Goal: Information Seeking & Learning: Compare options

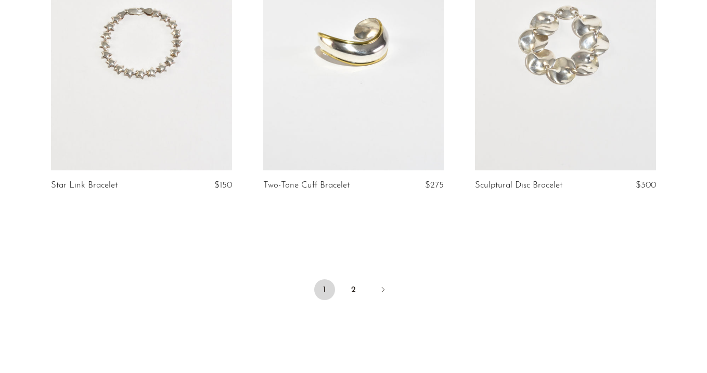
scroll to position [3495, 0]
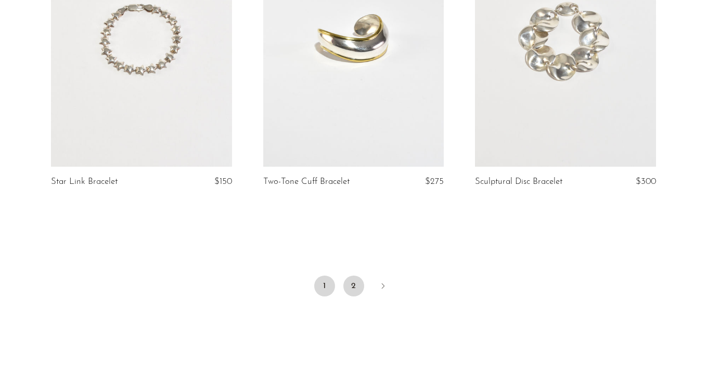
click at [352, 275] on link "2" at bounding box center [354, 285] width 21 height 21
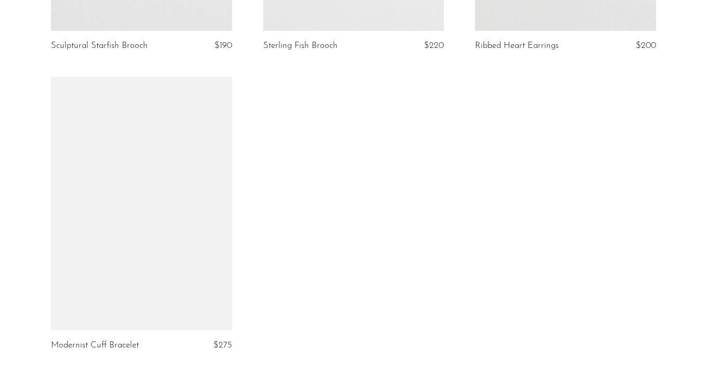
scroll to position [864, 0]
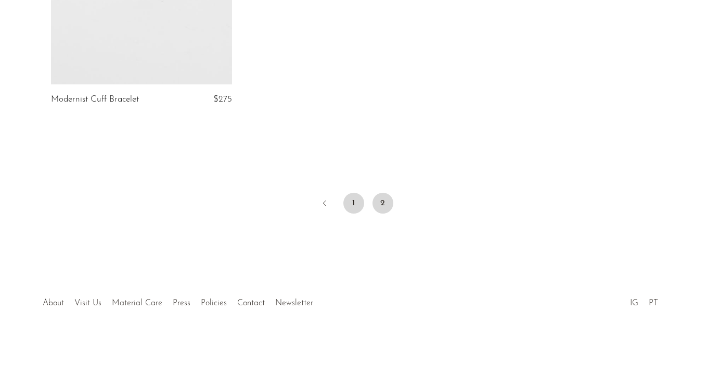
click at [356, 202] on link "1" at bounding box center [354, 203] width 21 height 21
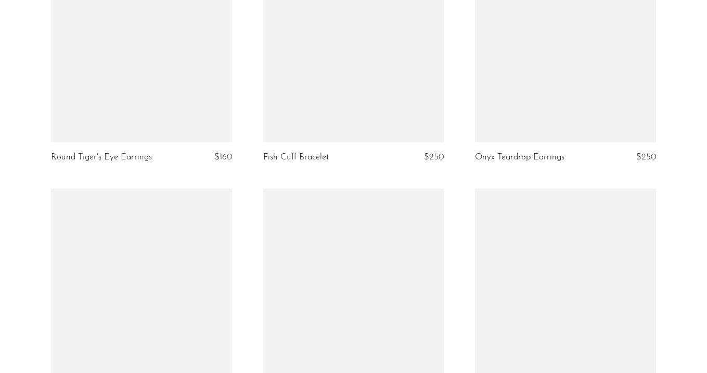
scroll to position [3215, 0]
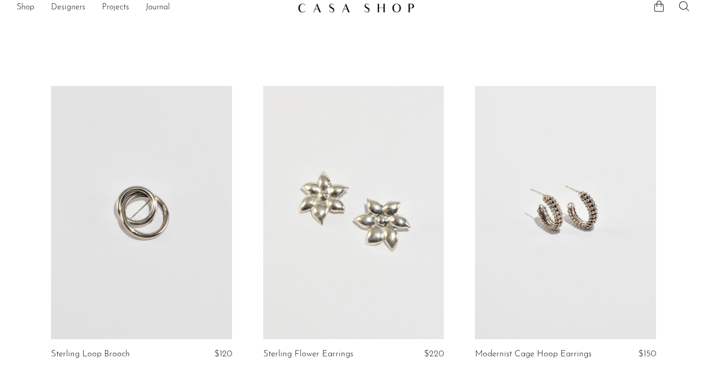
scroll to position [10, 0]
click at [202, 183] on link at bounding box center [141, 212] width 181 height 254
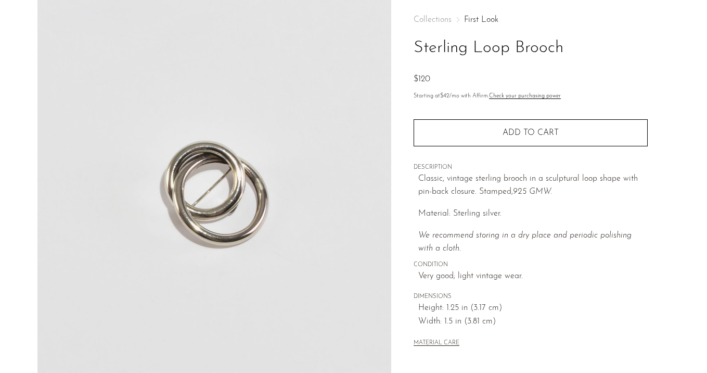
scroll to position [110, 0]
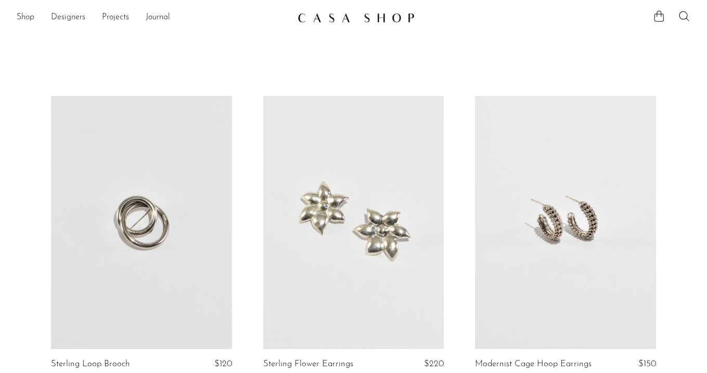
scroll to position [73, 0]
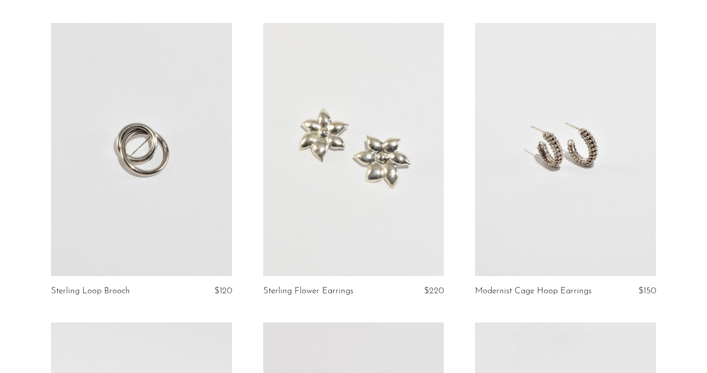
click at [394, 176] on link at bounding box center [353, 150] width 181 height 254
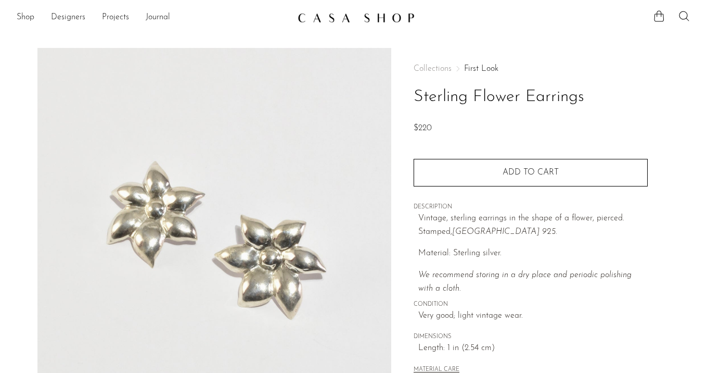
scroll to position [185, 0]
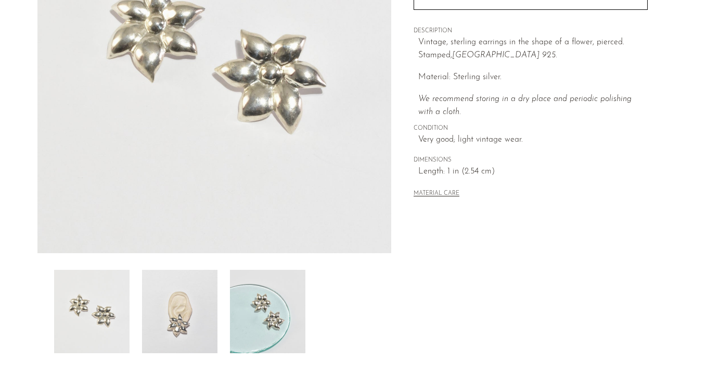
click at [193, 303] on img at bounding box center [179, 311] width 75 height 83
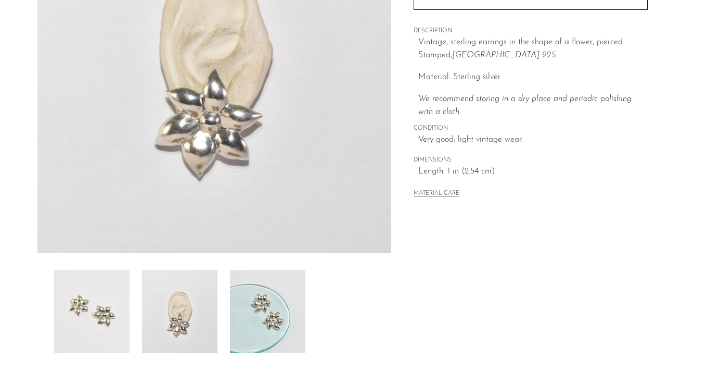
click at [228, 306] on div at bounding box center [214, 311] width 321 height 83
click at [107, 297] on img at bounding box center [91, 311] width 75 height 83
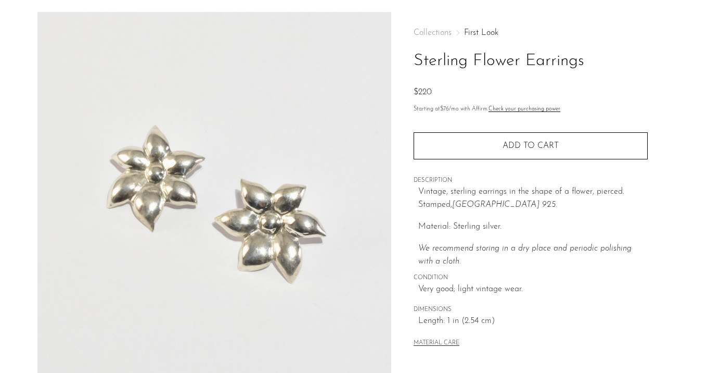
scroll to position [37, 0]
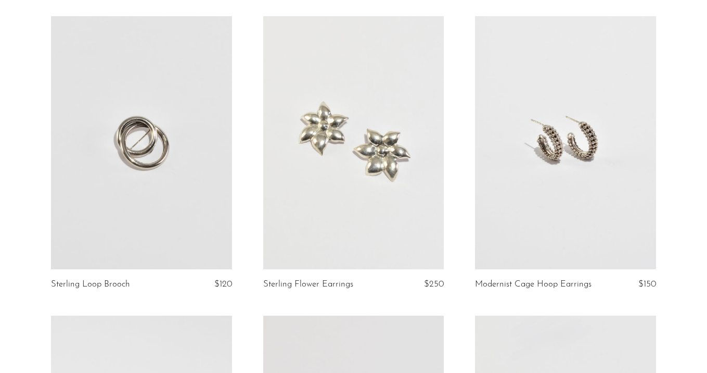
scroll to position [83, 0]
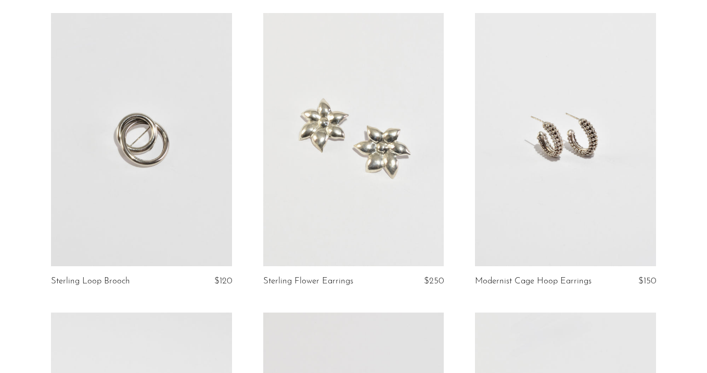
click at [571, 177] on link at bounding box center [565, 140] width 181 height 254
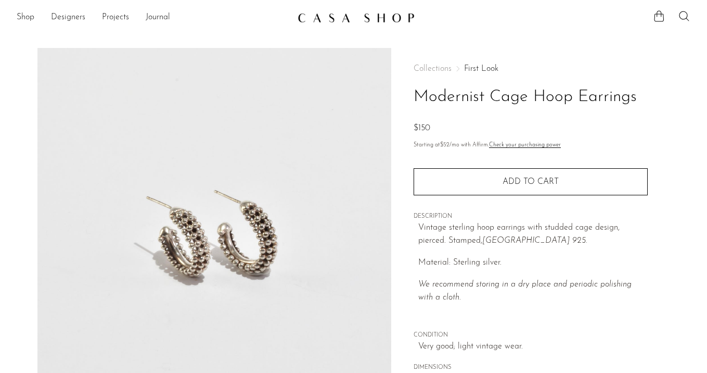
click at [489, 65] on link "First Look" at bounding box center [481, 69] width 34 height 8
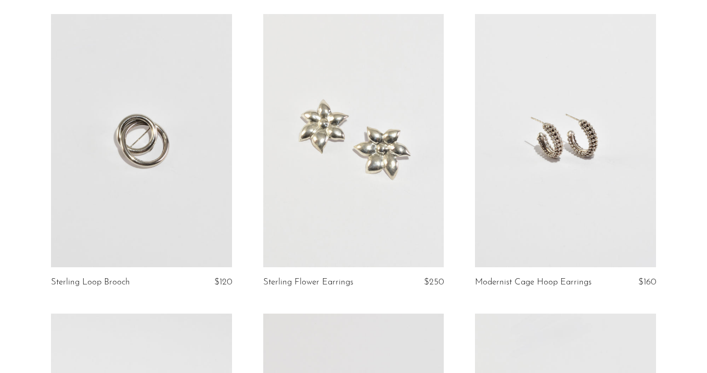
scroll to position [104, 0]
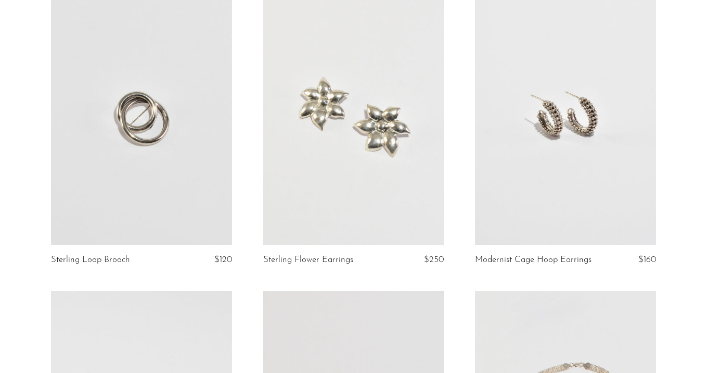
click at [537, 194] on link at bounding box center [565, 119] width 181 height 254
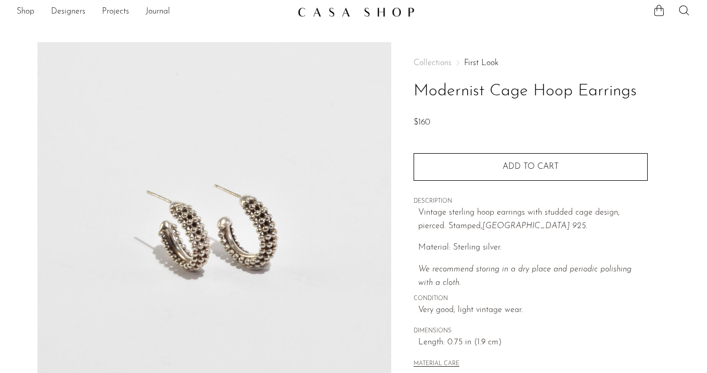
scroll to position [6, 0]
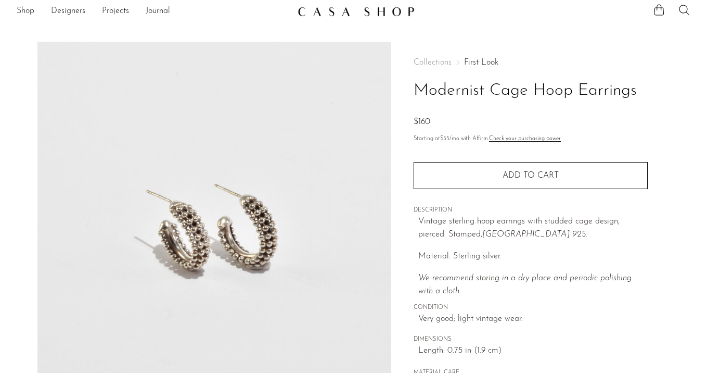
click at [472, 58] on link "First Look" at bounding box center [481, 62] width 34 height 8
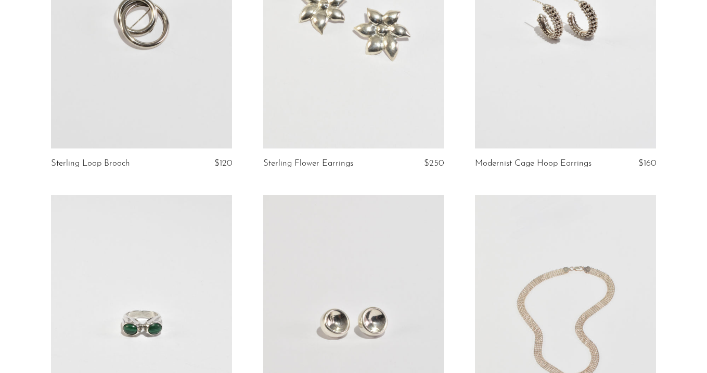
scroll to position [377, 0]
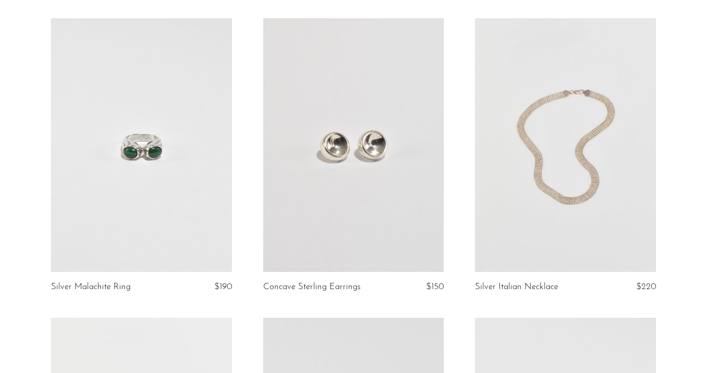
click at [124, 156] on link at bounding box center [141, 145] width 181 height 254
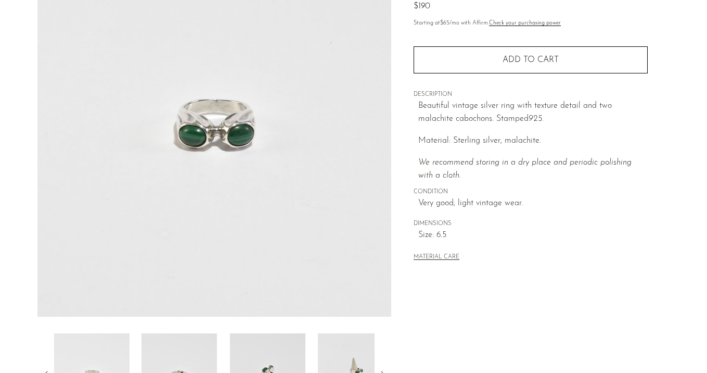
scroll to position [122, 0]
click at [182, 355] on img at bounding box center [179, 374] width 75 height 83
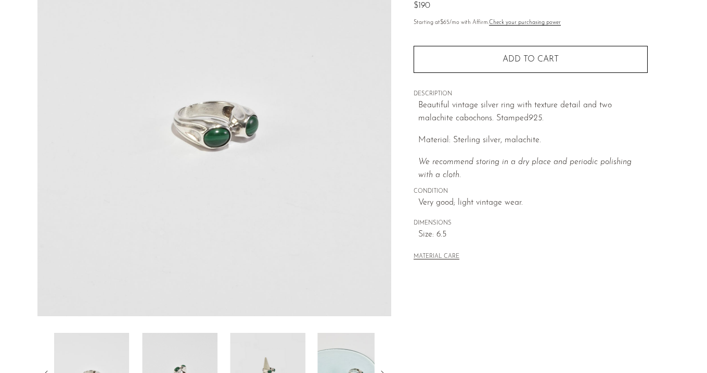
click at [182, 355] on img at bounding box center [179, 374] width 75 height 83
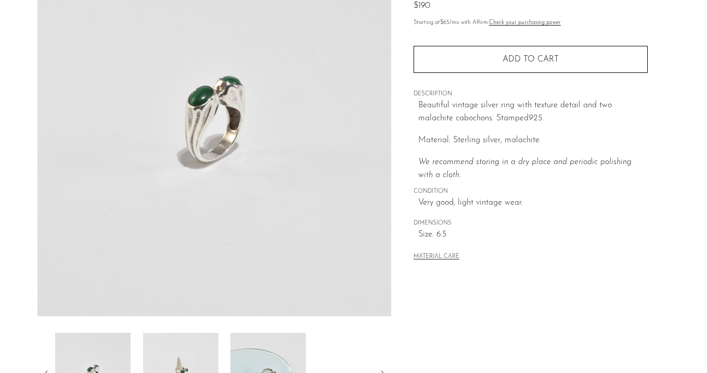
click at [182, 355] on img at bounding box center [180, 374] width 75 height 83
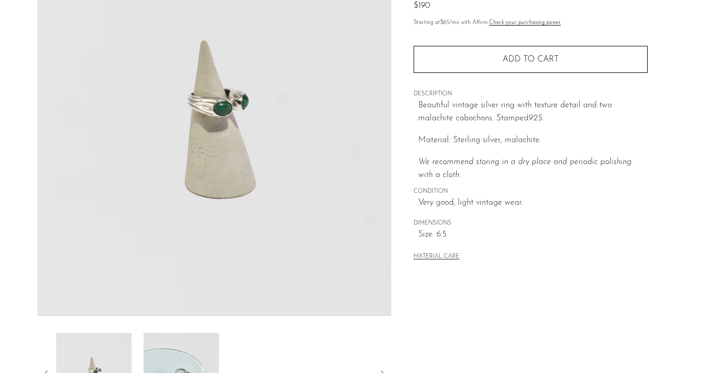
click at [182, 355] on img at bounding box center [181, 374] width 75 height 83
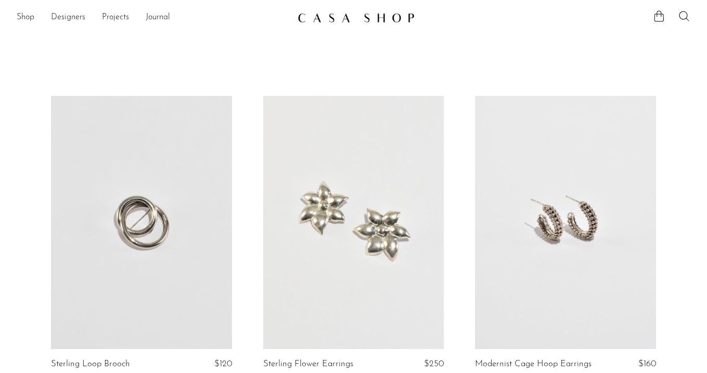
scroll to position [377, 0]
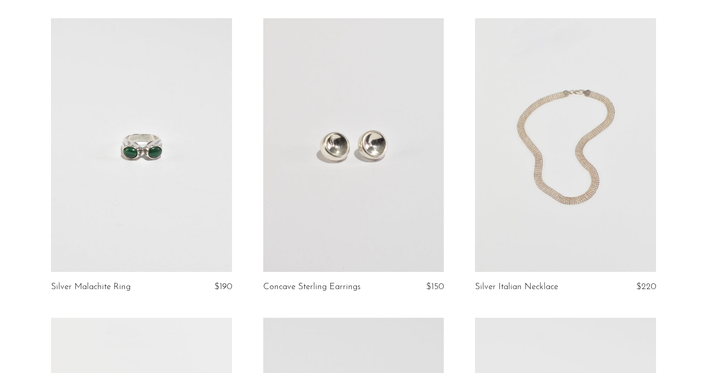
click at [420, 216] on link at bounding box center [353, 145] width 181 height 254
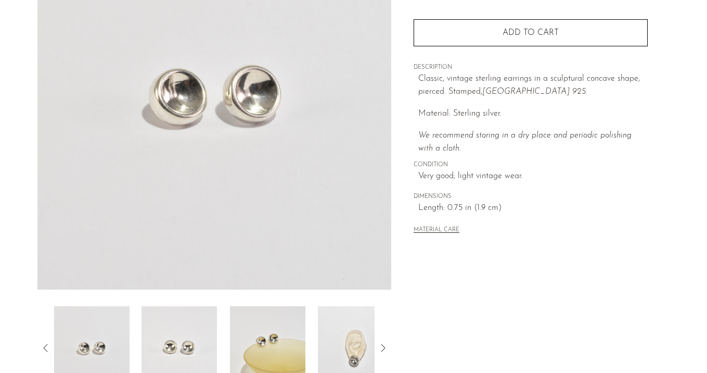
scroll to position [186, 0]
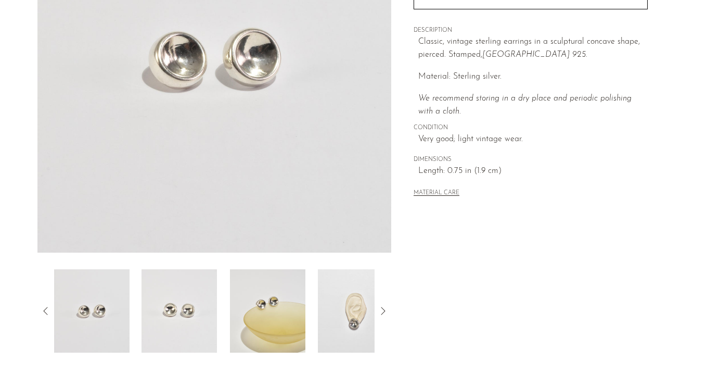
click at [173, 292] on img at bounding box center [179, 310] width 75 height 83
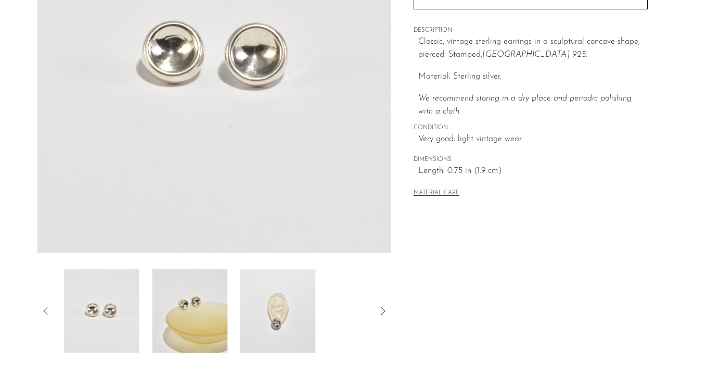
click at [173, 292] on img at bounding box center [189, 310] width 75 height 83
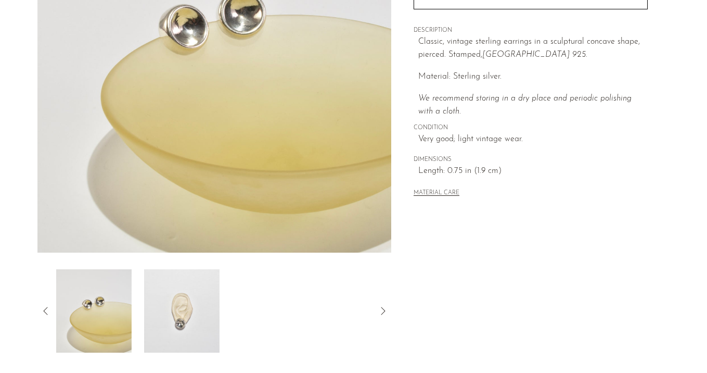
click at [173, 292] on img at bounding box center [181, 310] width 75 height 83
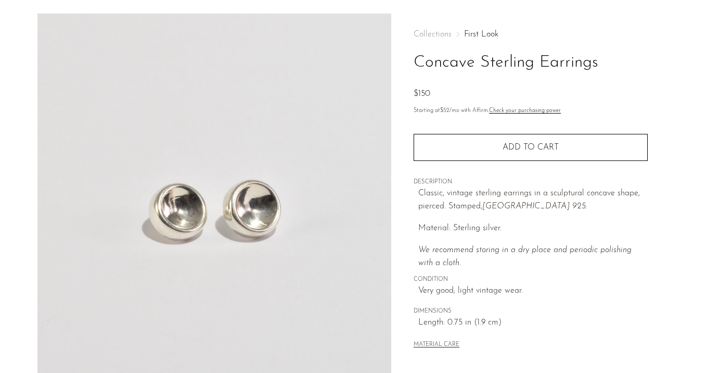
scroll to position [19, 0]
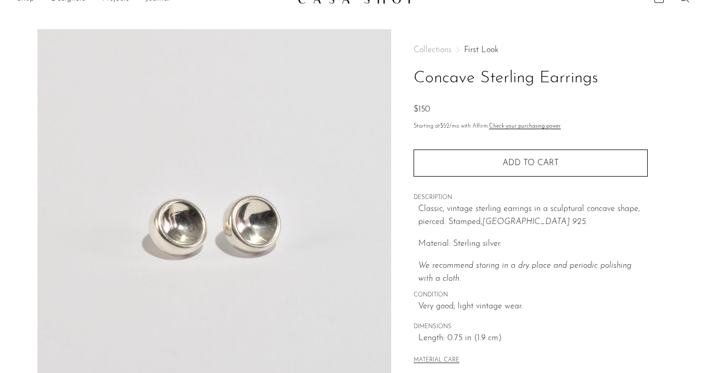
click at [484, 49] on link "First Look" at bounding box center [481, 50] width 34 height 8
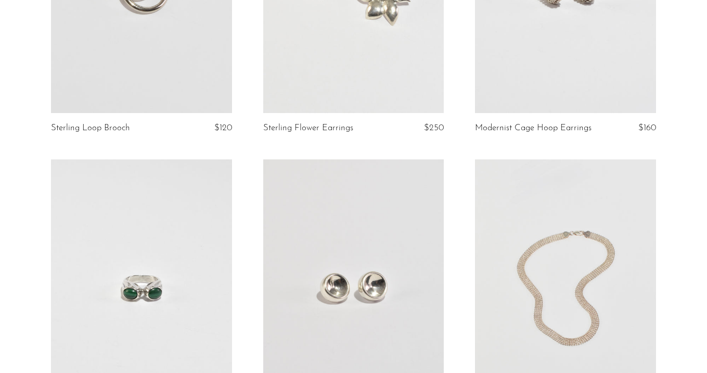
scroll to position [360, 0]
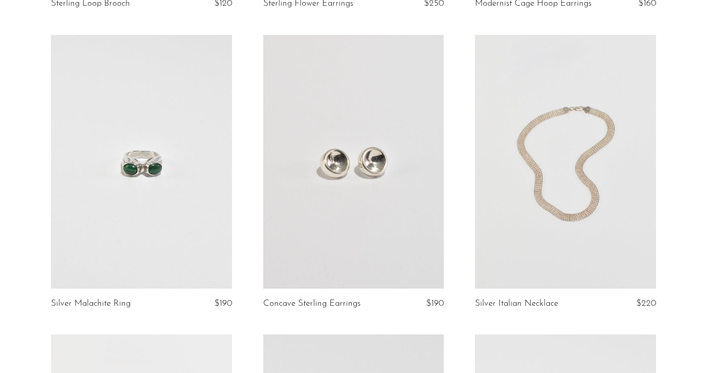
click at [558, 157] on link at bounding box center [565, 162] width 181 height 254
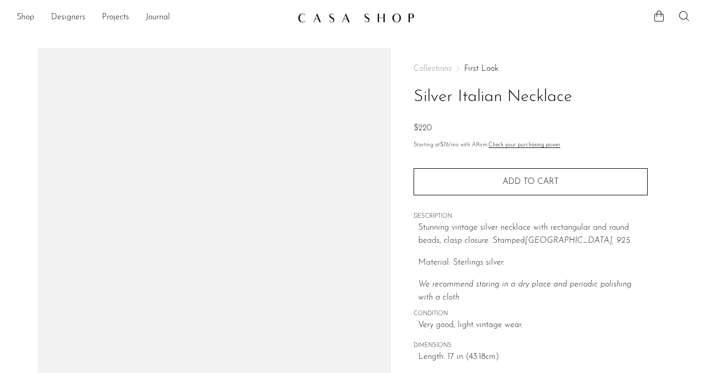
scroll to position [120, 0]
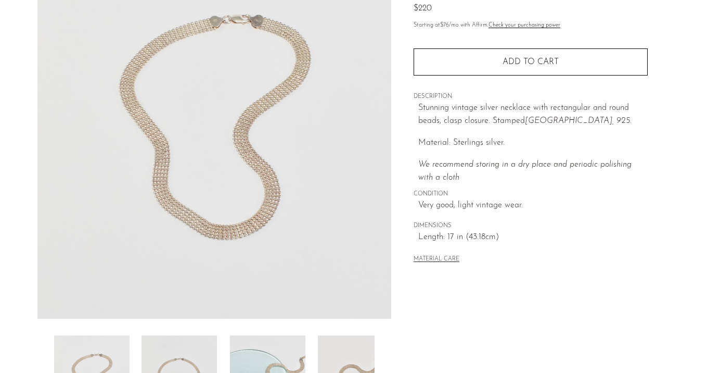
click at [174, 353] on img at bounding box center [179, 376] width 75 height 83
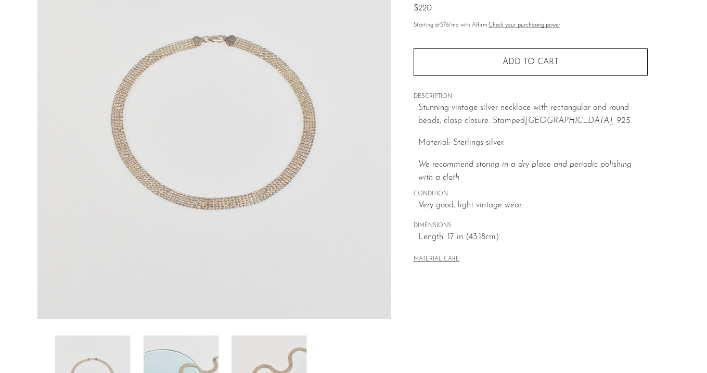
click at [210, 345] on img at bounding box center [180, 376] width 75 height 83
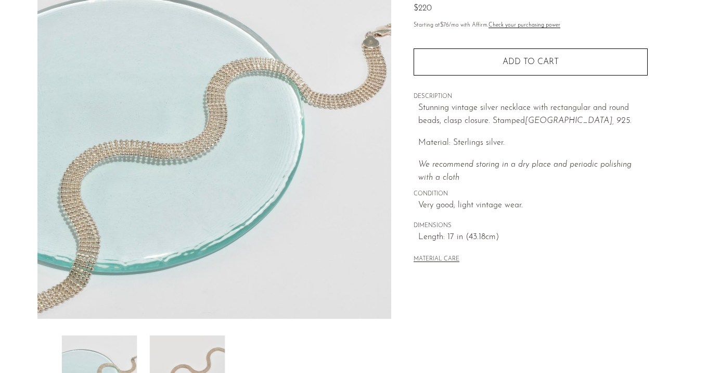
click at [210, 345] on img at bounding box center [186, 376] width 75 height 83
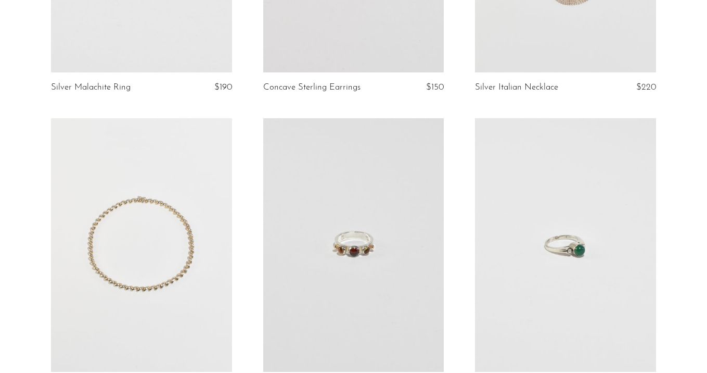
scroll to position [577, 0]
click at [159, 234] on link at bounding box center [141, 245] width 181 height 254
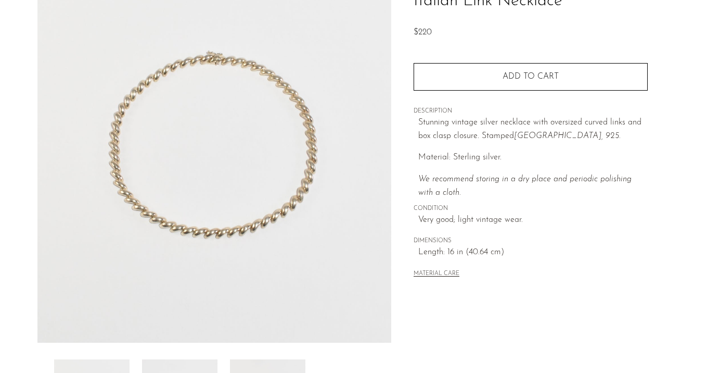
scroll to position [136, 0]
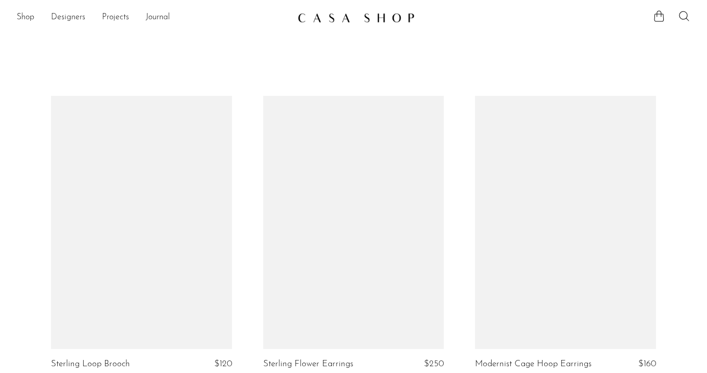
scroll to position [611, 0]
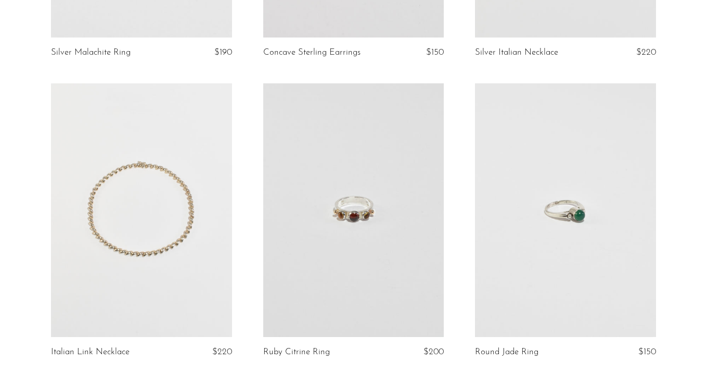
click at [356, 179] on link at bounding box center [353, 210] width 181 height 254
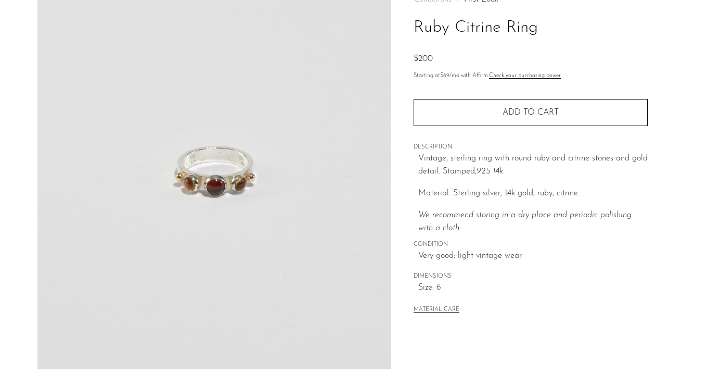
scroll to position [145, 0]
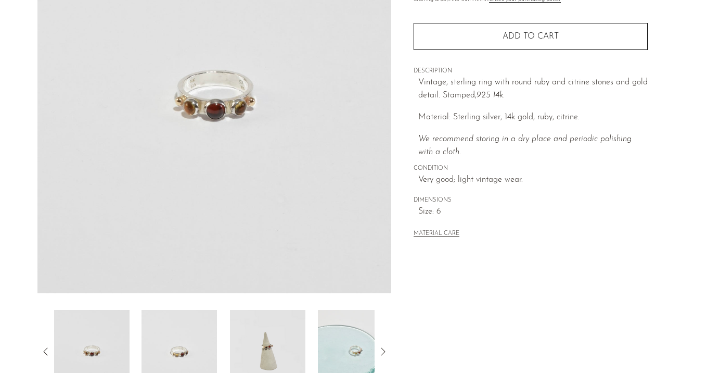
click at [204, 335] on img at bounding box center [179, 351] width 75 height 83
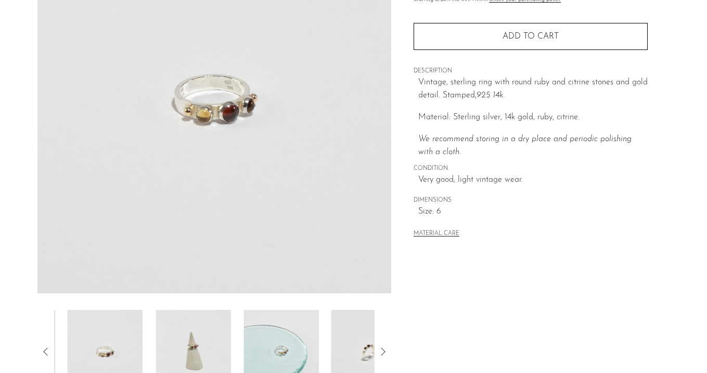
click at [204, 335] on img at bounding box center [193, 351] width 75 height 83
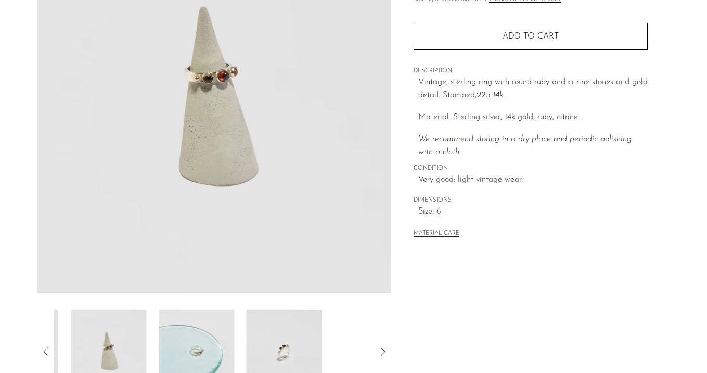
click at [204, 335] on img at bounding box center [196, 351] width 75 height 83
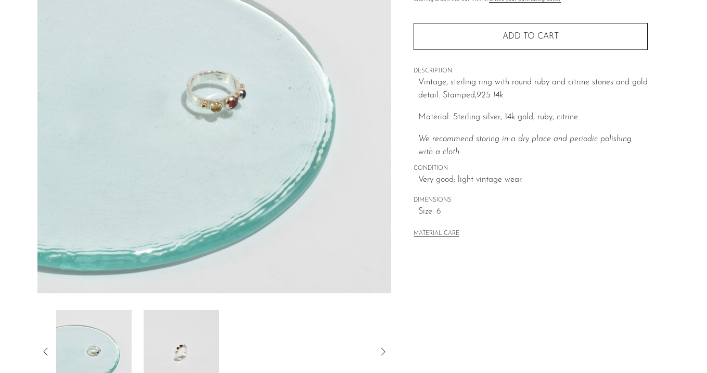
click at [204, 335] on img at bounding box center [181, 351] width 75 height 83
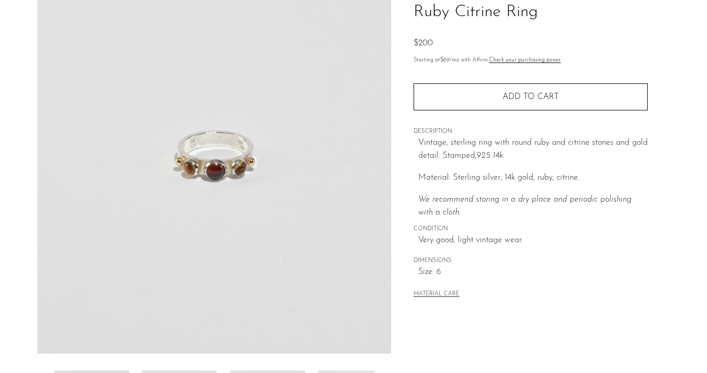
scroll to position [84, 0]
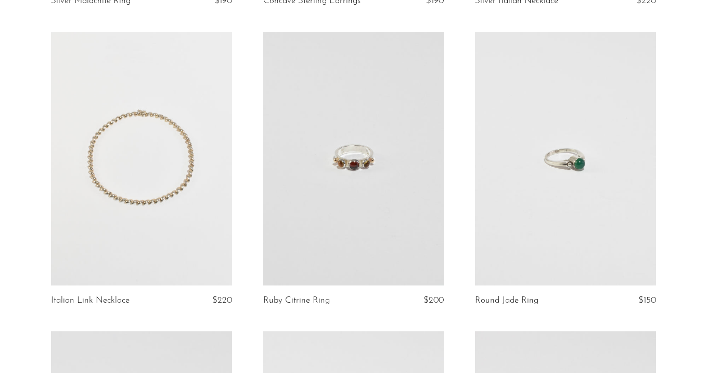
scroll to position [666, 0]
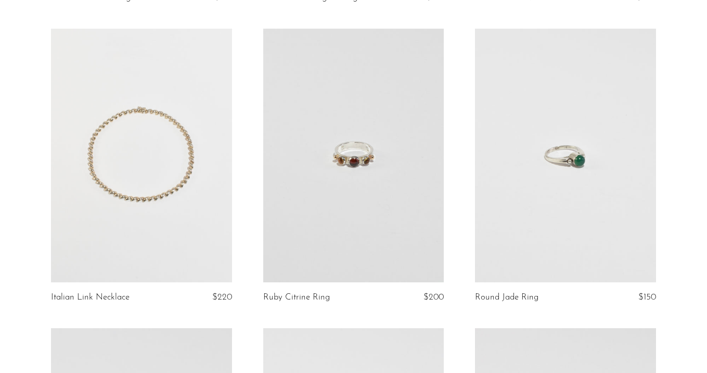
click at [532, 196] on link at bounding box center [565, 156] width 181 height 254
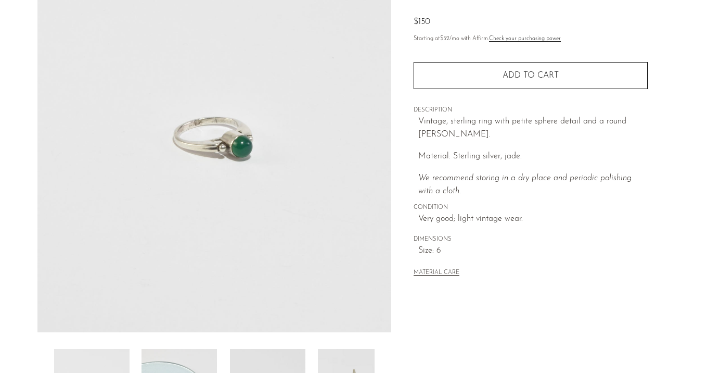
scroll to position [116, 0]
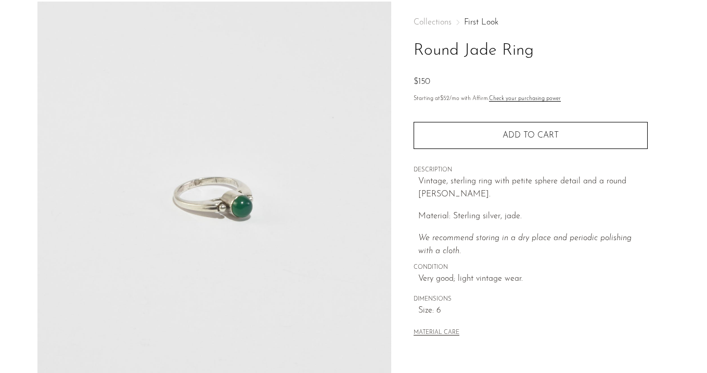
scroll to position [33, 0]
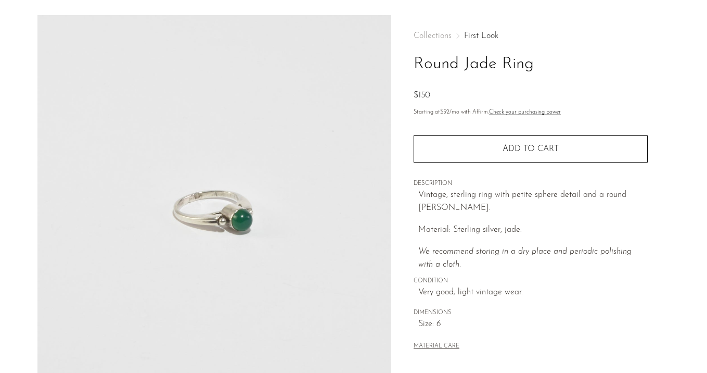
click at [482, 32] on link "First Look" at bounding box center [481, 36] width 34 height 8
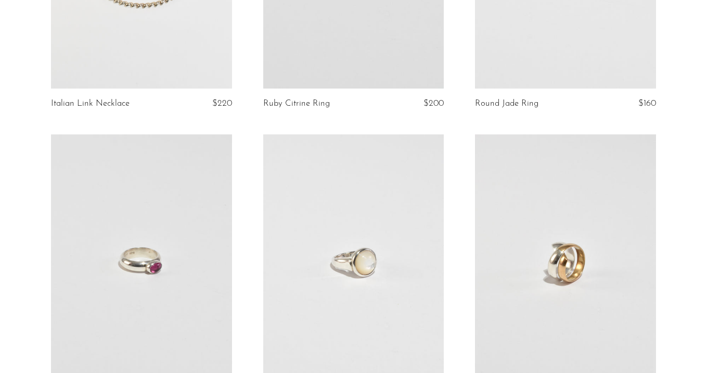
scroll to position [880, 0]
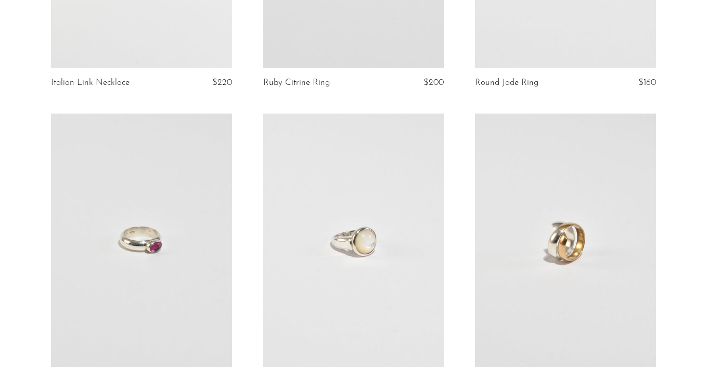
click at [180, 218] on link at bounding box center [141, 240] width 181 height 254
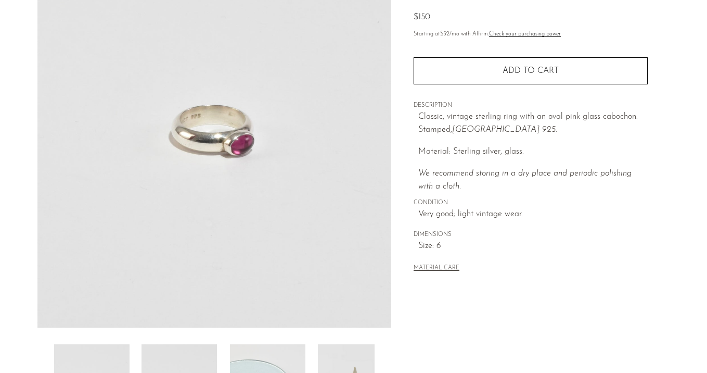
scroll to position [112, 0]
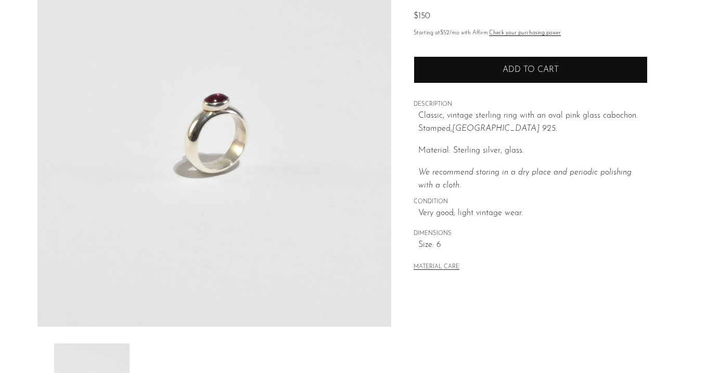
scroll to position [44, 0]
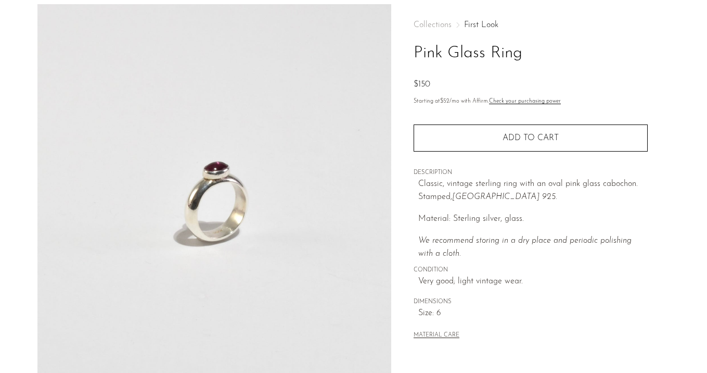
click at [479, 21] on link "First Look" at bounding box center [481, 25] width 34 height 8
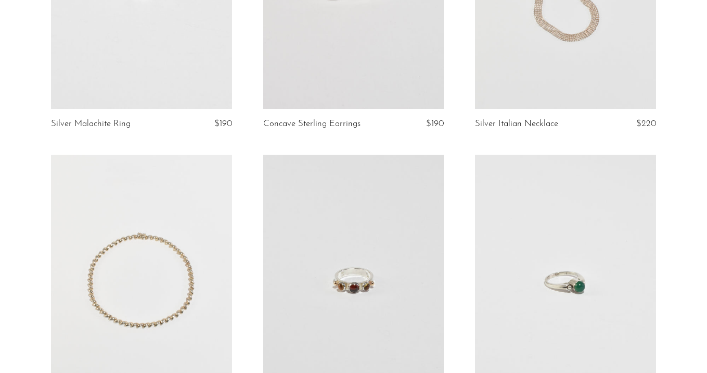
scroll to position [971, 0]
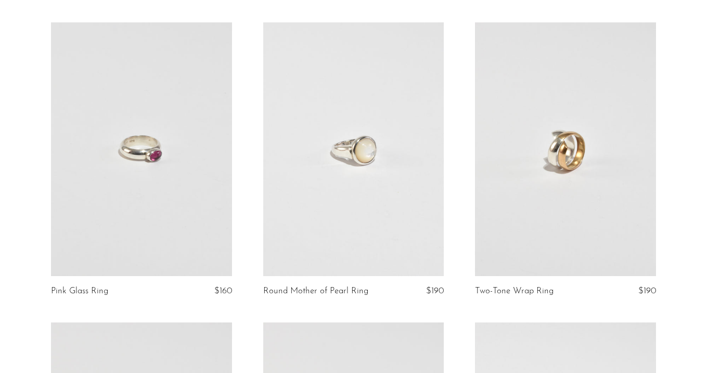
click at [372, 198] on link at bounding box center [353, 149] width 181 height 254
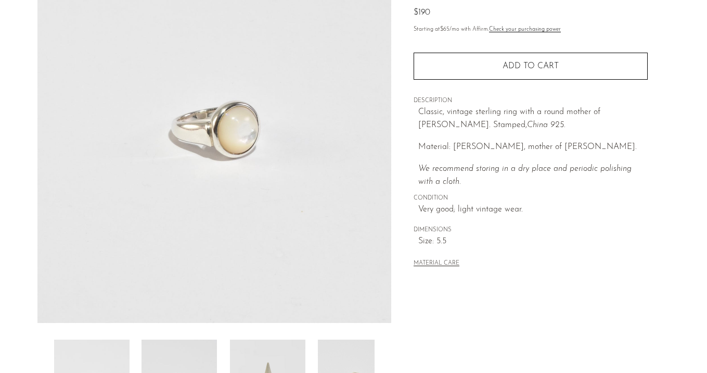
scroll to position [117, 0]
click at [190, 351] on img at bounding box center [179, 379] width 75 height 83
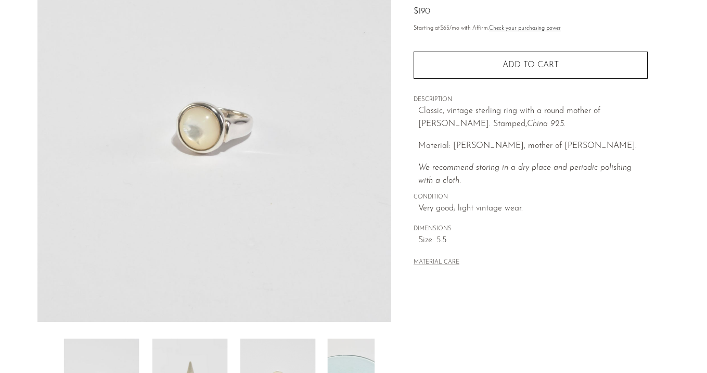
click at [190, 351] on img at bounding box center [189, 379] width 75 height 83
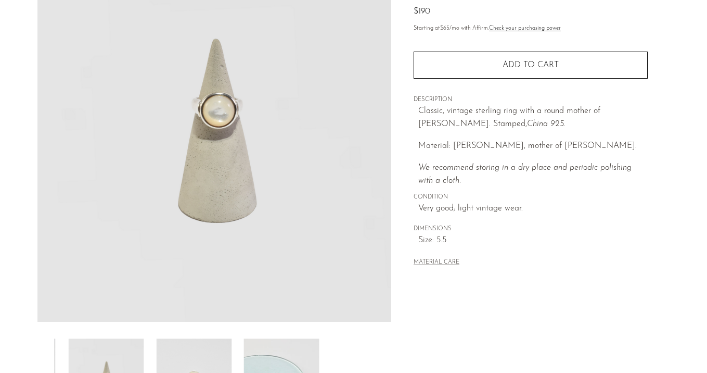
click at [190, 351] on img at bounding box center [193, 379] width 75 height 83
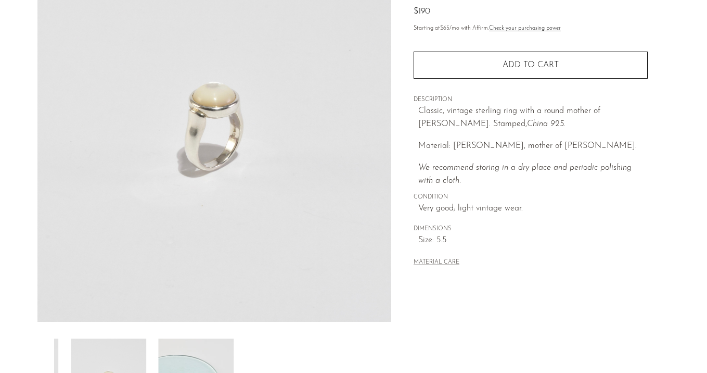
click at [190, 351] on img at bounding box center [196, 379] width 75 height 83
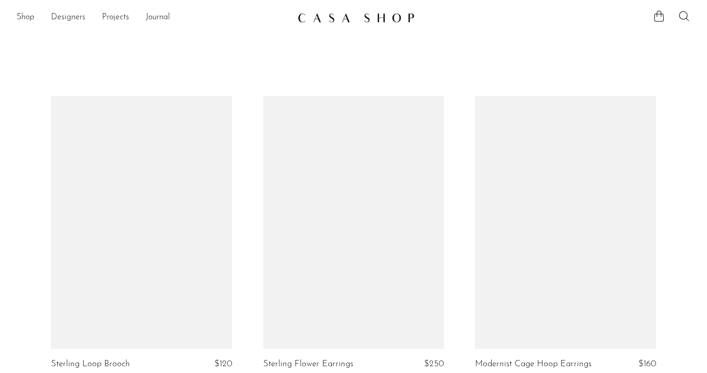
scroll to position [971, 0]
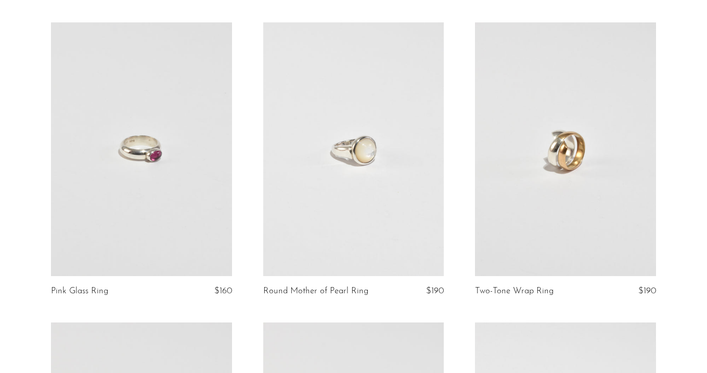
click at [533, 165] on link at bounding box center [565, 149] width 181 height 254
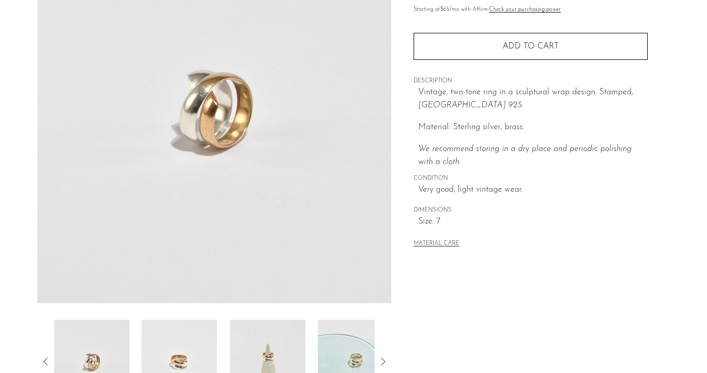
scroll to position [137, 0]
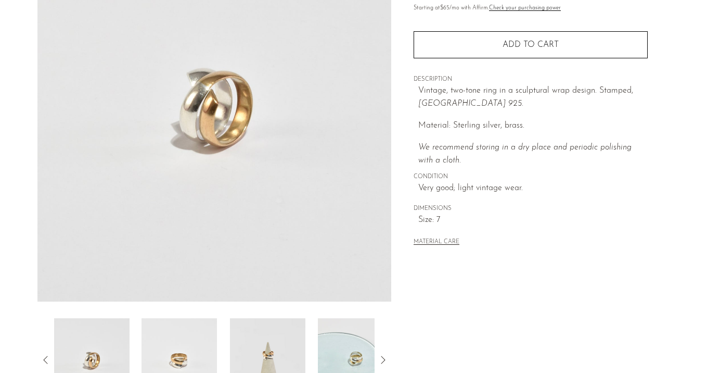
click at [188, 341] on img at bounding box center [179, 359] width 75 height 83
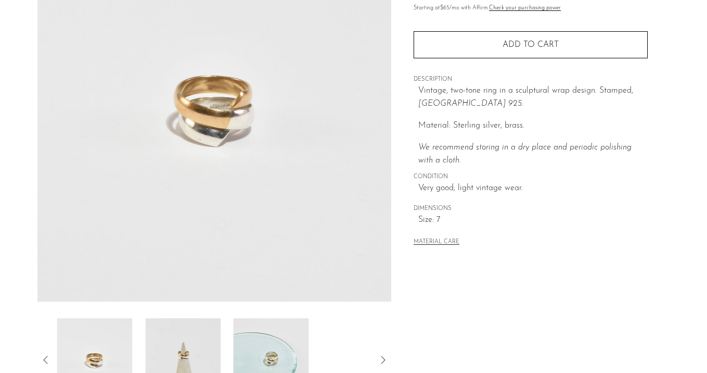
click at [188, 341] on img at bounding box center [182, 359] width 75 height 83
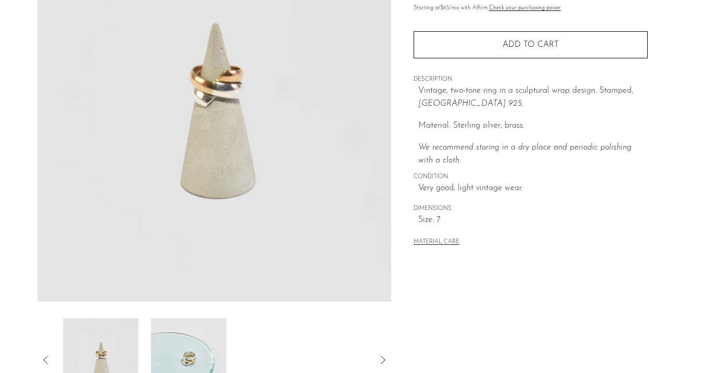
click at [188, 341] on img at bounding box center [188, 359] width 75 height 83
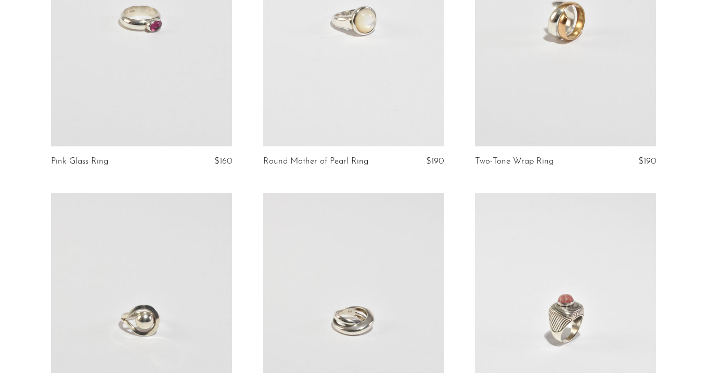
scroll to position [1155, 0]
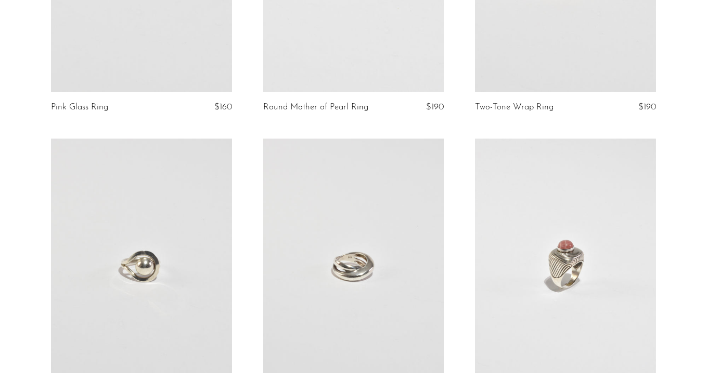
click at [128, 234] on link at bounding box center [141, 265] width 181 height 254
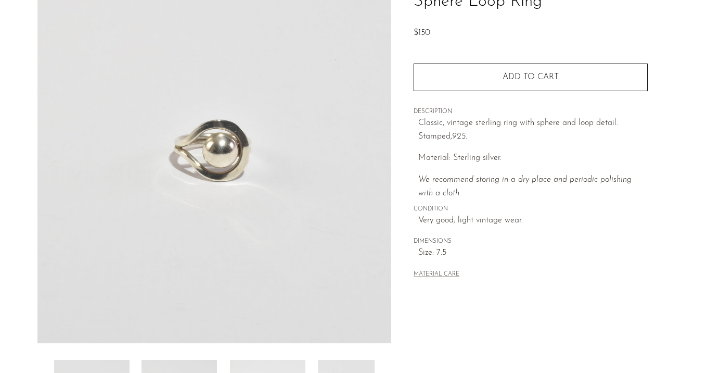
scroll to position [130, 0]
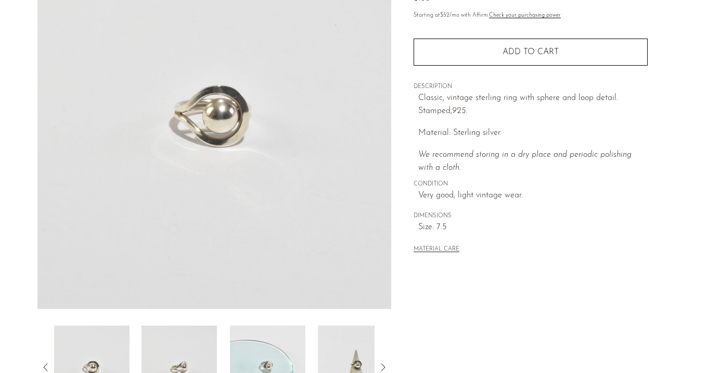
click at [206, 339] on img at bounding box center [179, 366] width 75 height 83
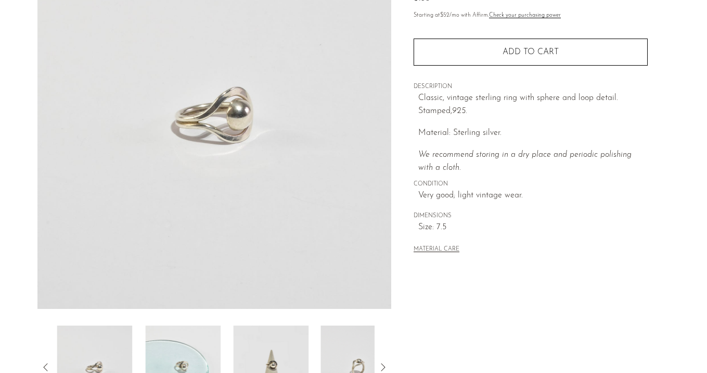
click at [206, 339] on img at bounding box center [182, 366] width 75 height 83
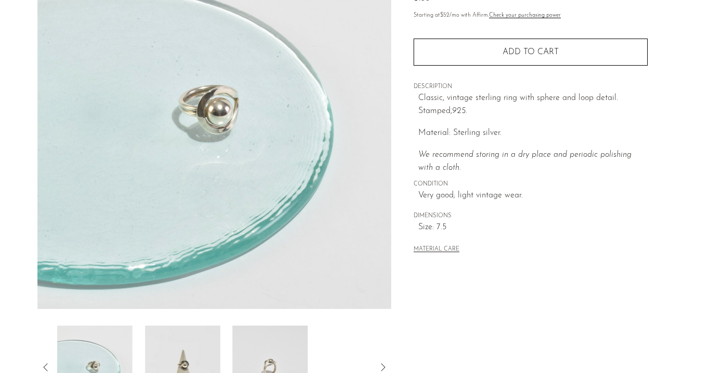
click at [206, 339] on img at bounding box center [182, 366] width 75 height 83
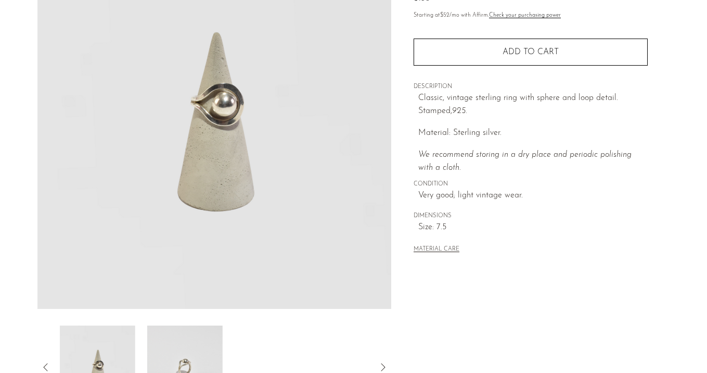
click at [206, 339] on img at bounding box center [184, 366] width 75 height 83
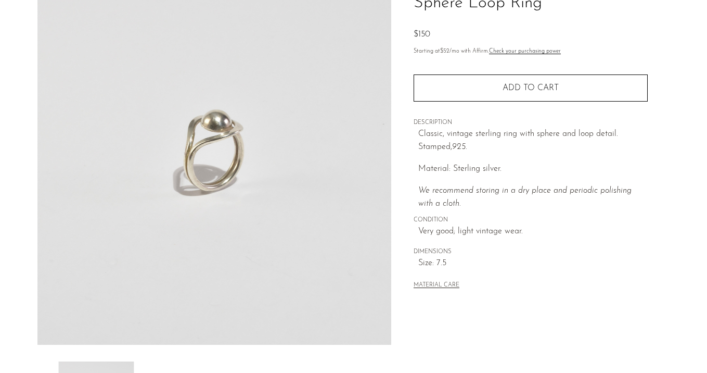
scroll to position [95, 0]
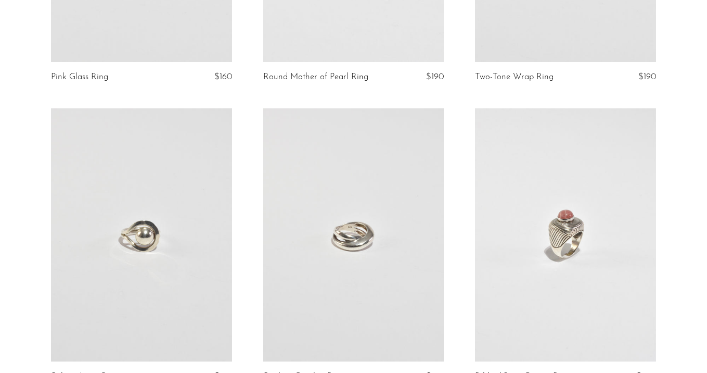
scroll to position [1187, 0]
click at [139, 198] on link at bounding box center [141, 234] width 181 height 254
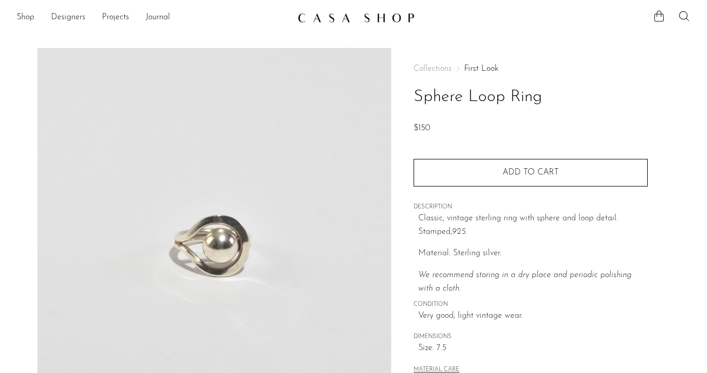
scroll to position [47, 0]
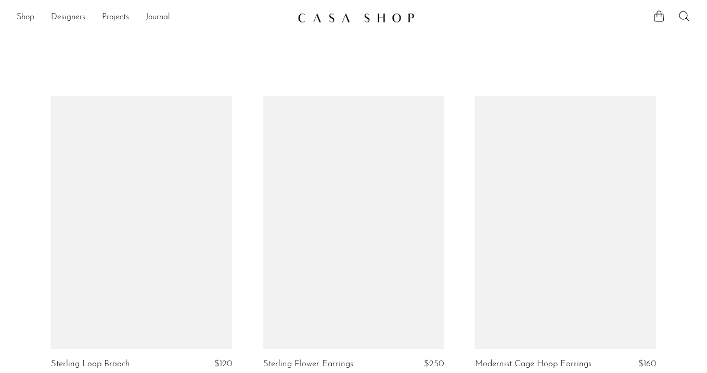
scroll to position [1187, 0]
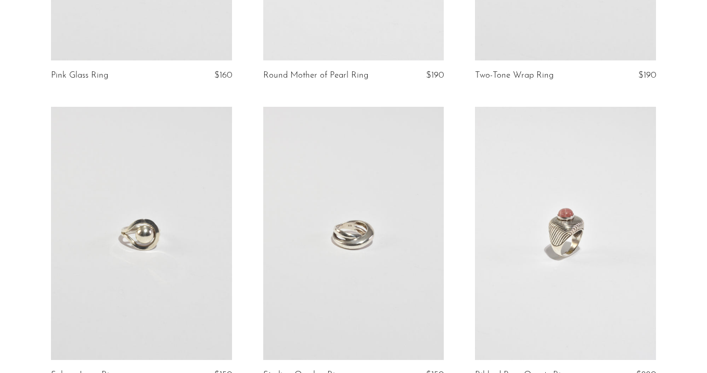
click at [339, 210] on link at bounding box center [353, 234] width 181 height 254
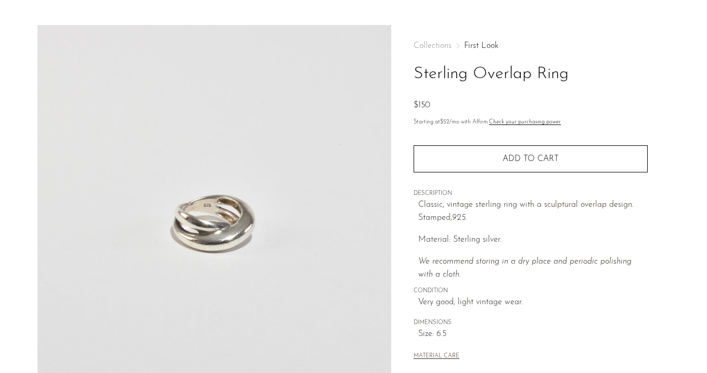
scroll to position [26, 0]
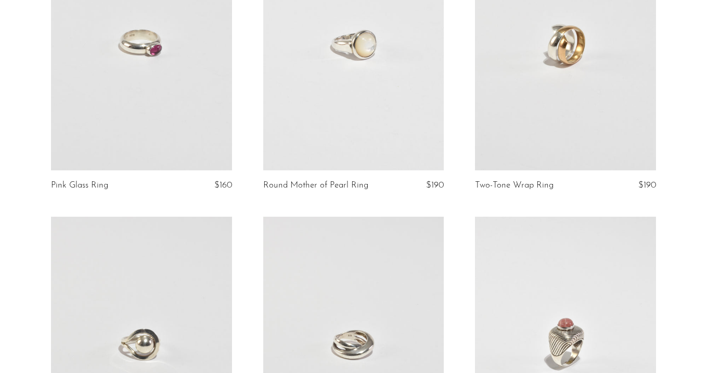
scroll to position [1292, 0]
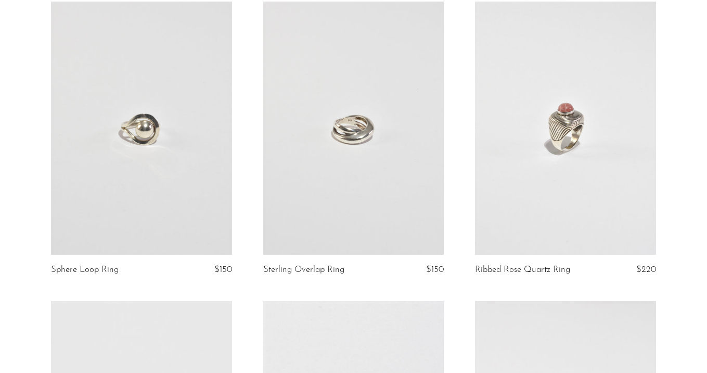
click at [594, 158] on link at bounding box center [565, 129] width 181 height 254
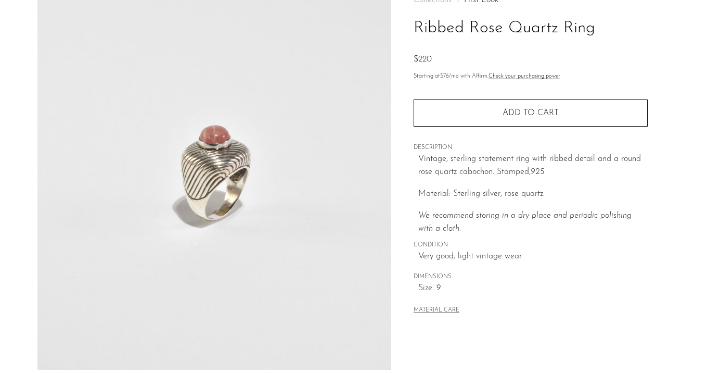
scroll to position [134, 0]
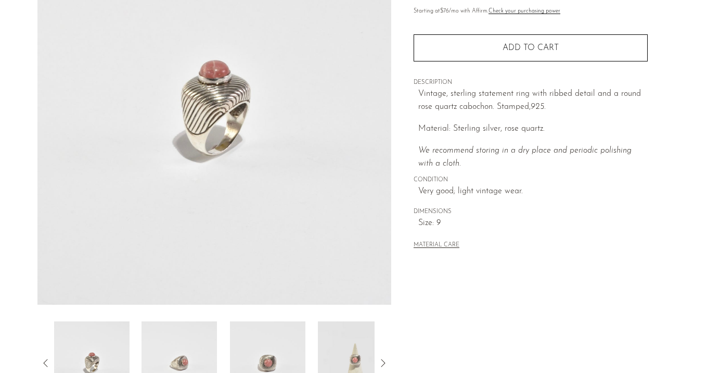
click at [199, 353] on img at bounding box center [179, 362] width 75 height 83
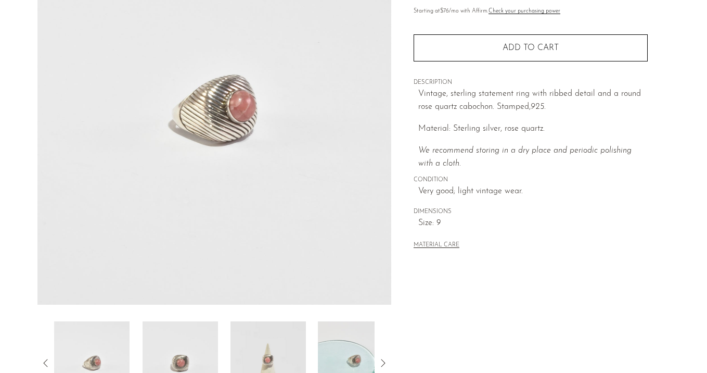
click at [199, 353] on img at bounding box center [180, 362] width 75 height 83
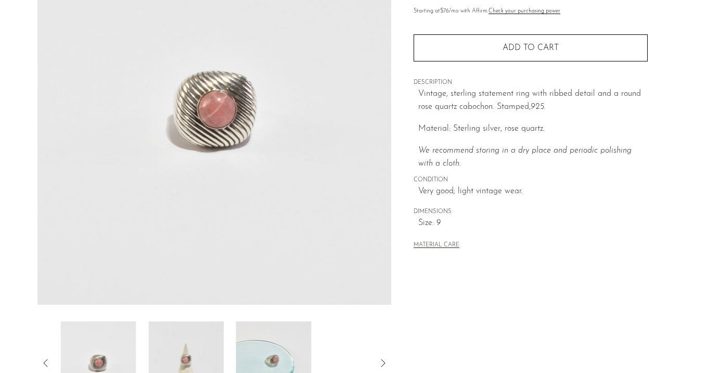
click at [199, 353] on img at bounding box center [185, 362] width 75 height 83
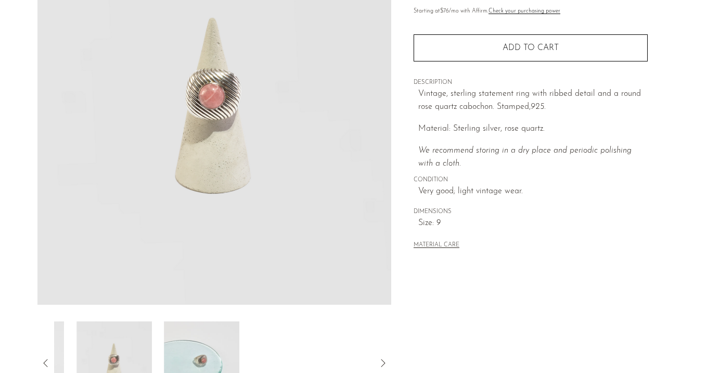
click at [199, 353] on img at bounding box center [201, 362] width 75 height 83
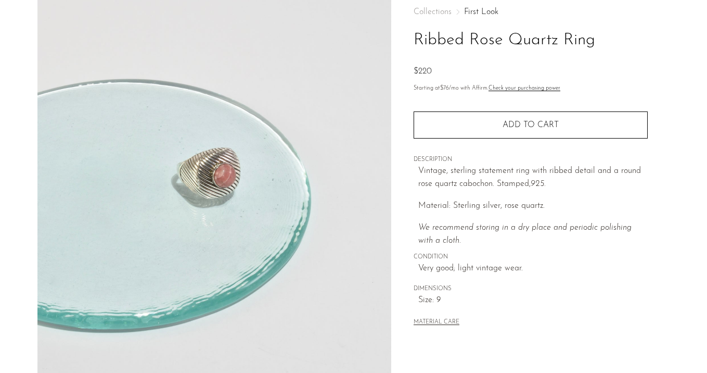
scroll to position [92, 0]
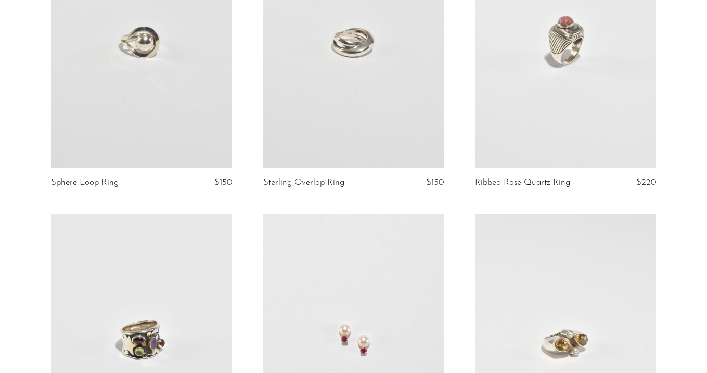
scroll to position [1548, 0]
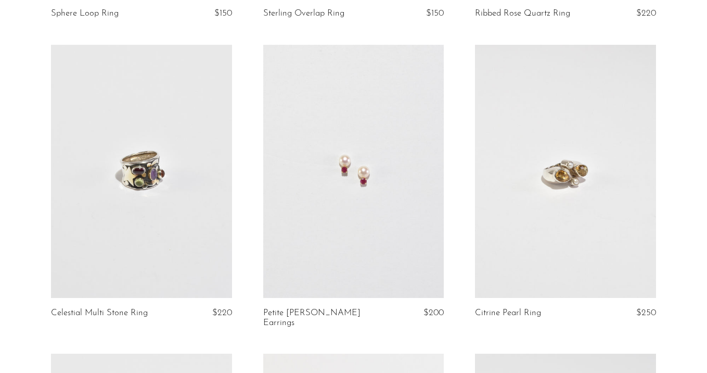
click at [100, 188] on link at bounding box center [141, 172] width 181 height 254
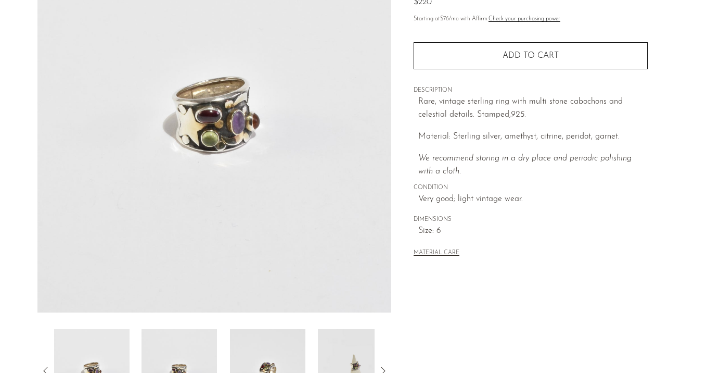
scroll to position [139, 0]
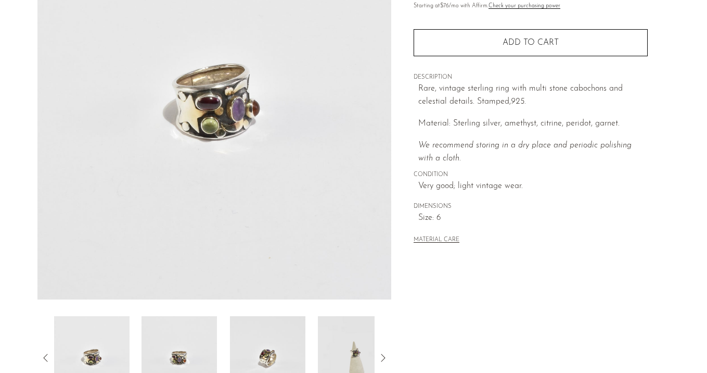
click at [196, 323] on img at bounding box center [179, 357] width 75 height 83
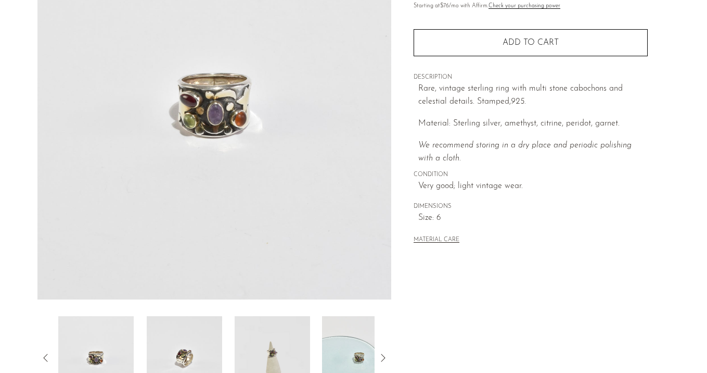
click at [196, 323] on img at bounding box center [183, 357] width 75 height 83
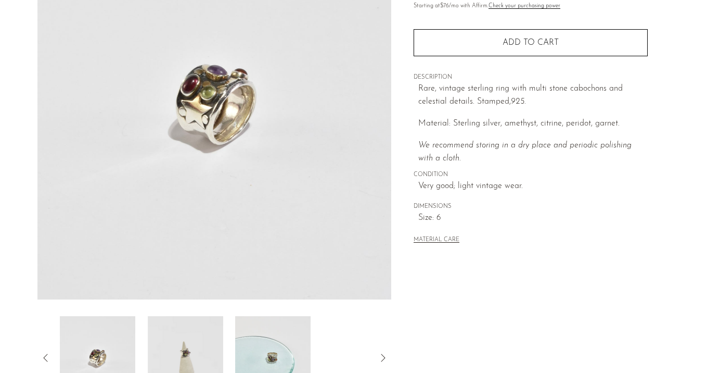
click at [196, 323] on img at bounding box center [185, 357] width 75 height 83
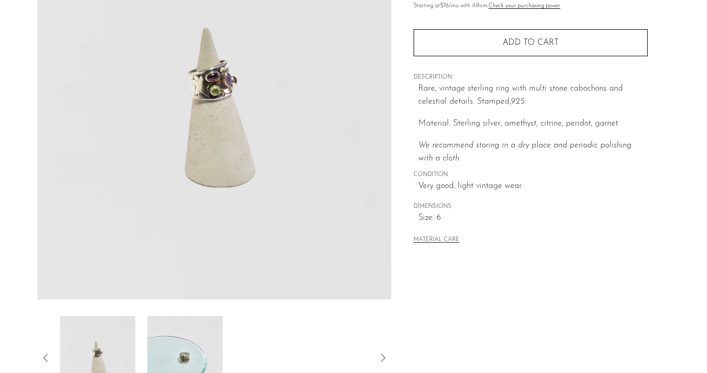
click at [196, 323] on img at bounding box center [185, 357] width 75 height 83
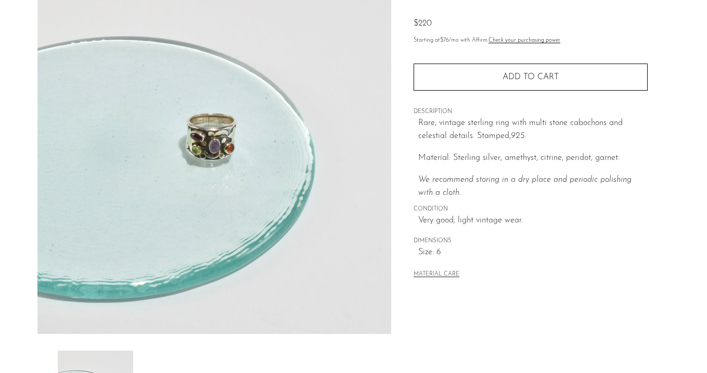
scroll to position [93, 0]
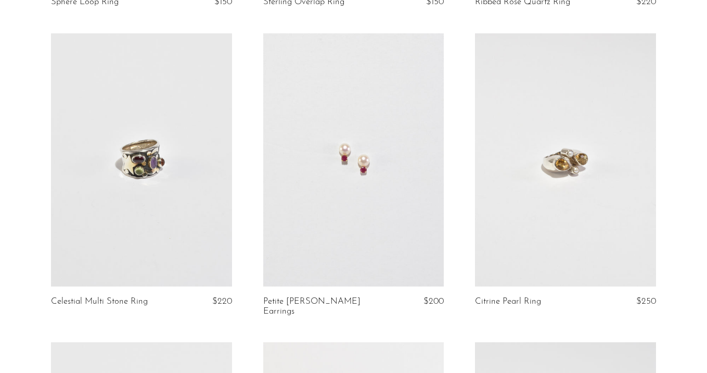
scroll to position [1562, 0]
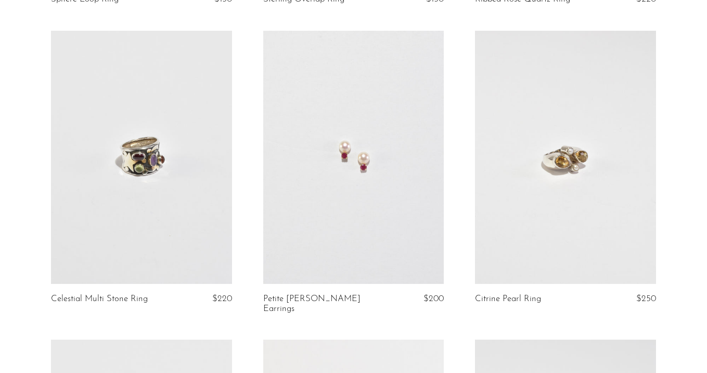
click at [417, 228] on link at bounding box center [353, 158] width 181 height 254
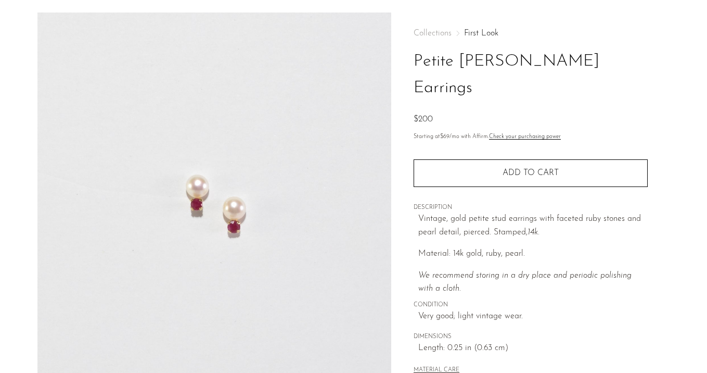
scroll to position [166, 0]
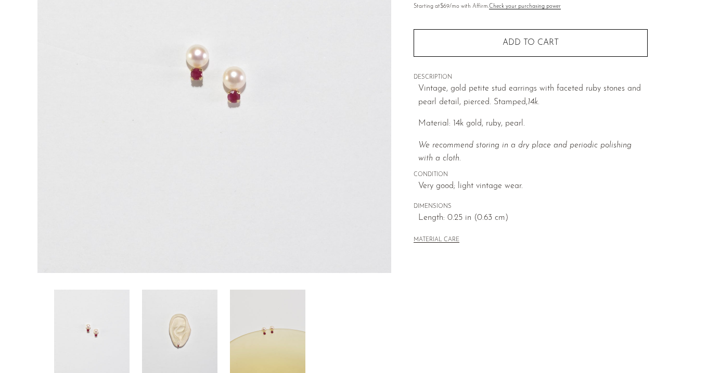
click at [209, 321] on img at bounding box center [179, 330] width 75 height 83
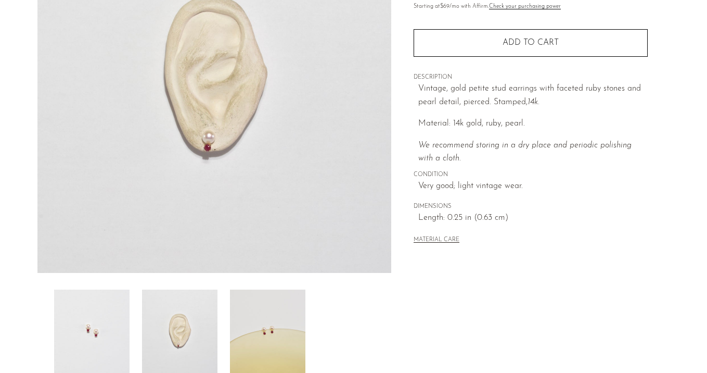
click at [259, 327] on img at bounding box center [267, 330] width 75 height 83
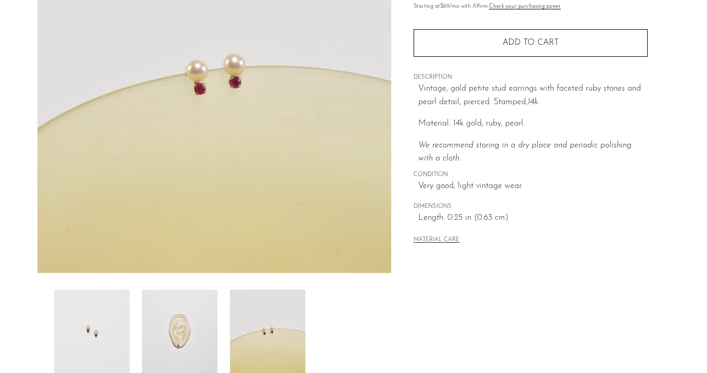
click at [192, 322] on img at bounding box center [179, 330] width 75 height 83
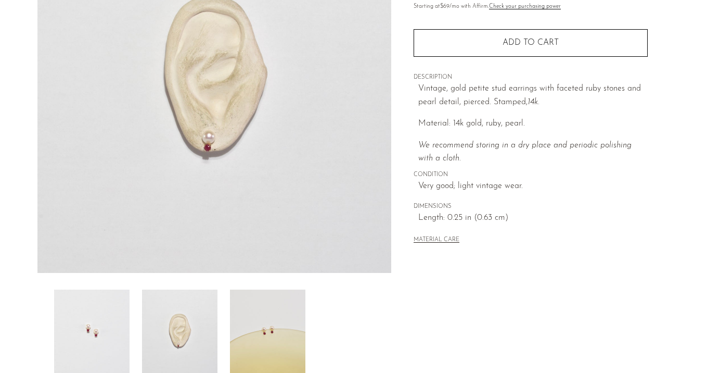
click at [115, 297] on img at bounding box center [91, 330] width 75 height 83
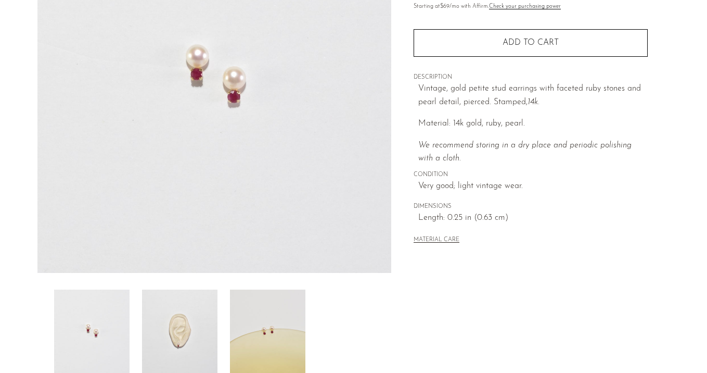
click at [174, 317] on img at bounding box center [179, 330] width 75 height 83
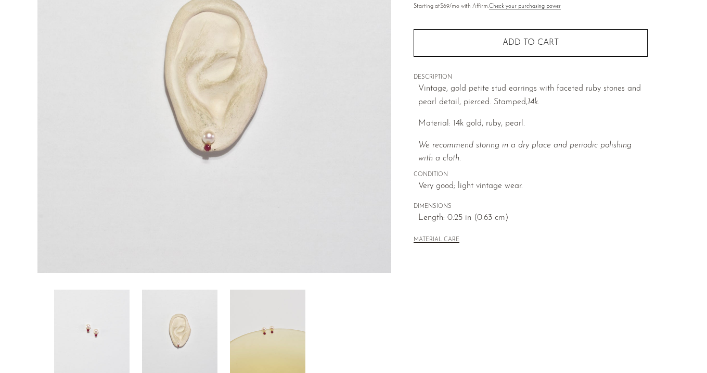
click at [271, 324] on img at bounding box center [267, 330] width 75 height 83
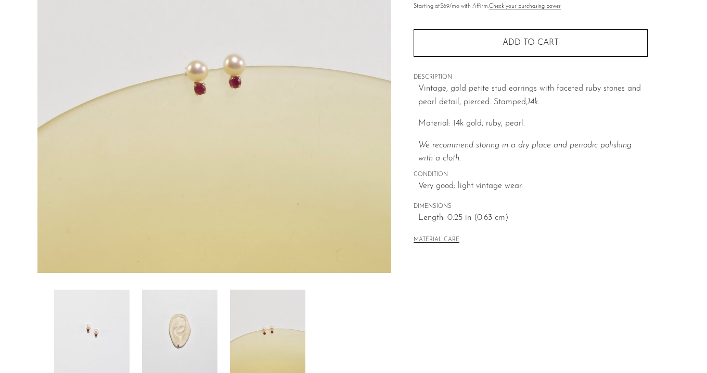
click at [68, 299] on img at bounding box center [91, 330] width 75 height 83
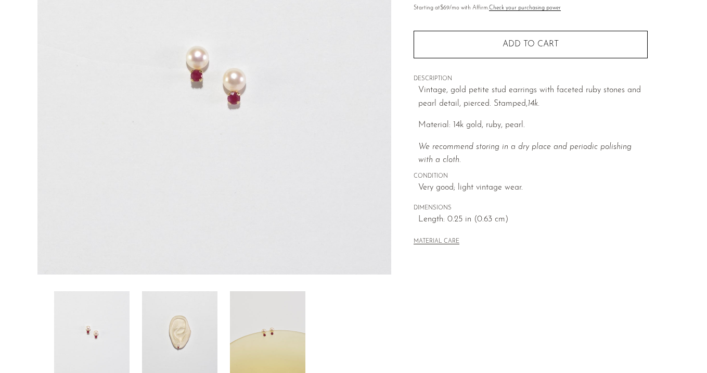
scroll to position [15, 0]
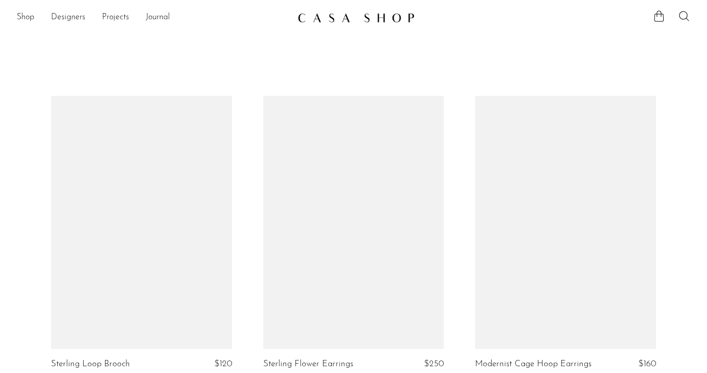
scroll to position [1562, 0]
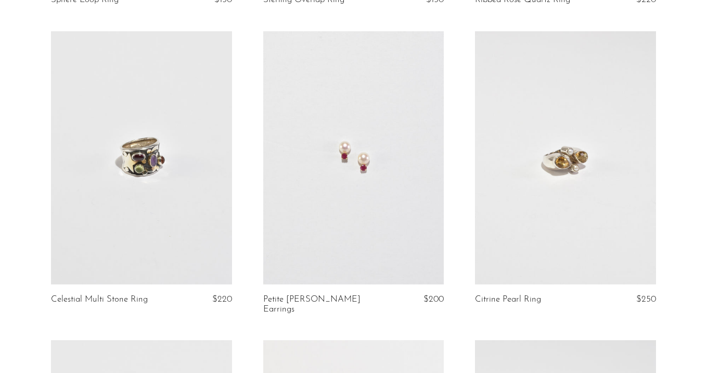
click at [537, 196] on link at bounding box center [565, 158] width 181 height 254
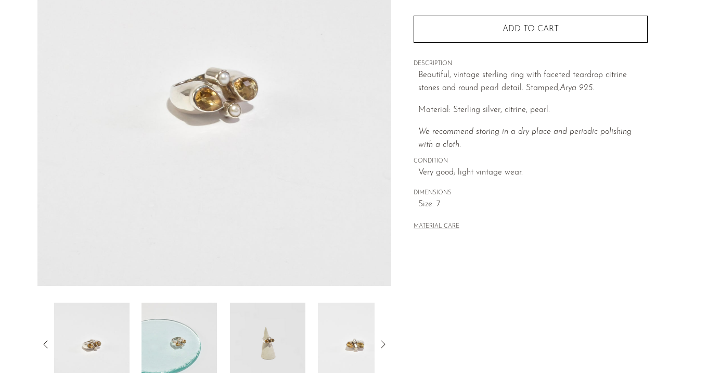
scroll to position [154, 0]
click at [189, 345] on img at bounding box center [179, 342] width 75 height 83
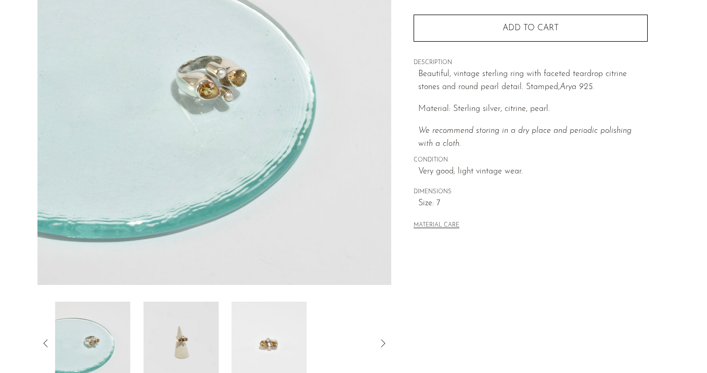
click at [189, 345] on img at bounding box center [180, 342] width 75 height 83
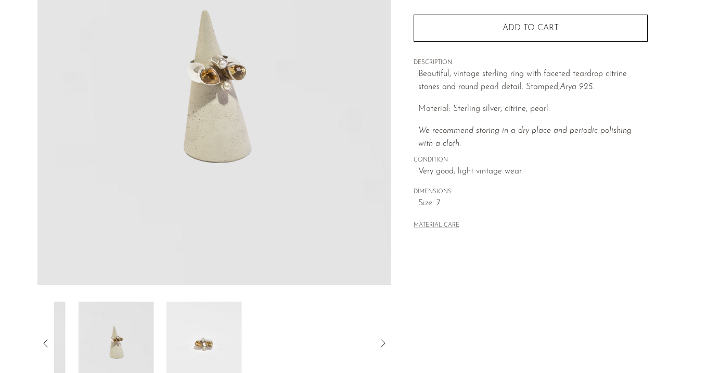
click at [189, 345] on img at bounding box center [203, 342] width 75 height 83
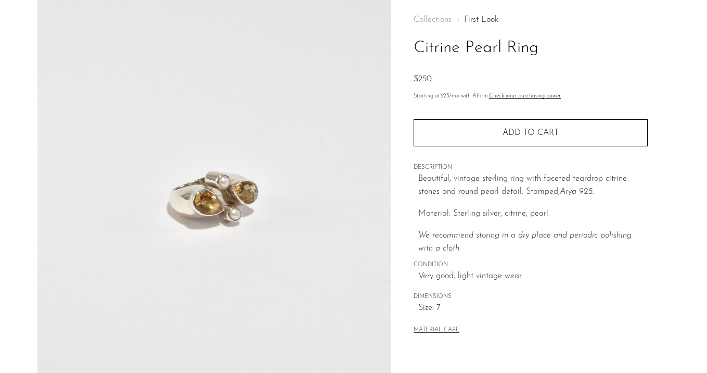
scroll to position [48, 0]
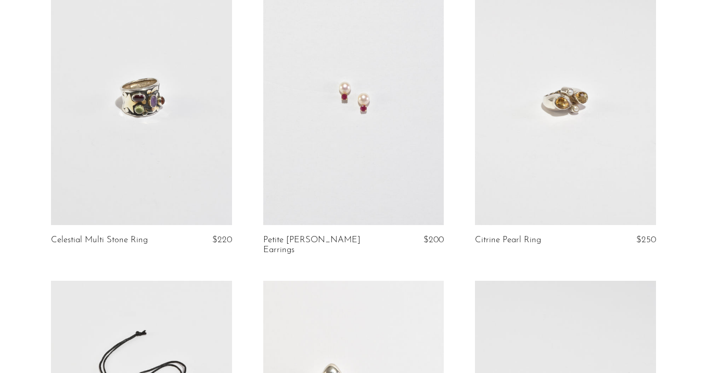
scroll to position [1796, 0]
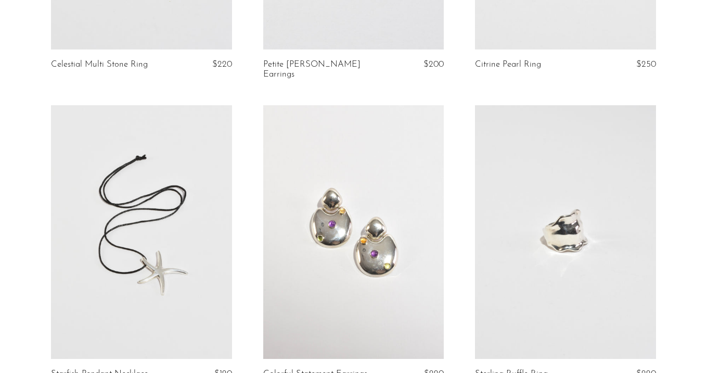
click at [106, 227] on link at bounding box center [141, 232] width 181 height 254
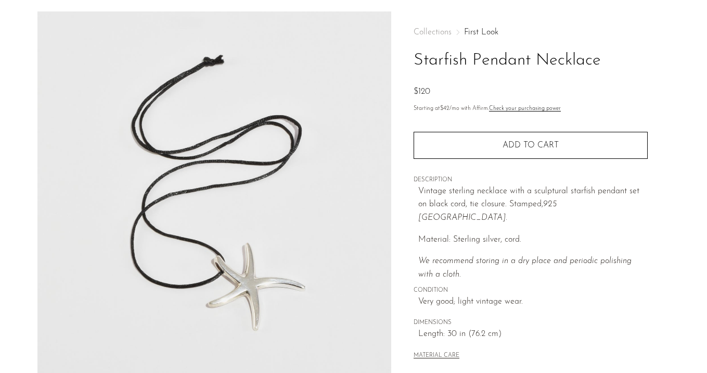
scroll to position [7, 0]
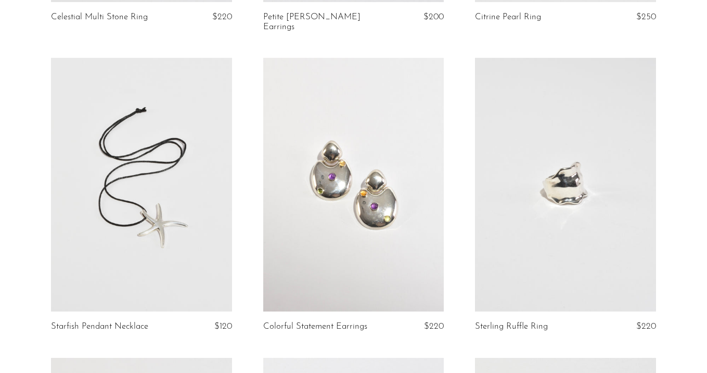
scroll to position [1911, 0]
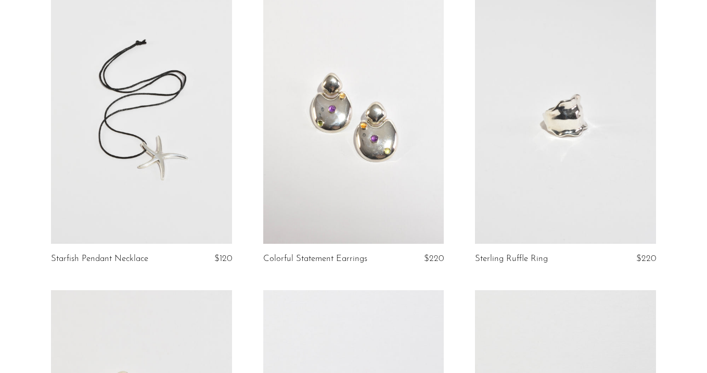
click at [346, 134] on link at bounding box center [353, 117] width 181 height 254
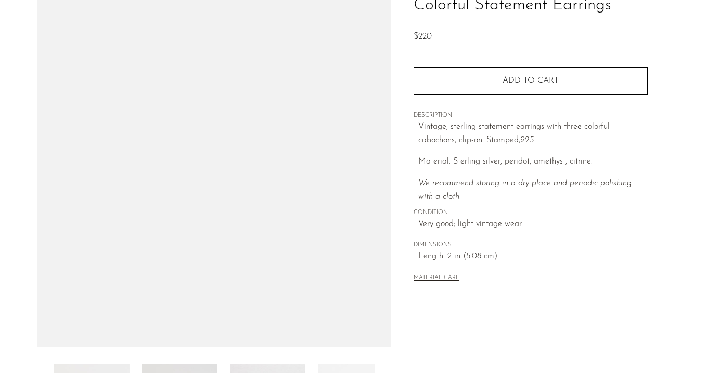
scroll to position [185, 0]
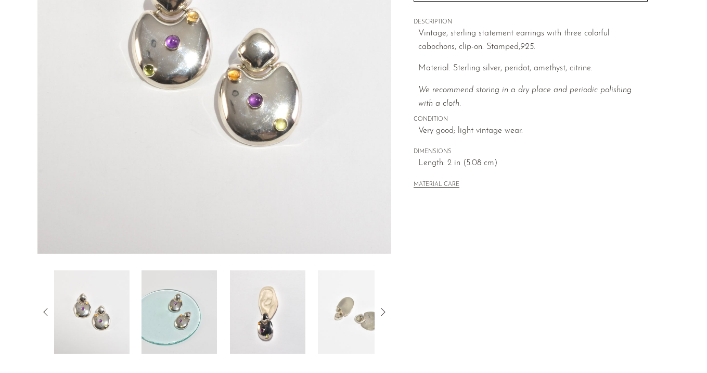
click at [191, 309] on img at bounding box center [179, 311] width 75 height 83
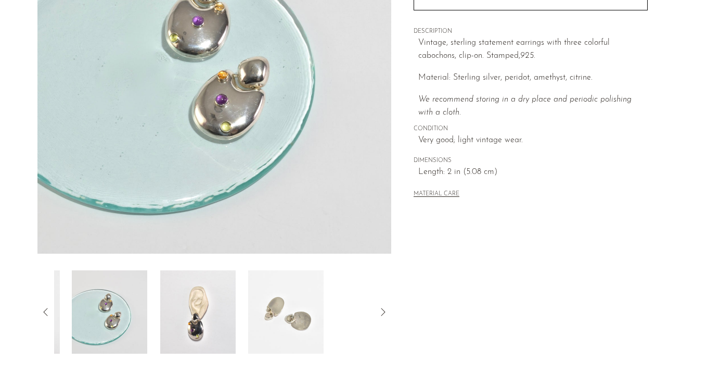
click at [191, 309] on img at bounding box center [197, 311] width 75 height 83
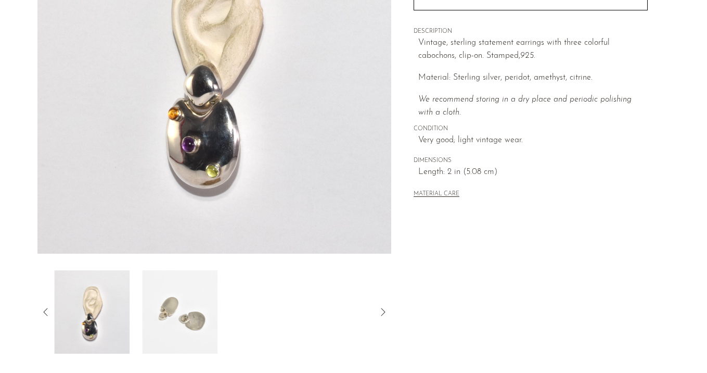
click at [191, 309] on img at bounding box center [179, 311] width 75 height 83
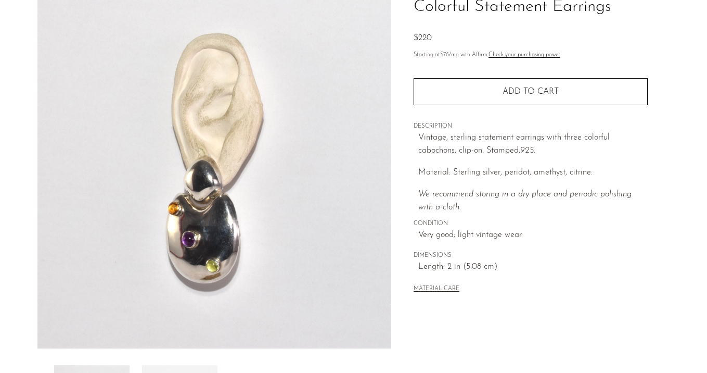
scroll to position [93, 0]
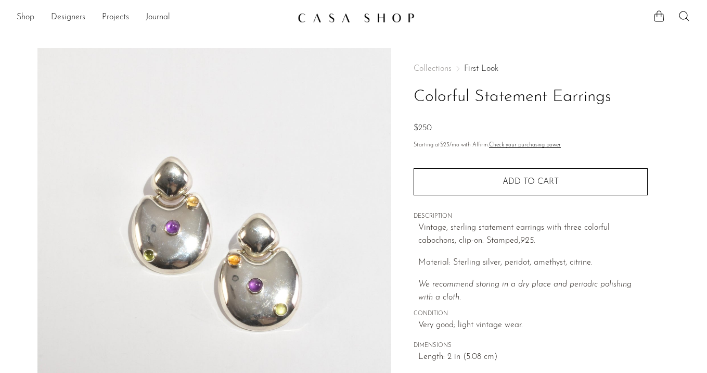
click at [486, 68] on link "First Look" at bounding box center [481, 69] width 34 height 8
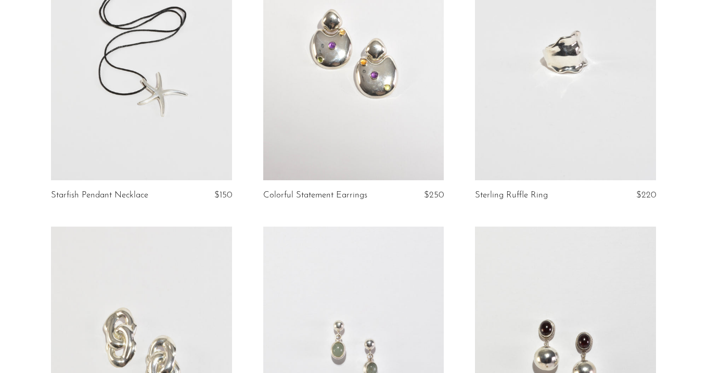
scroll to position [1921, 0]
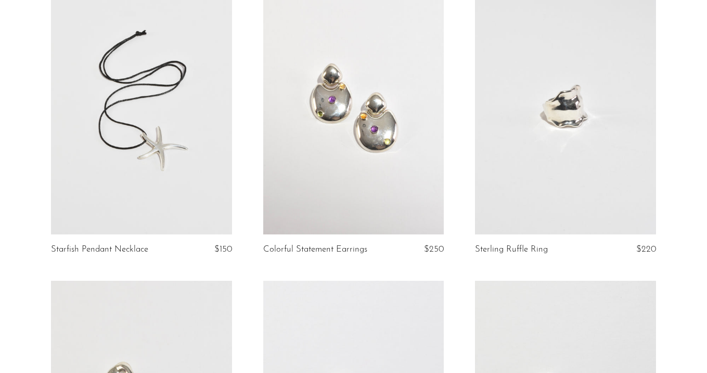
click at [542, 132] on link at bounding box center [565, 108] width 181 height 254
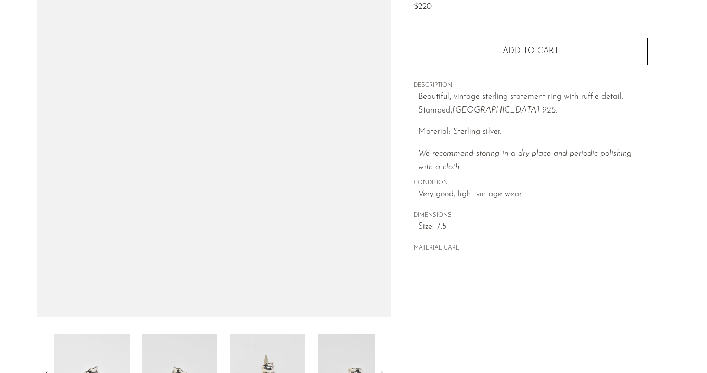
scroll to position [135, 0]
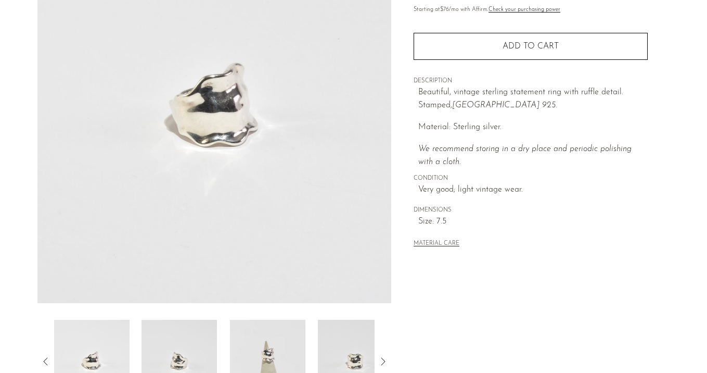
click at [150, 353] on img at bounding box center [179, 361] width 75 height 83
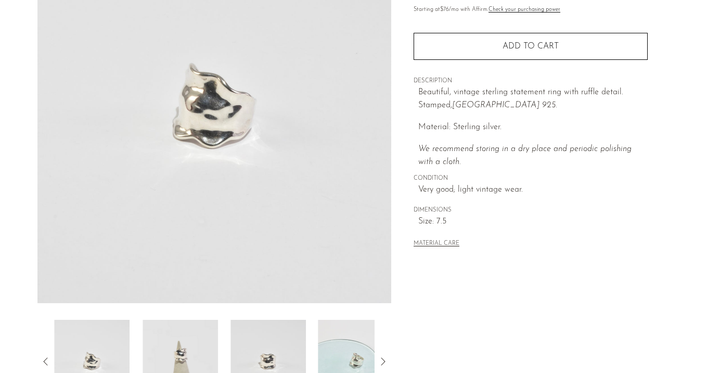
click at [178, 353] on img at bounding box center [180, 361] width 75 height 83
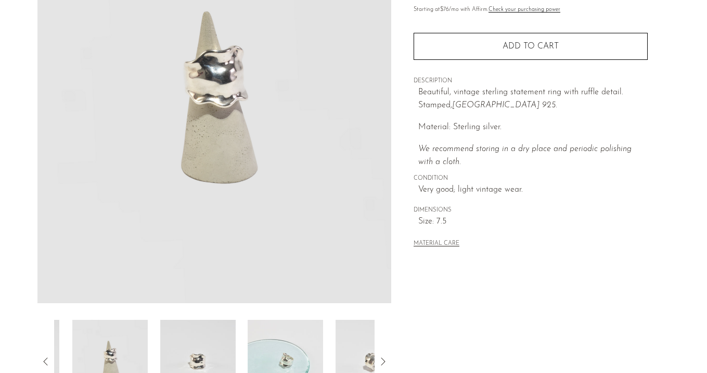
click at [178, 353] on img at bounding box center [197, 361] width 75 height 83
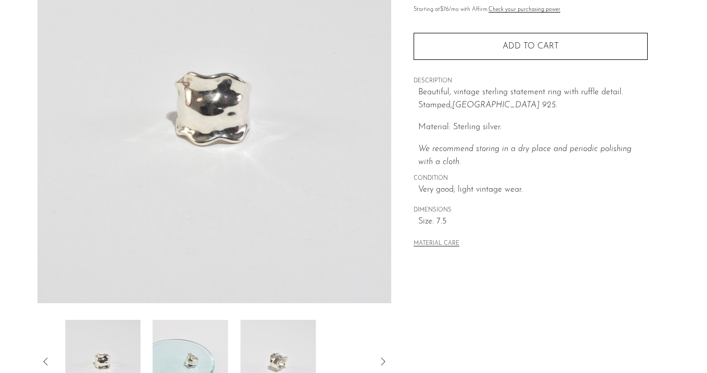
click at [178, 353] on img at bounding box center [190, 361] width 75 height 83
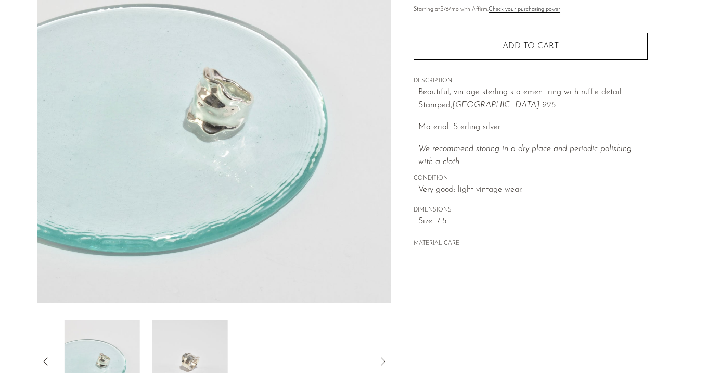
click at [178, 353] on img at bounding box center [190, 361] width 75 height 83
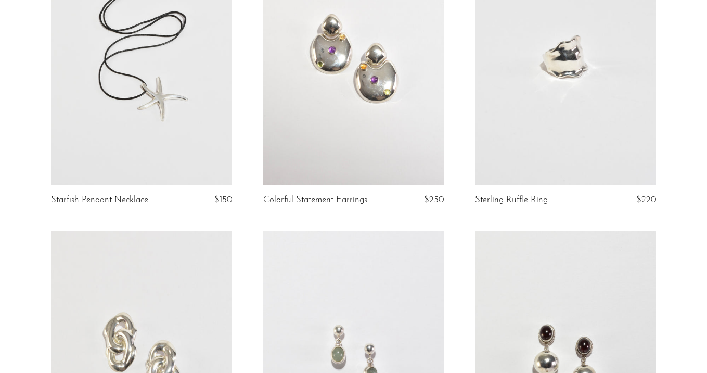
scroll to position [2115, 0]
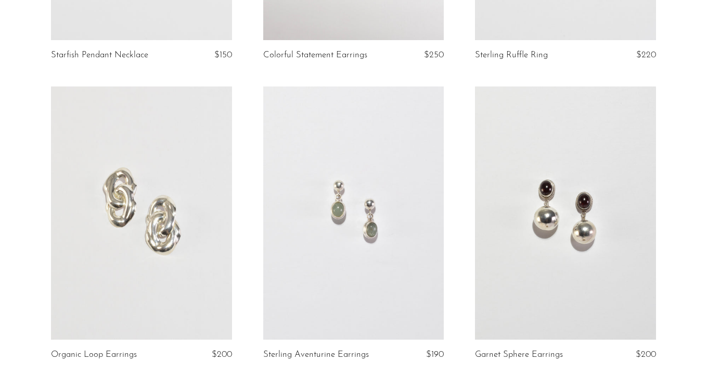
click at [147, 202] on link at bounding box center [141, 213] width 181 height 254
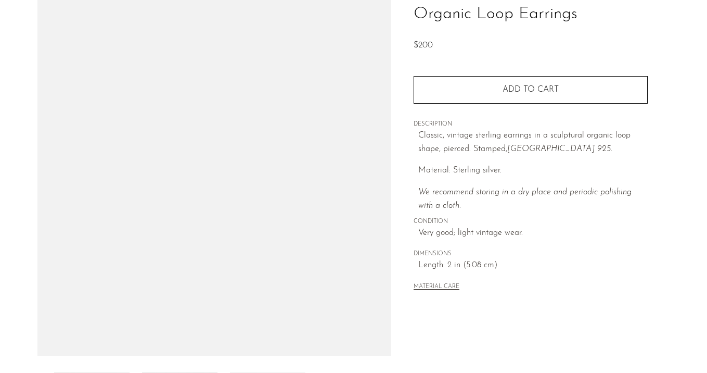
scroll to position [135, 0]
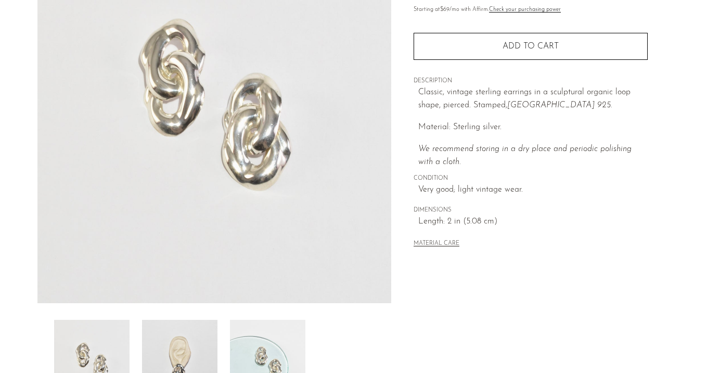
click at [172, 344] on img at bounding box center [179, 361] width 75 height 83
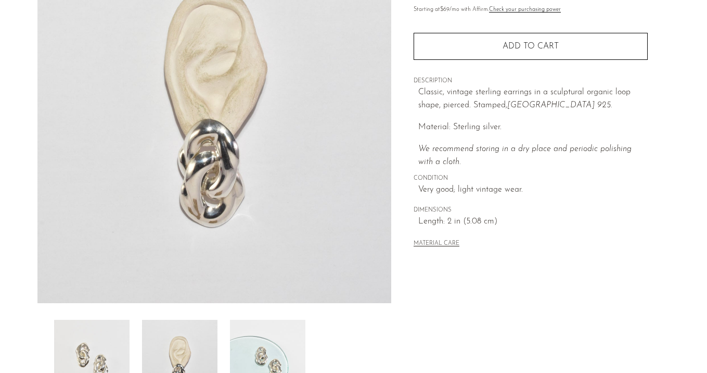
click at [263, 344] on img at bounding box center [267, 361] width 75 height 83
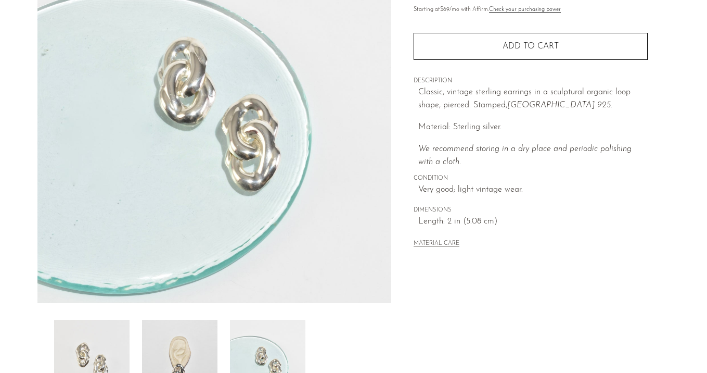
click at [206, 344] on img at bounding box center [179, 361] width 75 height 83
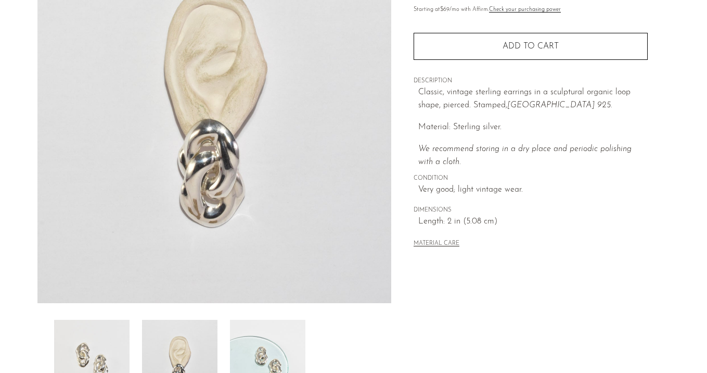
click at [128, 344] on img at bounding box center [91, 361] width 75 height 83
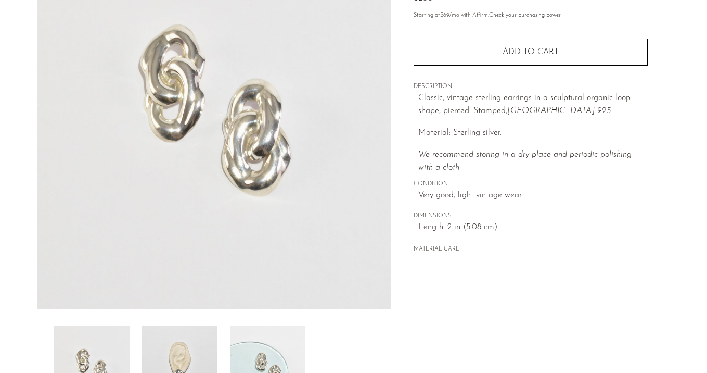
scroll to position [136, 0]
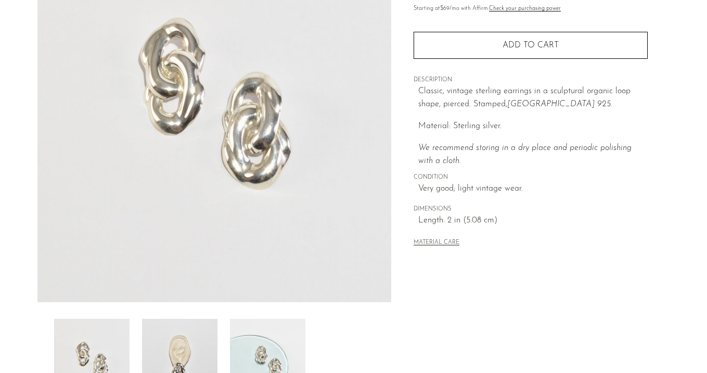
click at [198, 323] on img at bounding box center [179, 360] width 75 height 83
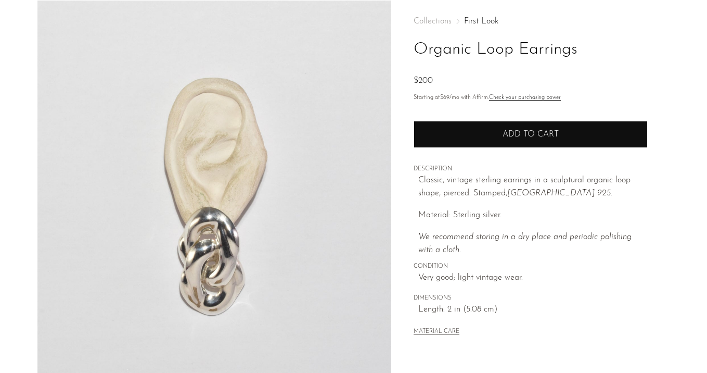
scroll to position [45, 0]
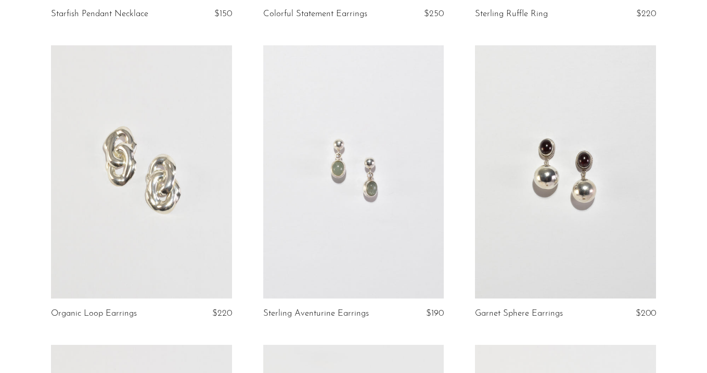
scroll to position [2174, 0]
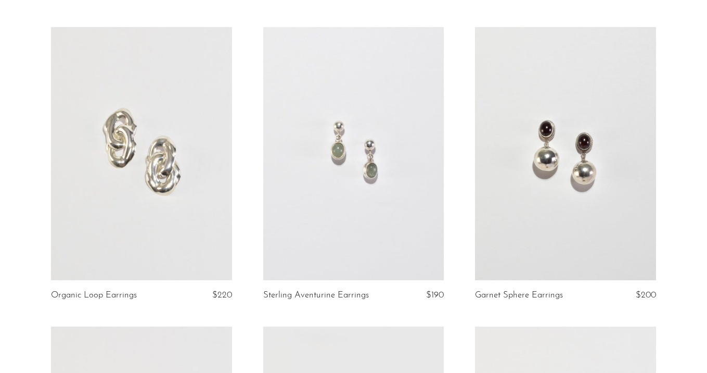
click at [411, 196] on link at bounding box center [353, 154] width 181 height 254
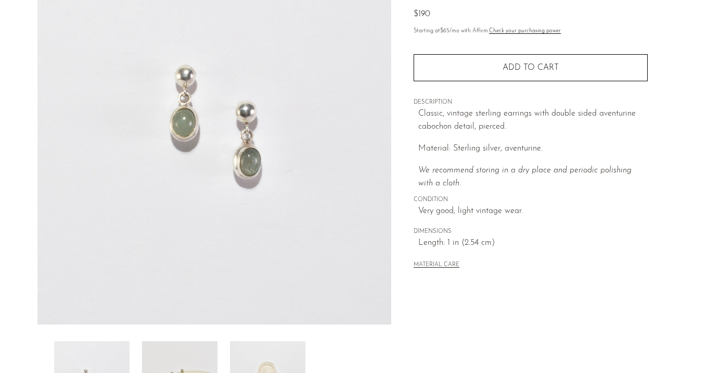
scroll to position [141, 0]
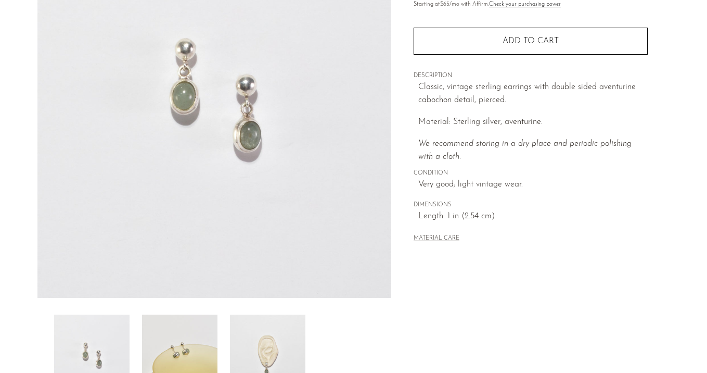
click at [188, 339] on img at bounding box center [179, 355] width 75 height 83
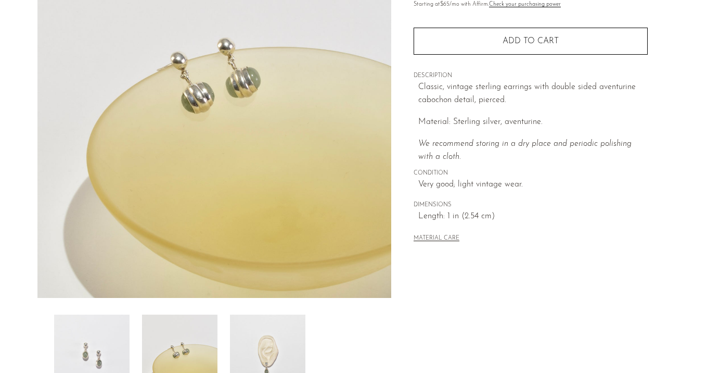
click at [251, 338] on img at bounding box center [267, 355] width 75 height 83
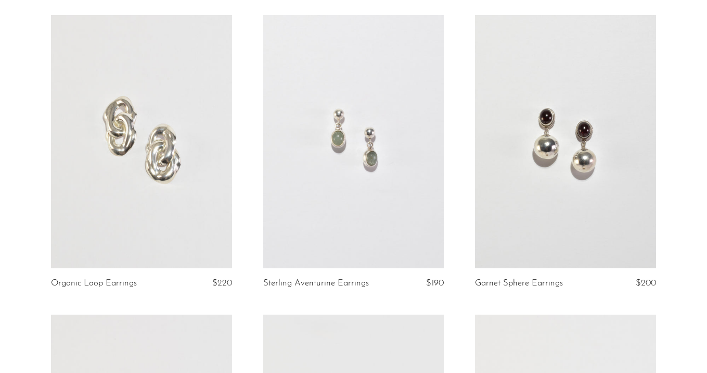
scroll to position [2195, 0]
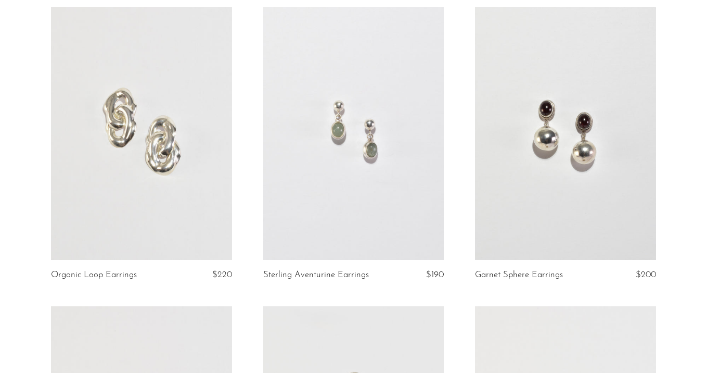
click at [599, 157] on link at bounding box center [565, 134] width 181 height 254
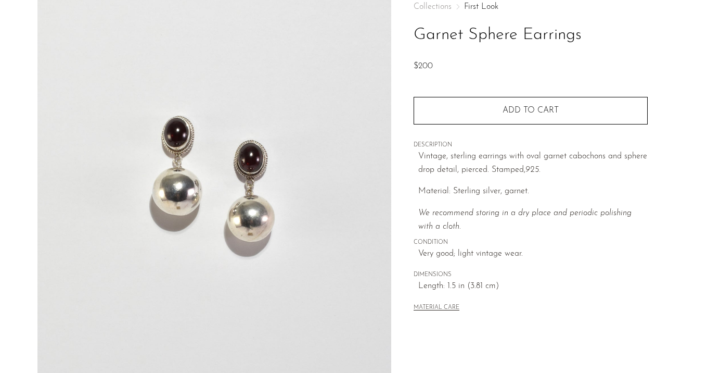
scroll to position [181, 0]
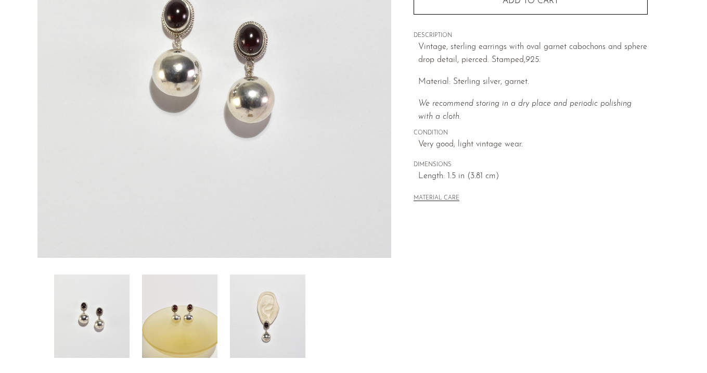
click at [207, 328] on img at bounding box center [179, 315] width 75 height 83
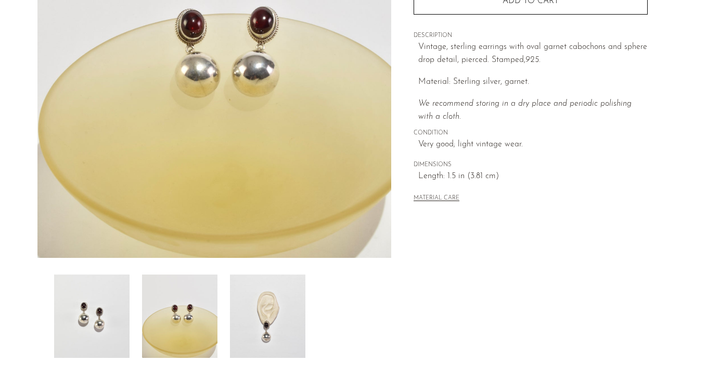
click at [267, 317] on img at bounding box center [267, 315] width 75 height 83
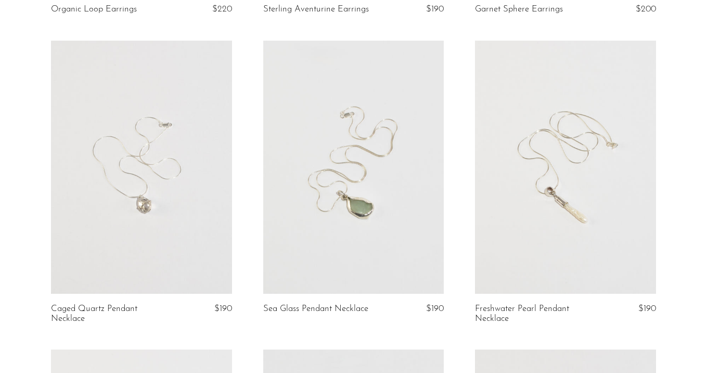
scroll to position [2477, 0]
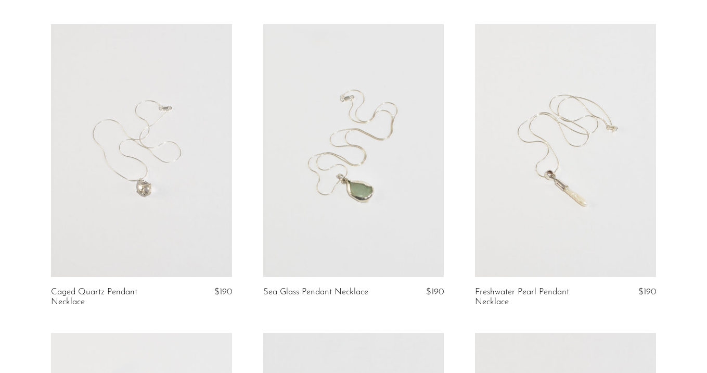
click at [169, 188] on link at bounding box center [141, 151] width 181 height 254
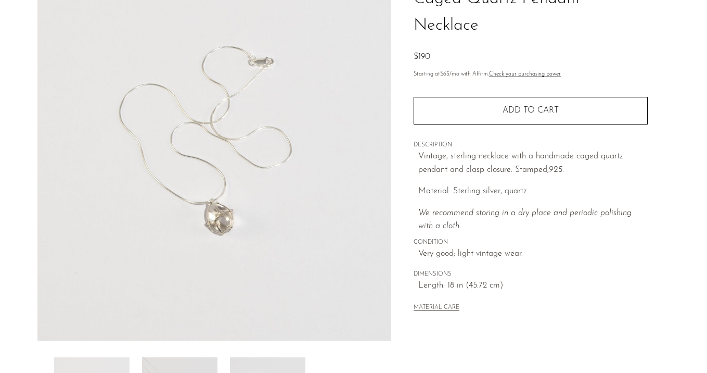
scroll to position [101, 0]
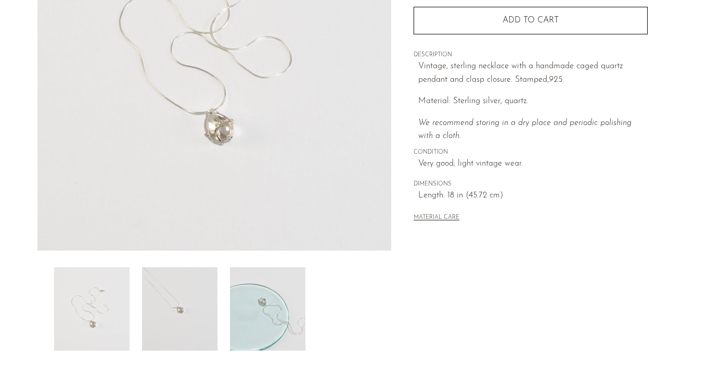
click at [171, 338] on img at bounding box center [179, 308] width 75 height 83
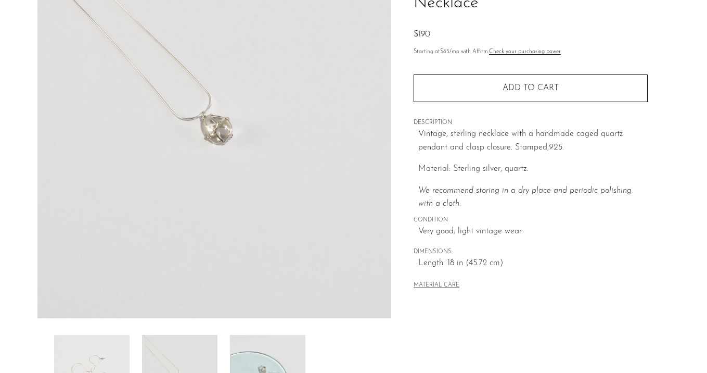
scroll to position [118, 0]
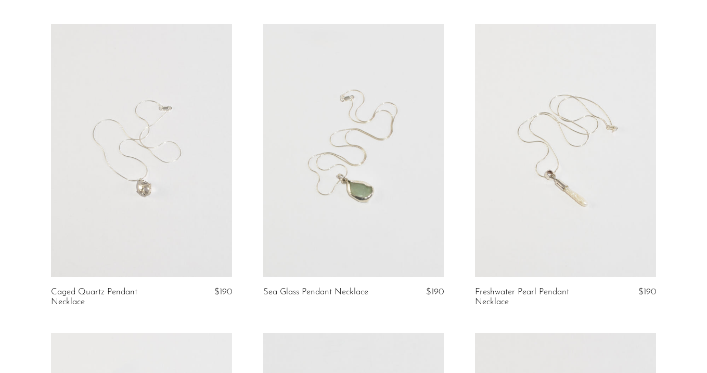
scroll to position [2526, 0]
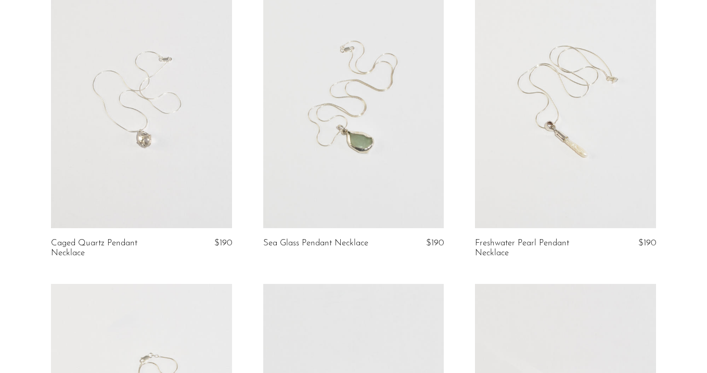
click at [389, 138] on link at bounding box center [353, 102] width 181 height 254
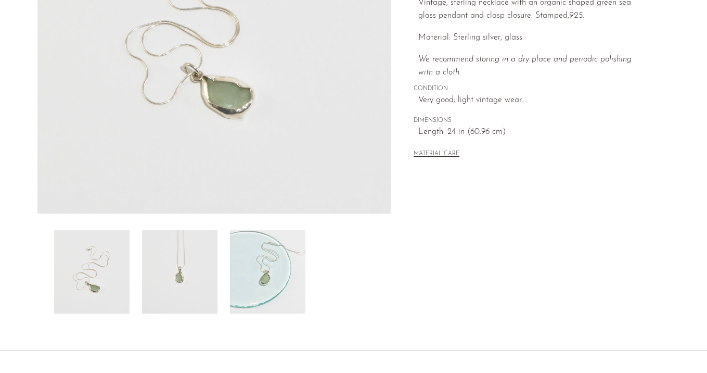
click at [176, 253] on img at bounding box center [179, 271] width 75 height 83
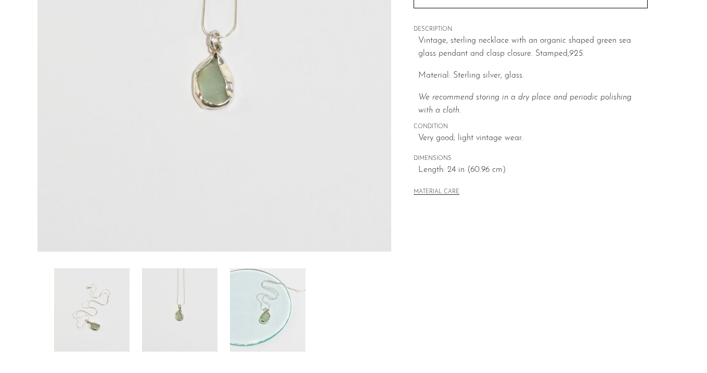
click at [284, 308] on img at bounding box center [267, 309] width 75 height 83
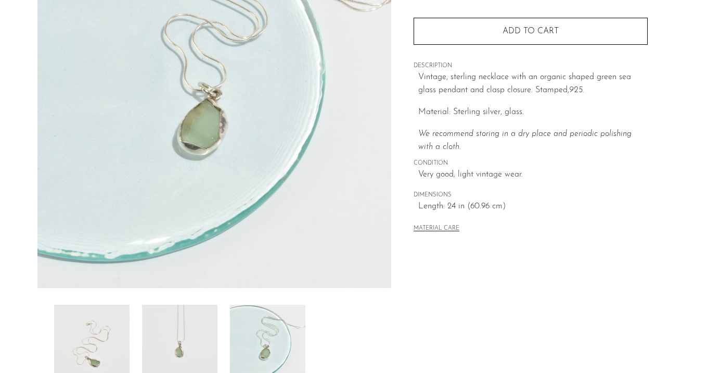
scroll to position [139, 0]
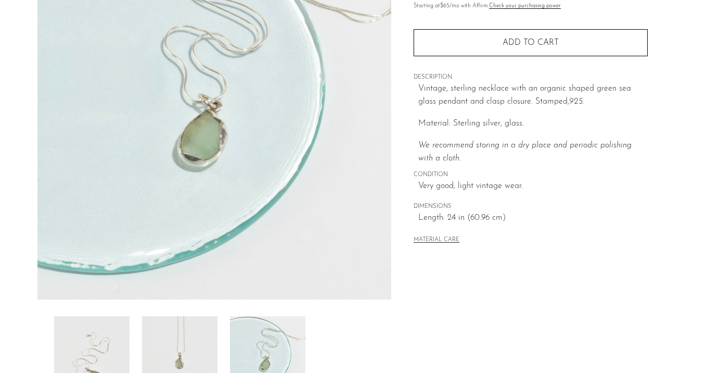
click at [174, 347] on img at bounding box center [179, 357] width 75 height 83
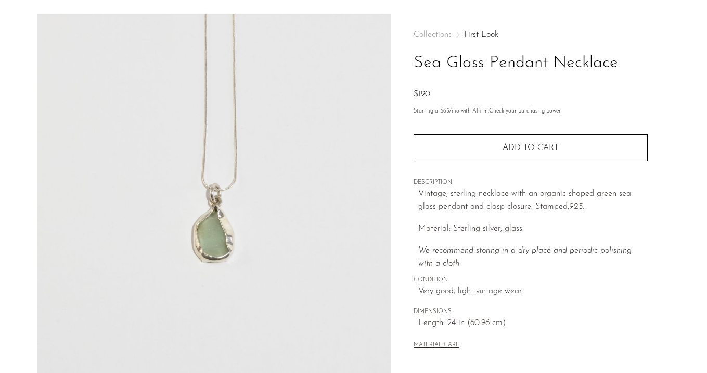
scroll to position [67, 0]
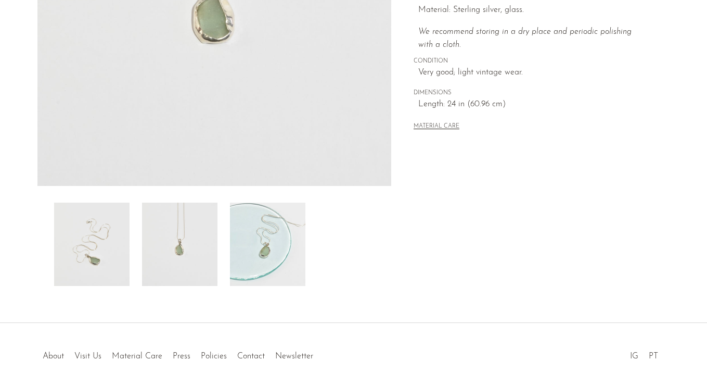
click at [75, 244] on img at bounding box center [91, 243] width 75 height 83
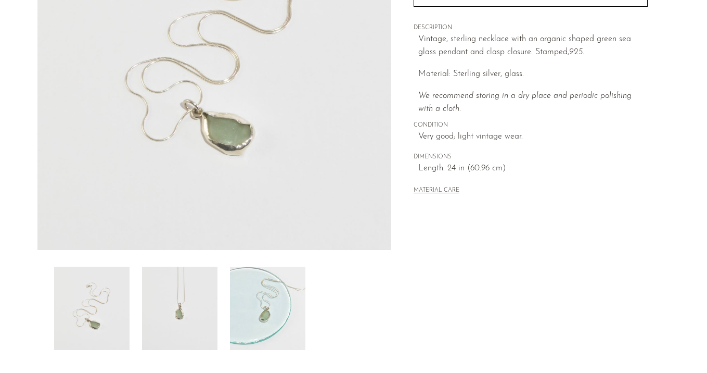
scroll to position [106, 0]
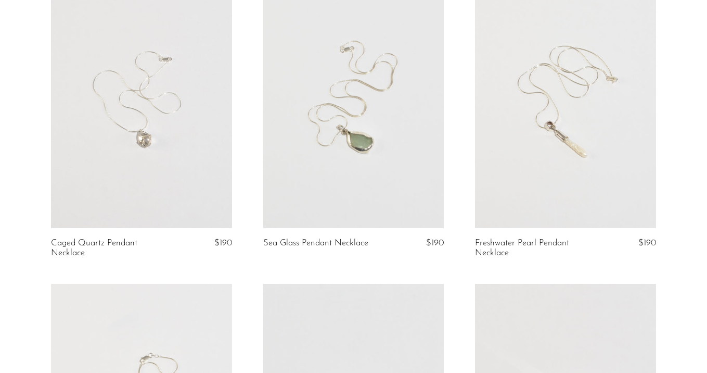
scroll to position [2535, 0]
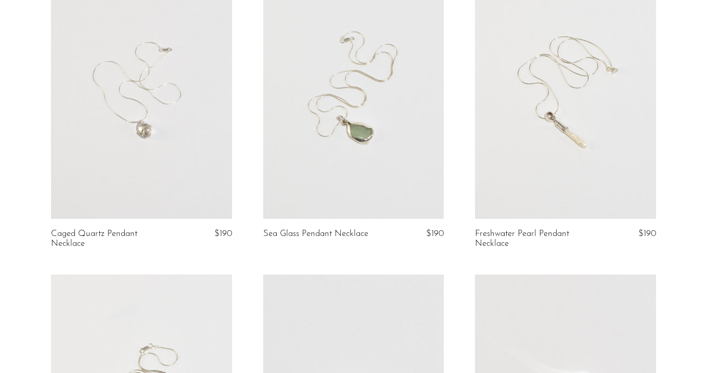
click at [528, 164] on link at bounding box center [565, 93] width 181 height 254
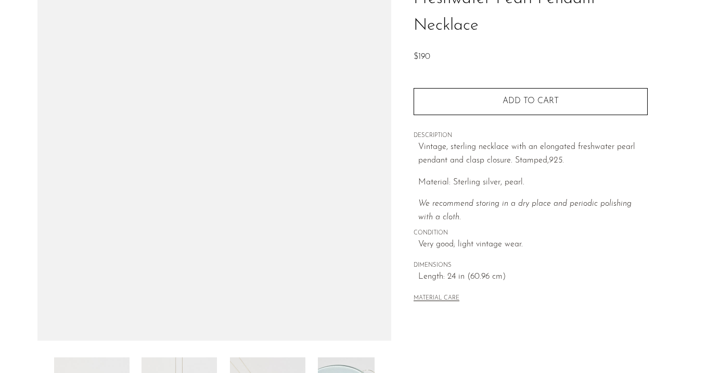
scroll to position [160, 0]
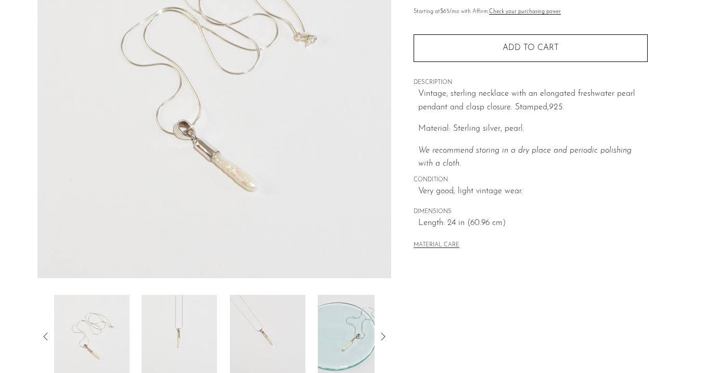
click at [189, 334] on img at bounding box center [179, 336] width 75 height 83
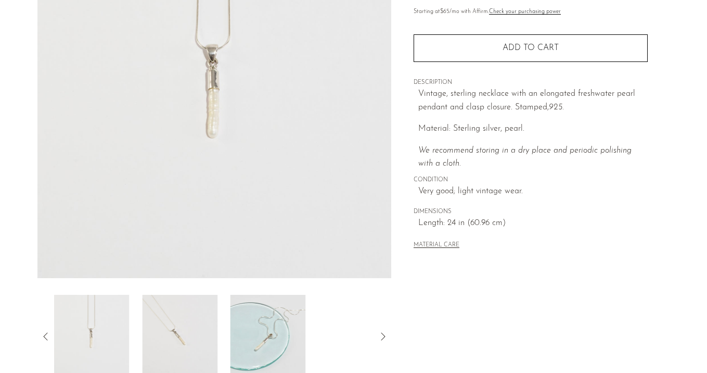
click at [189, 334] on img at bounding box center [179, 336] width 75 height 83
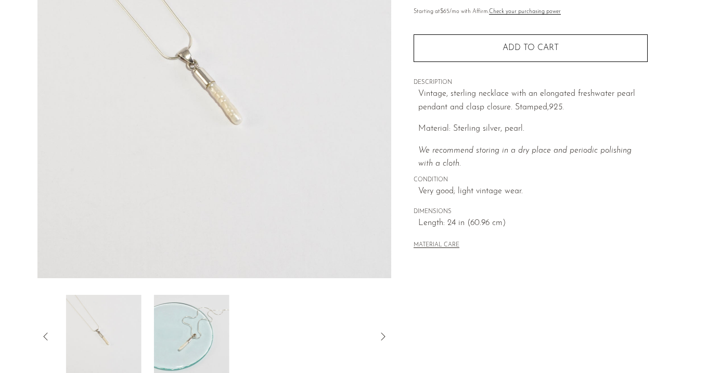
click at [189, 334] on img at bounding box center [191, 336] width 75 height 83
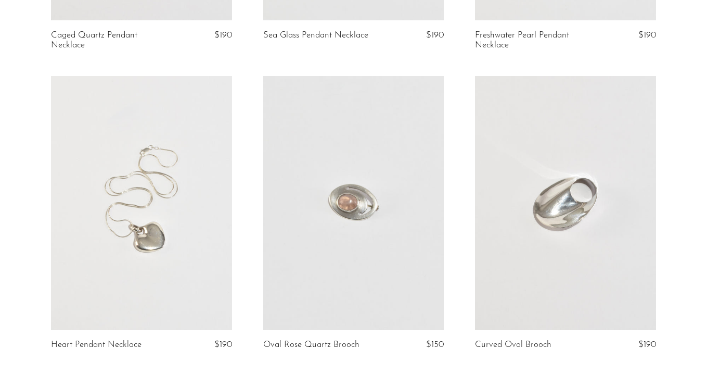
scroll to position [2822, 0]
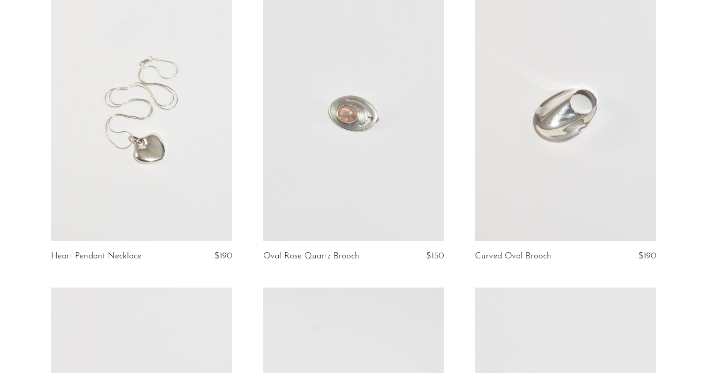
click at [207, 144] on link at bounding box center [141, 115] width 181 height 254
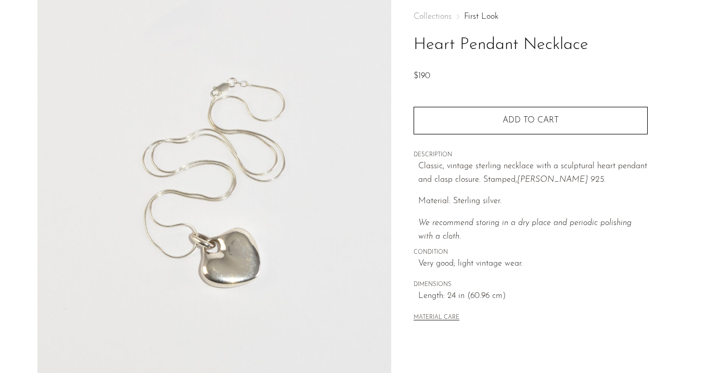
scroll to position [125, 0]
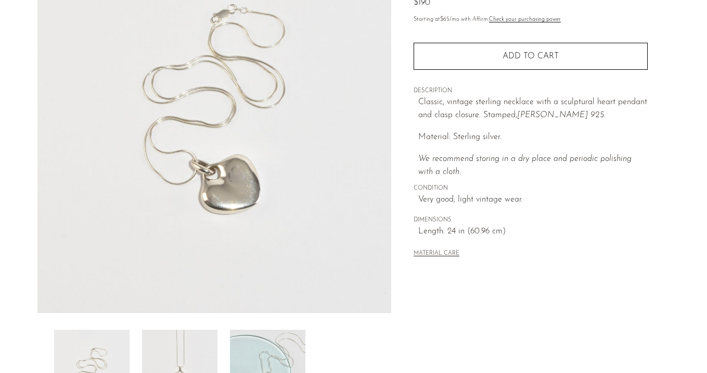
click at [192, 347] on img at bounding box center [179, 371] width 75 height 83
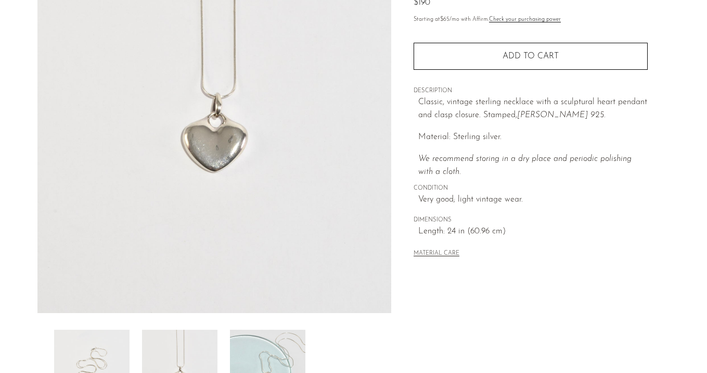
click at [251, 339] on img at bounding box center [267, 371] width 75 height 83
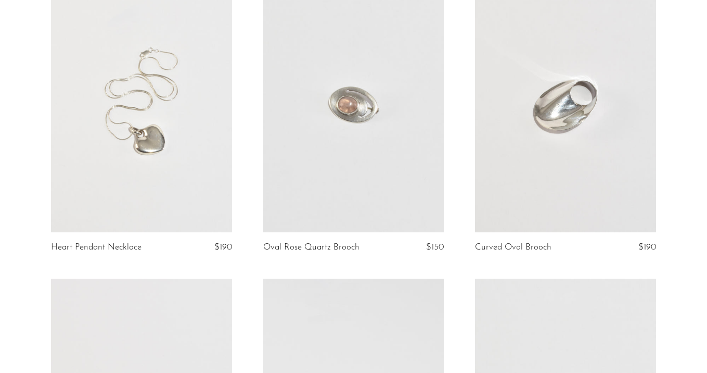
scroll to position [2833, 0]
click at [398, 142] on link at bounding box center [353, 104] width 181 height 254
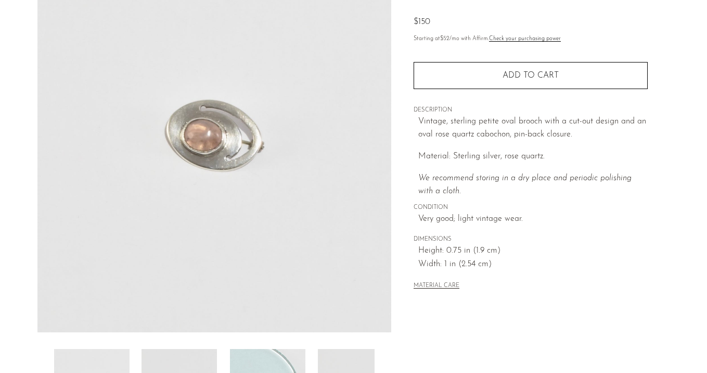
scroll to position [183, 0]
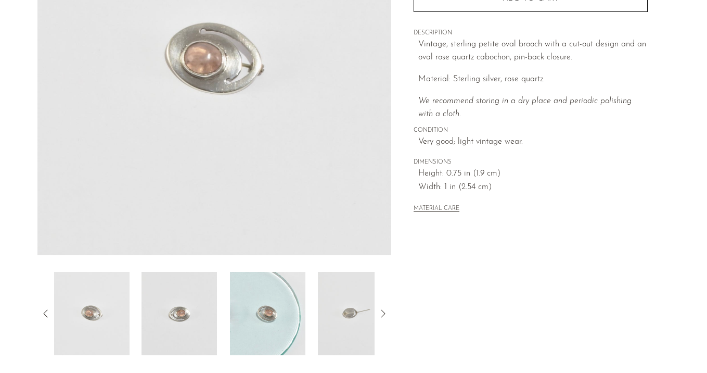
click at [188, 317] on img at bounding box center [179, 313] width 75 height 83
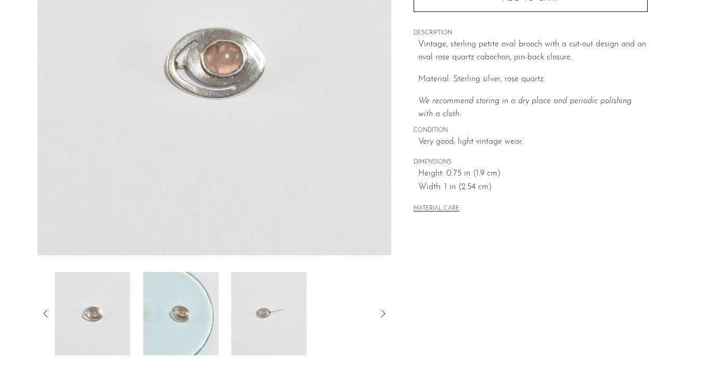
click at [188, 317] on img at bounding box center [180, 313] width 75 height 83
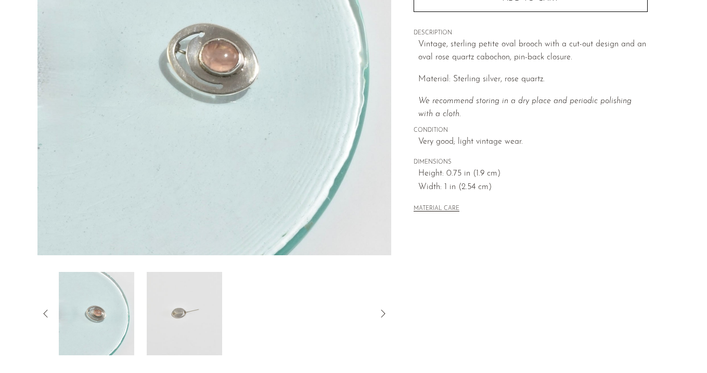
click at [188, 317] on img at bounding box center [184, 313] width 75 height 83
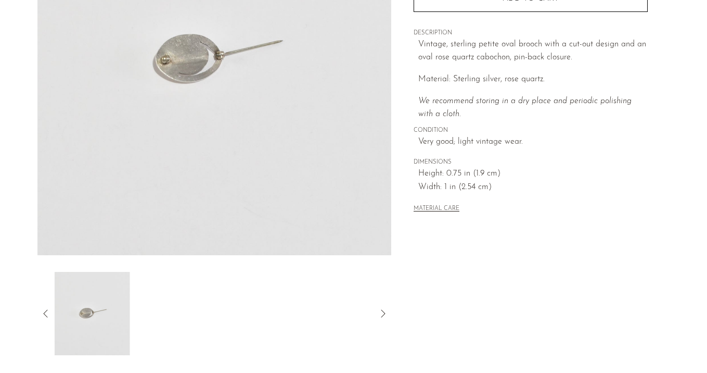
scroll to position [60, 0]
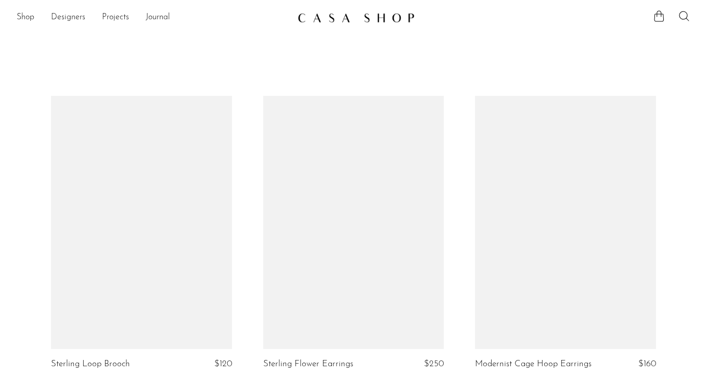
scroll to position [2833, 0]
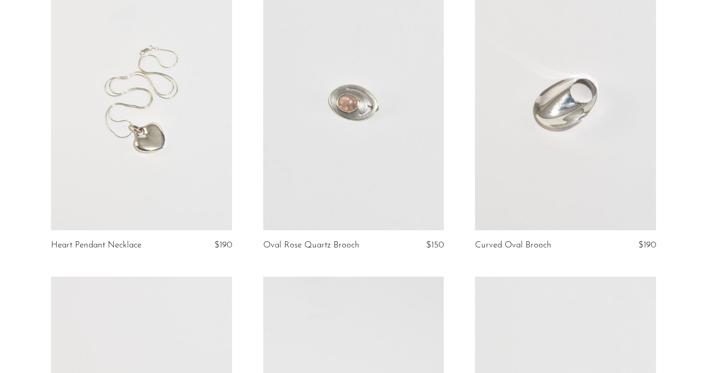
click at [534, 140] on link at bounding box center [565, 104] width 181 height 254
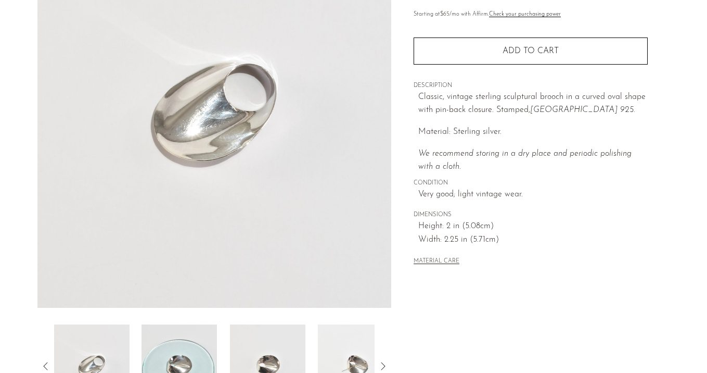
scroll to position [290, 0]
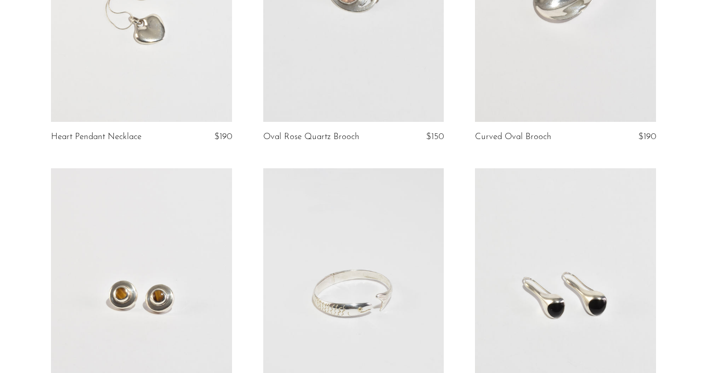
scroll to position [3010, 0]
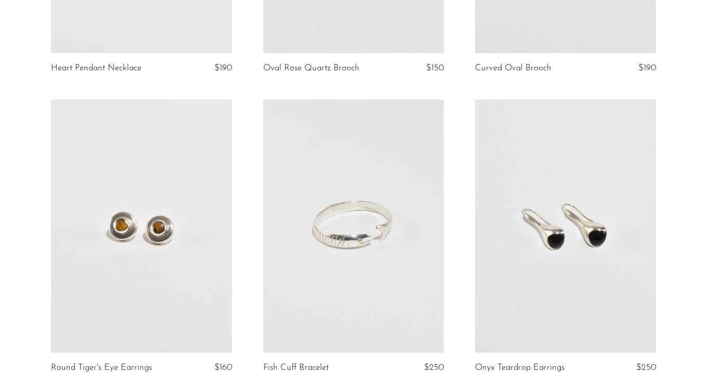
click at [202, 198] on link at bounding box center [141, 226] width 181 height 254
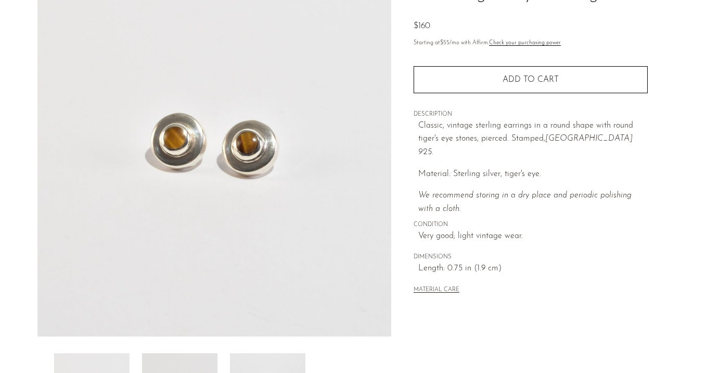
scroll to position [109, 0]
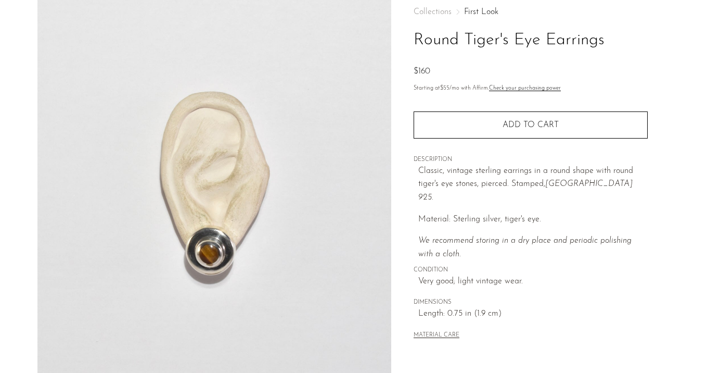
scroll to position [56, 0]
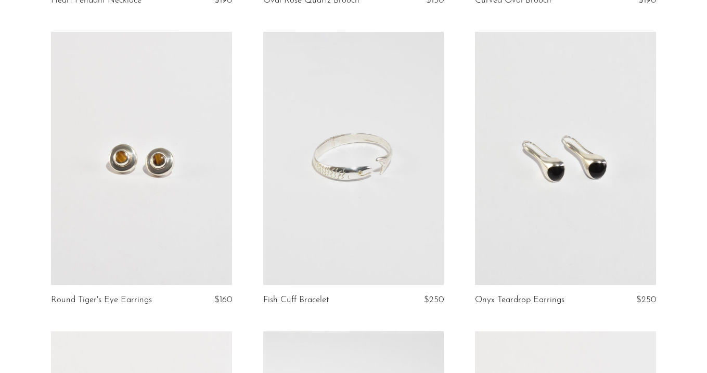
scroll to position [3122, 0]
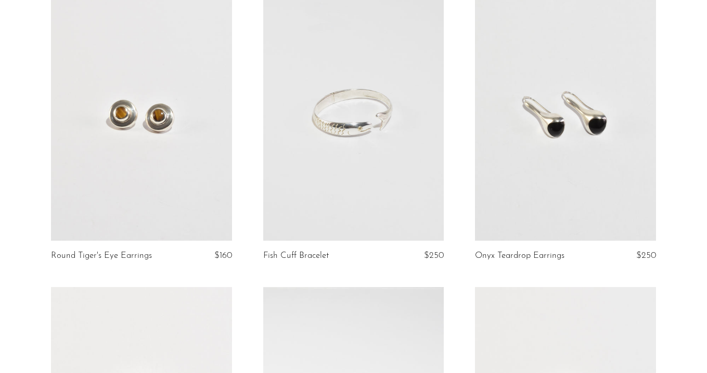
click at [371, 126] on link at bounding box center [353, 115] width 181 height 254
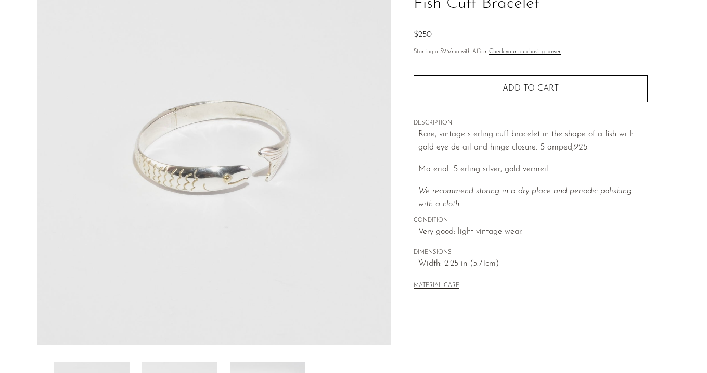
scroll to position [164, 0]
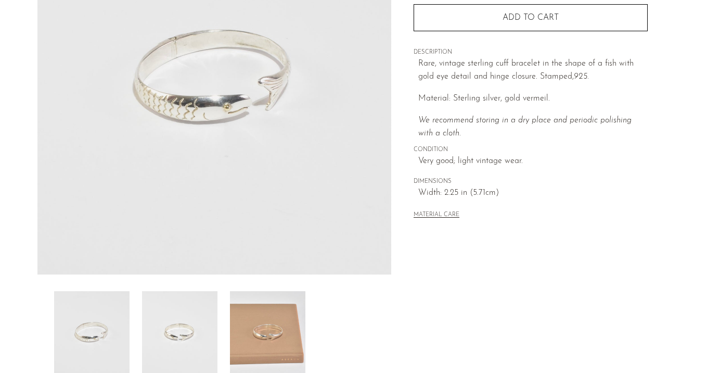
click at [187, 321] on img at bounding box center [179, 332] width 75 height 83
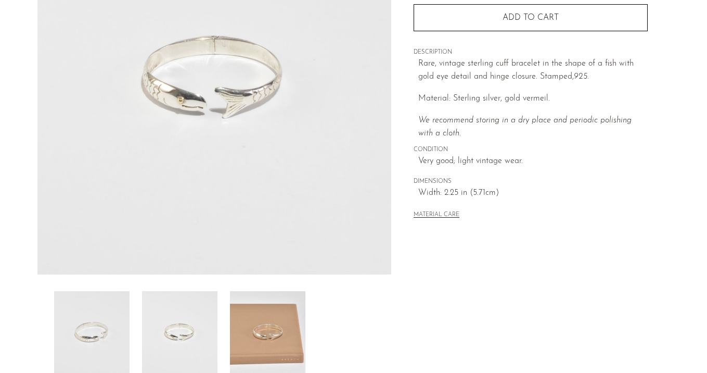
click at [250, 321] on img at bounding box center [267, 332] width 75 height 83
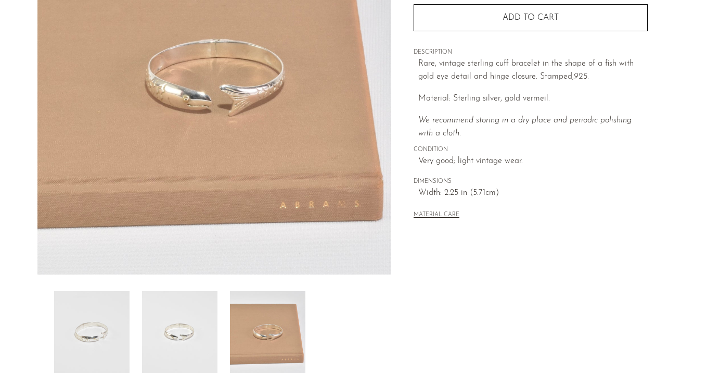
click at [186, 329] on img at bounding box center [179, 332] width 75 height 83
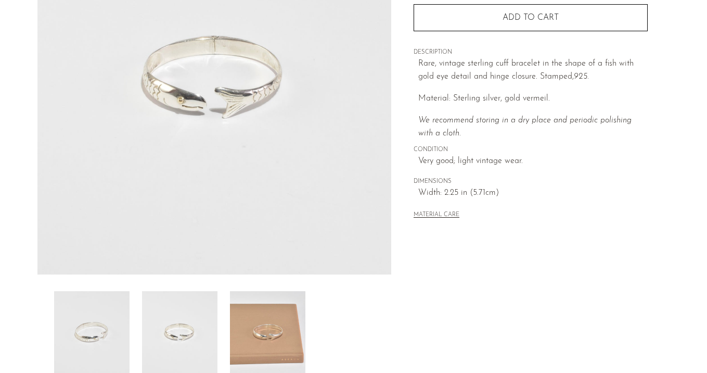
click at [100, 329] on img at bounding box center [91, 332] width 75 height 83
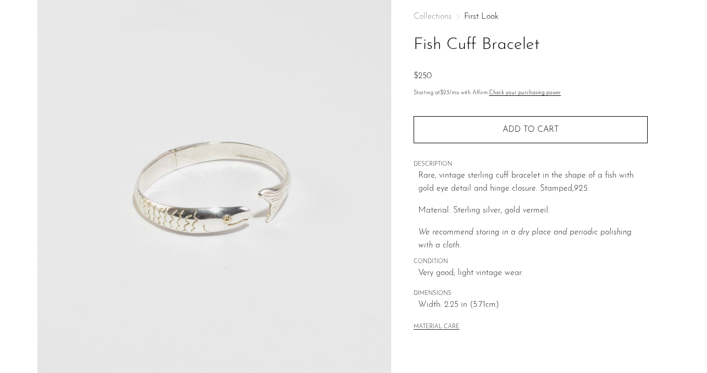
scroll to position [31, 0]
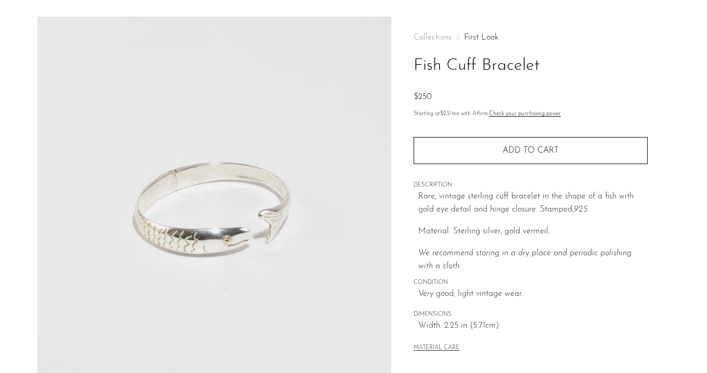
click at [476, 34] on link "First Look" at bounding box center [481, 37] width 34 height 8
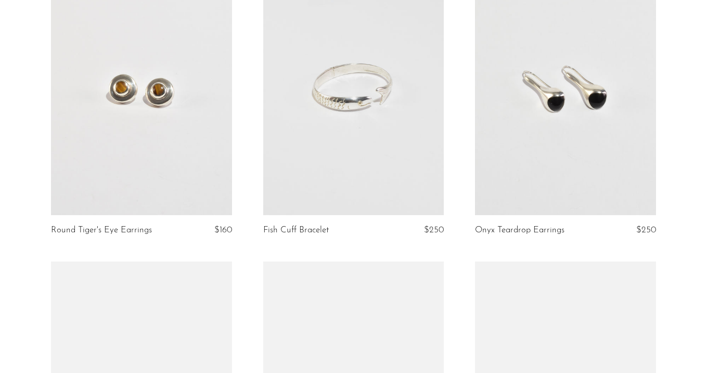
scroll to position [3164, 0]
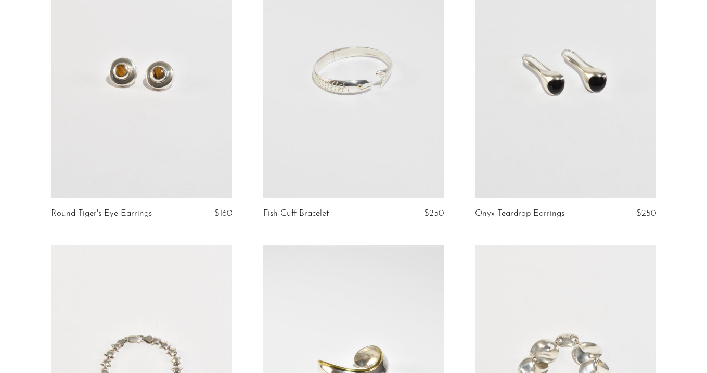
click at [602, 146] on link at bounding box center [565, 72] width 181 height 254
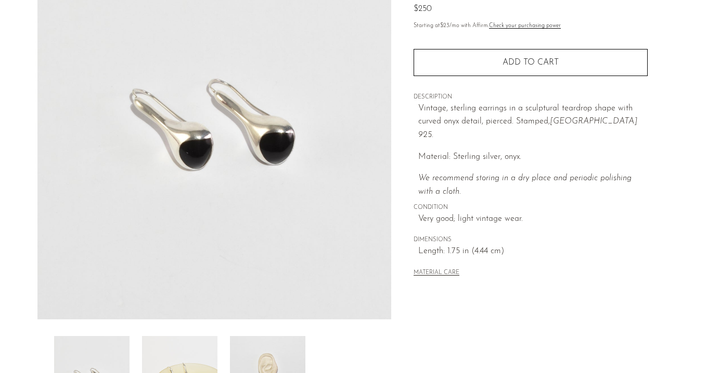
scroll to position [122, 0]
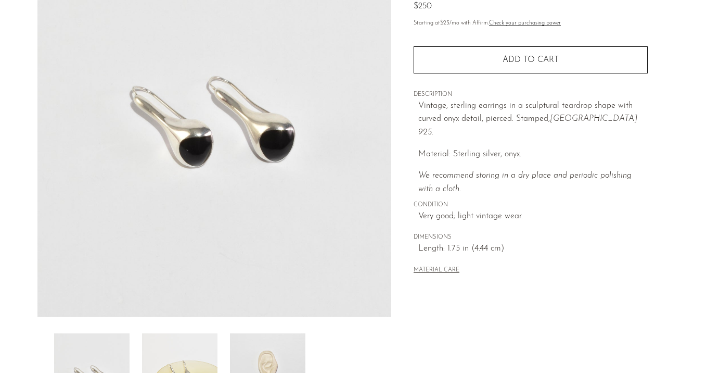
click at [214, 353] on img at bounding box center [179, 374] width 75 height 83
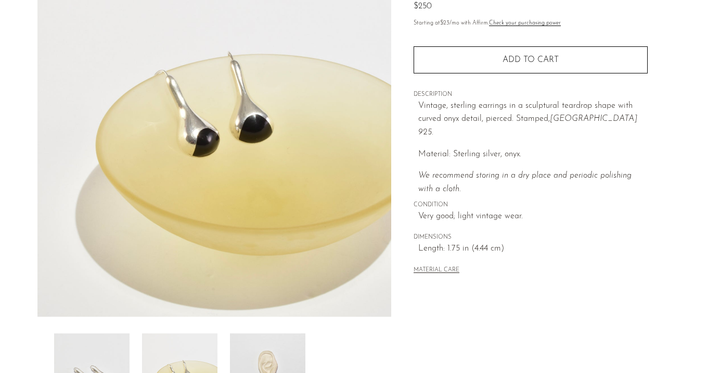
click at [255, 358] on img at bounding box center [267, 374] width 75 height 83
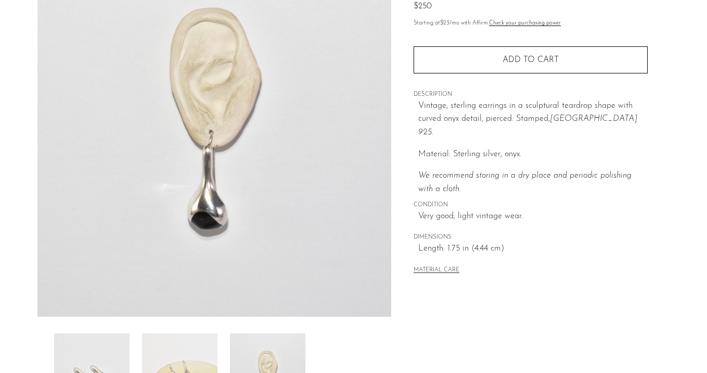
click at [189, 354] on img at bounding box center [179, 374] width 75 height 83
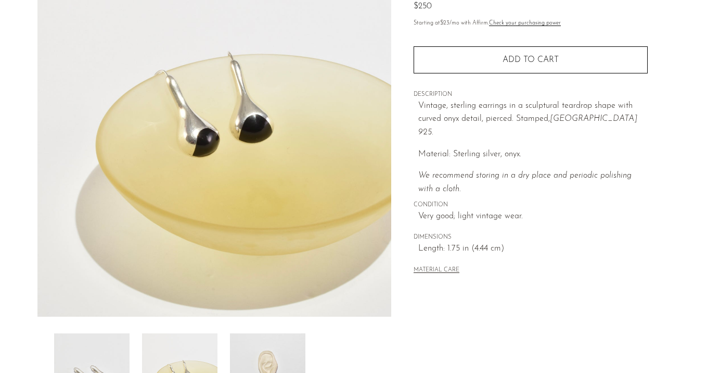
click at [86, 345] on img at bounding box center [91, 374] width 75 height 83
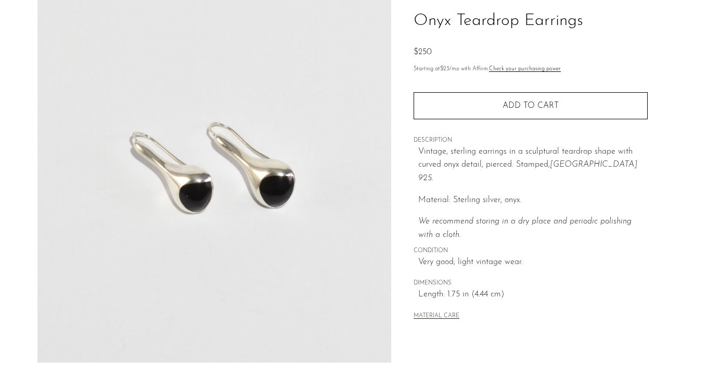
scroll to position [32, 0]
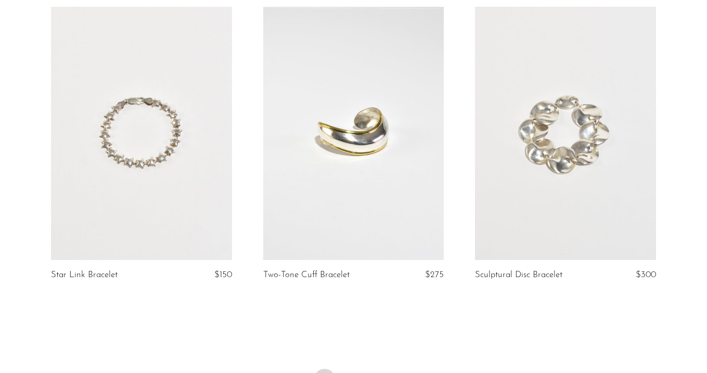
scroll to position [3436, 0]
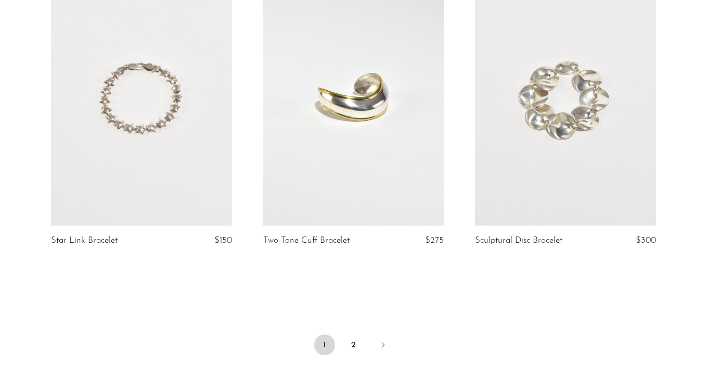
click at [111, 100] on link at bounding box center [141, 99] width 181 height 254
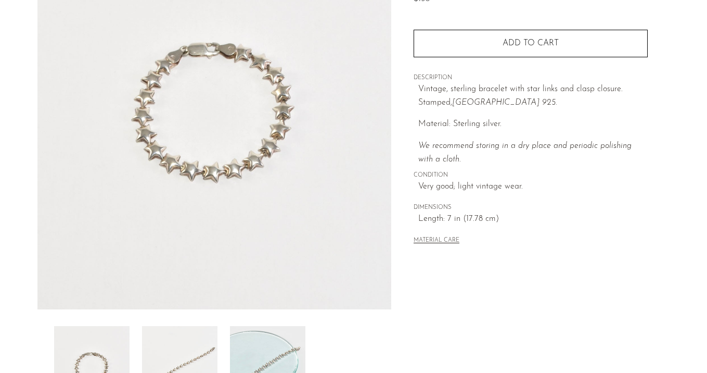
scroll to position [130, 0]
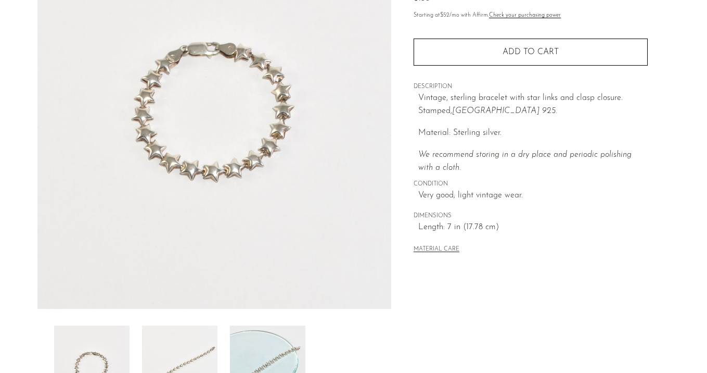
click at [189, 332] on img at bounding box center [179, 366] width 75 height 83
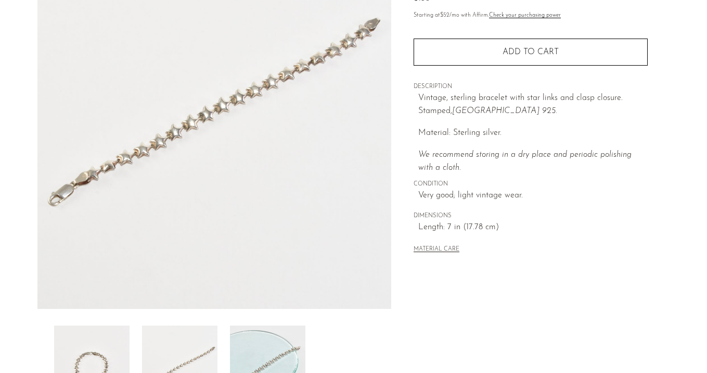
click at [287, 352] on img at bounding box center [267, 366] width 75 height 83
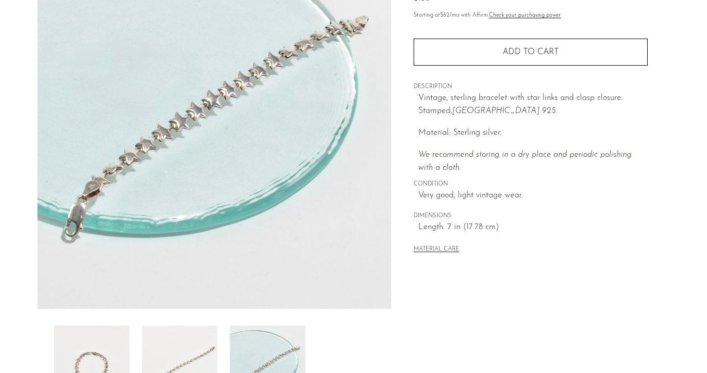
click at [173, 341] on img at bounding box center [179, 366] width 75 height 83
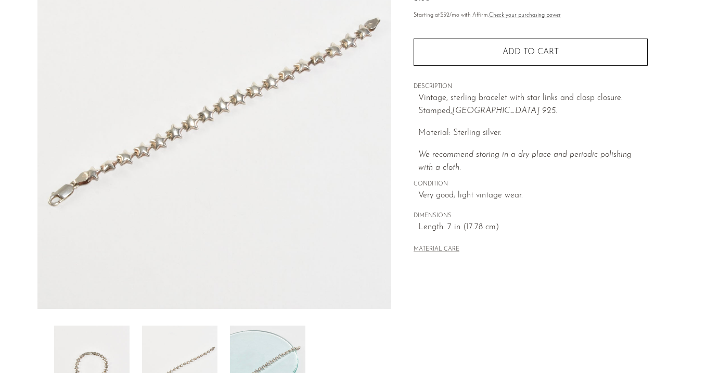
click at [99, 349] on img at bounding box center [91, 366] width 75 height 83
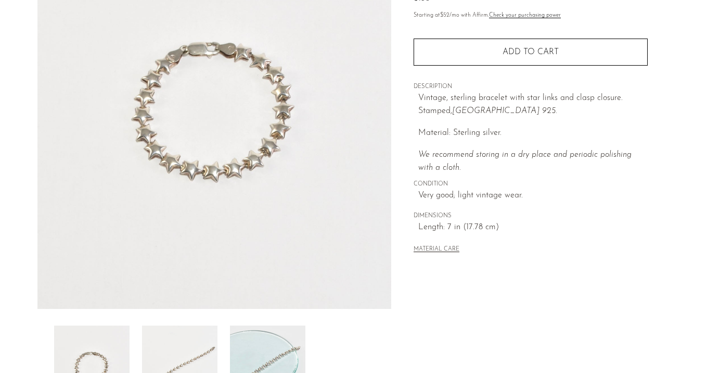
scroll to position [56, 0]
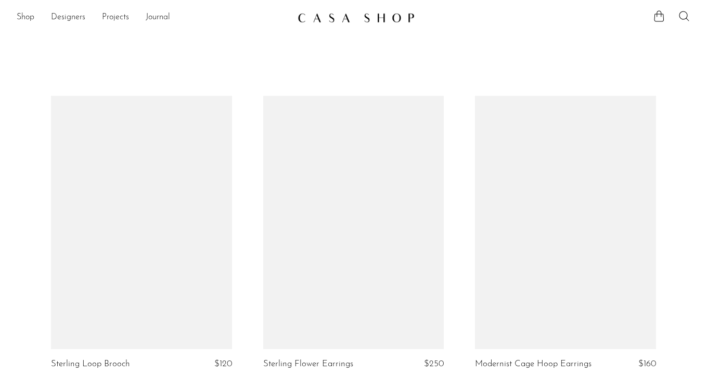
scroll to position [3447, 0]
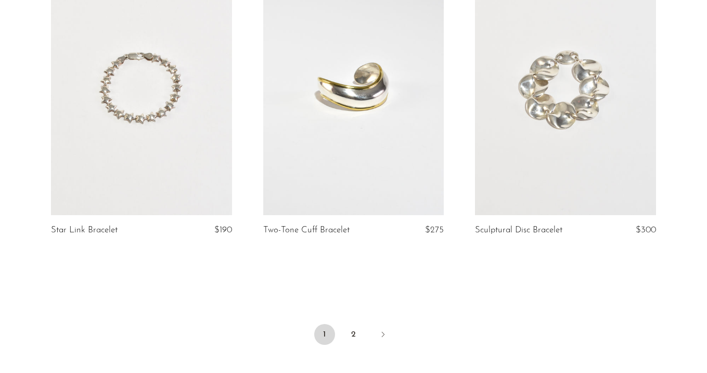
click at [335, 129] on link at bounding box center [353, 89] width 181 height 254
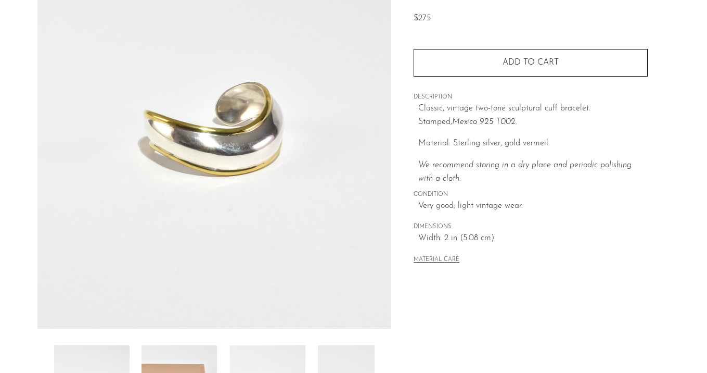
scroll to position [111, 0]
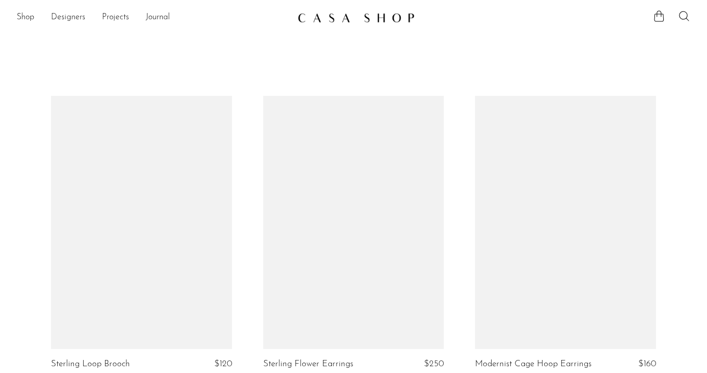
scroll to position [3447, 0]
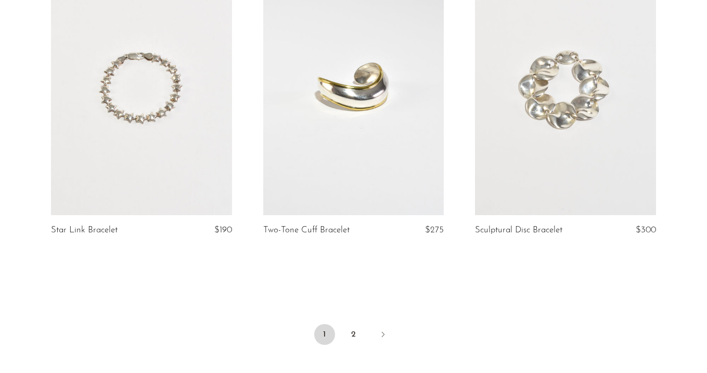
click at [594, 125] on link at bounding box center [565, 89] width 181 height 254
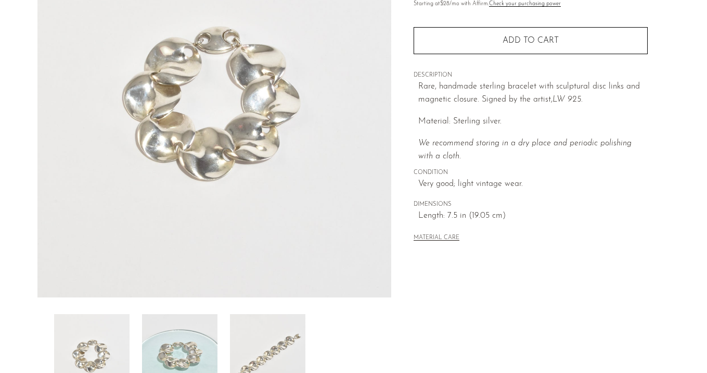
scroll to position [144, 0]
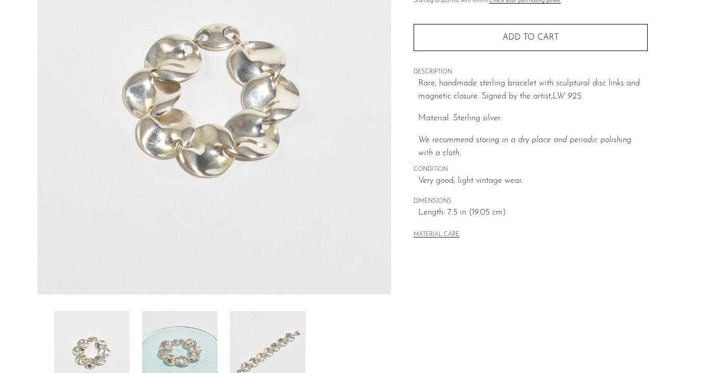
click at [188, 346] on img at bounding box center [179, 352] width 75 height 83
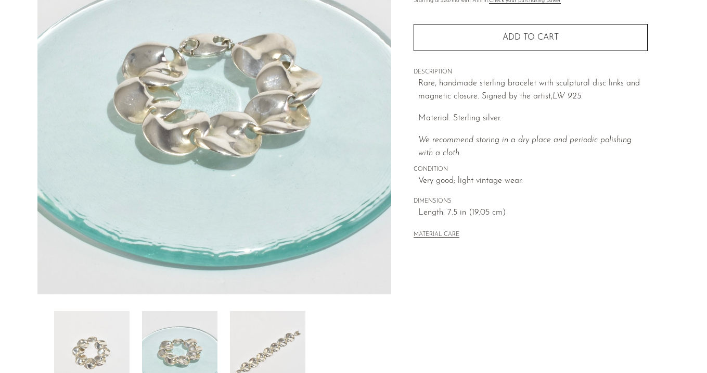
click at [249, 343] on img at bounding box center [267, 352] width 75 height 83
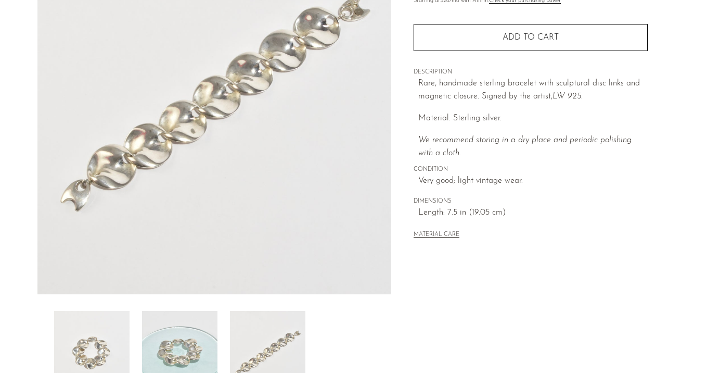
click at [174, 338] on img at bounding box center [179, 352] width 75 height 83
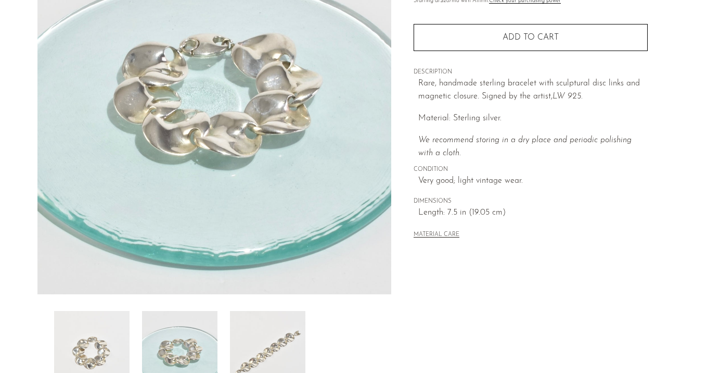
click at [85, 336] on img at bounding box center [91, 352] width 75 height 83
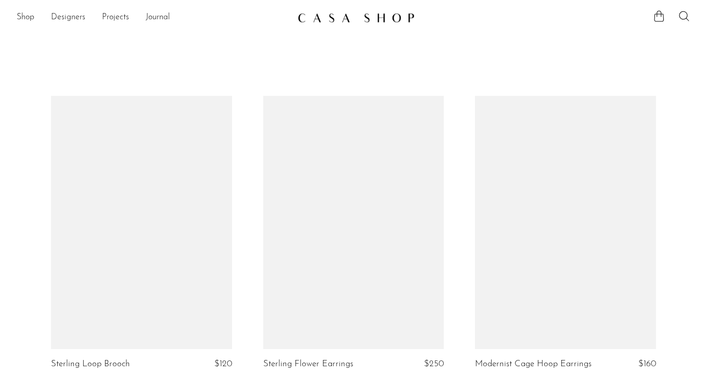
scroll to position [3453, 0]
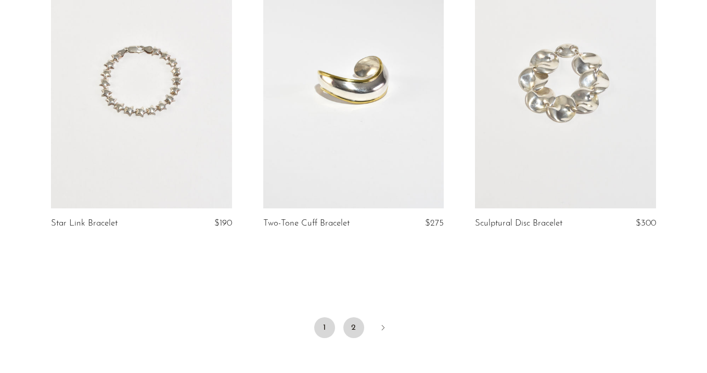
click at [354, 317] on link "2" at bounding box center [354, 327] width 21 height 21
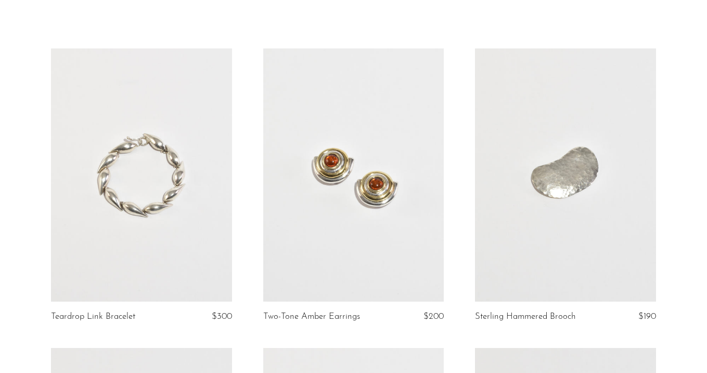
scroll to position [56, 0]
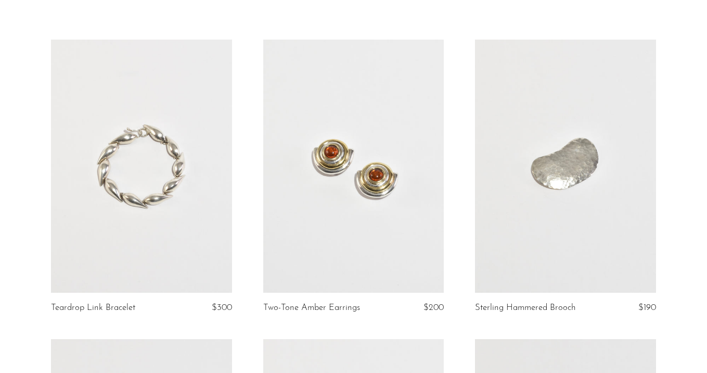
click at [146, 260] on link at bounding box center [141, 167] width 181 height 254
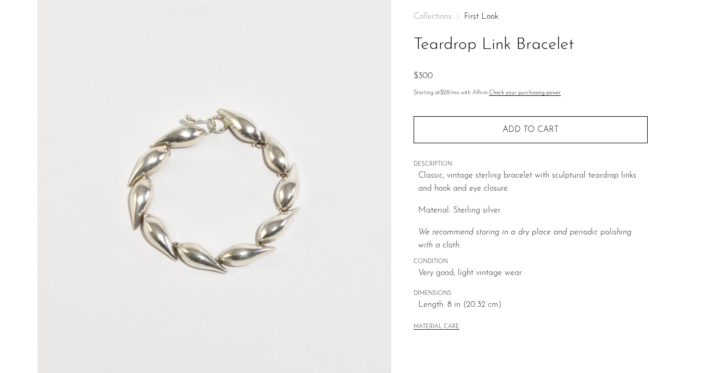
scroll to position [54, 0]
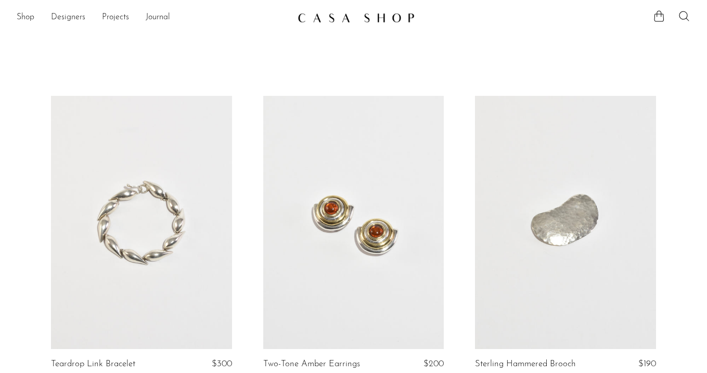
scroll to position [56, 0]
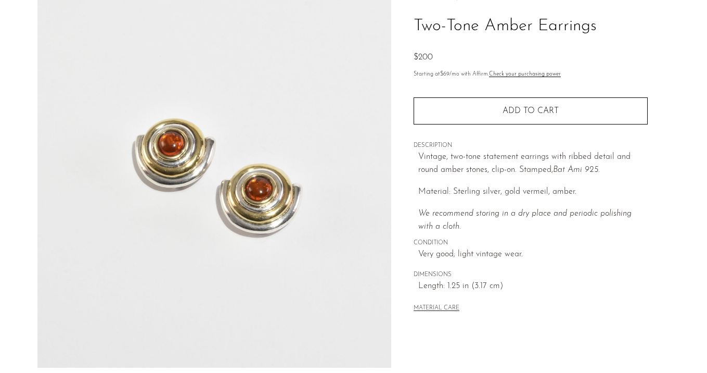
scroll to position [126, 0]
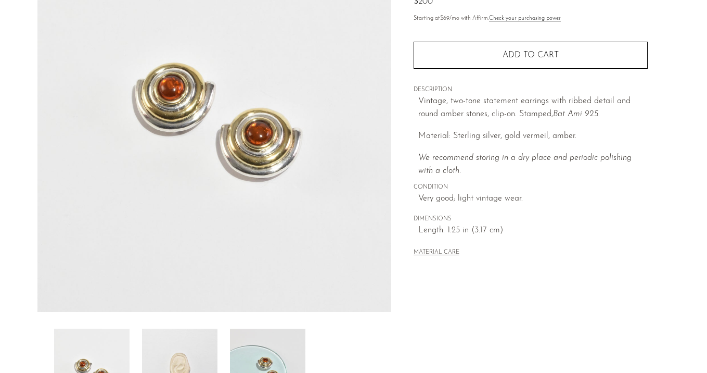
click at [194, 339] on img at bounding box center [179, 369] width 75 height 83
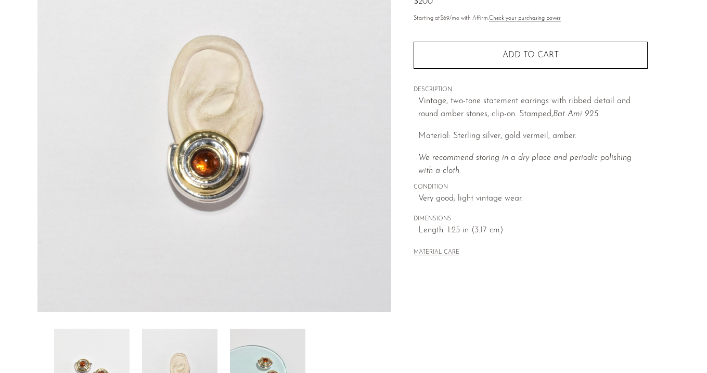
click at [265, 347] on img at bounding box center [267, 369] width 75 height 83
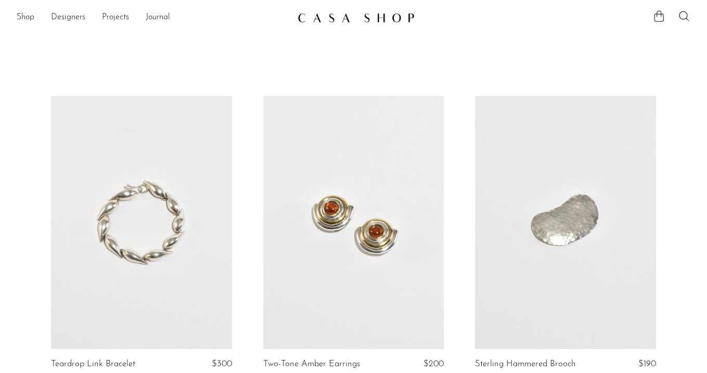
scroll to position [56, 0]
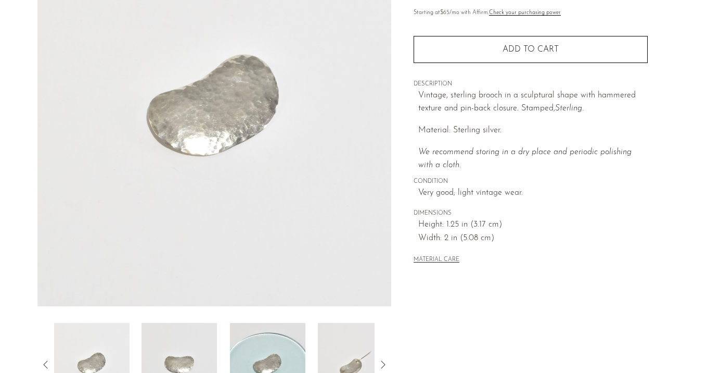
scroll to position [136, 0]
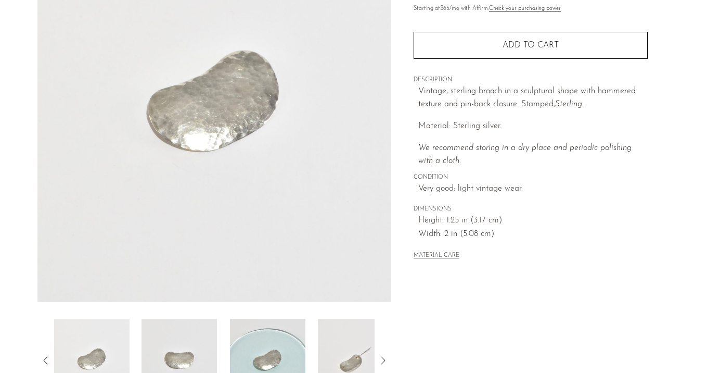
click at [176, 348] on img at bounding box center [179, 360] width 75 height 83
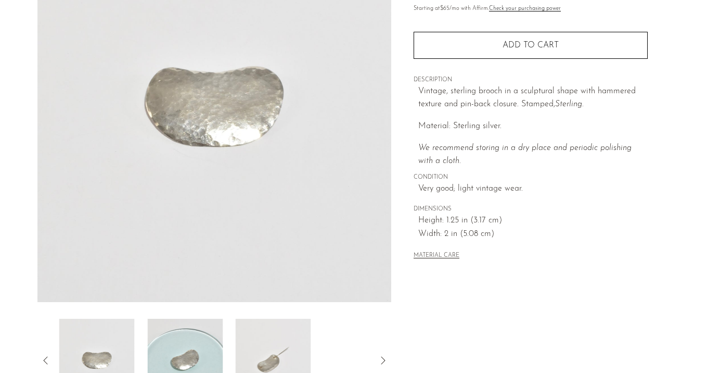
click at [230, 348] on div at bounding box center [214, 360] width 321 height 83
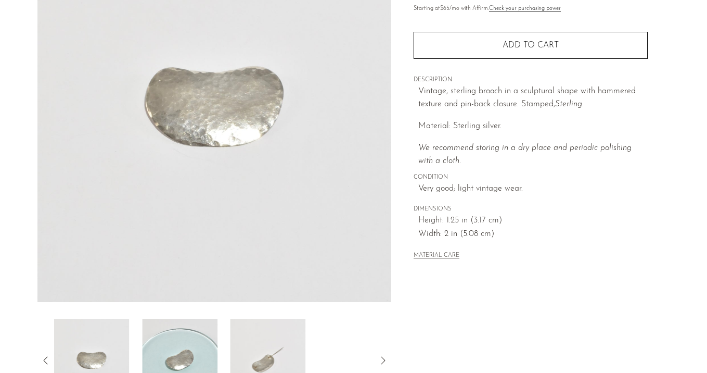
click at [194, 351] on img at bounding box center [179, 360] width 75 height 83
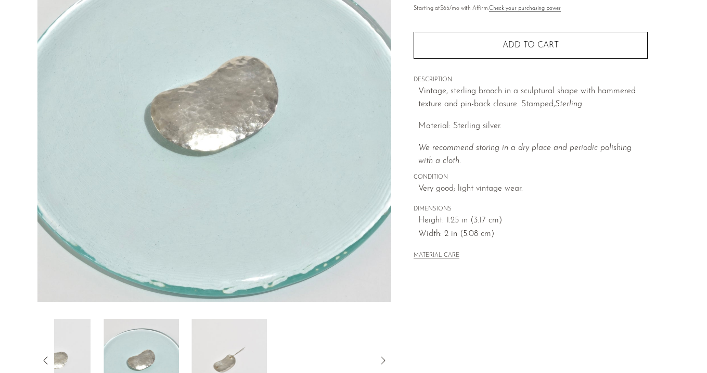
click at [233, 348] on img at bounding box center [229, 360] width 75 height 83
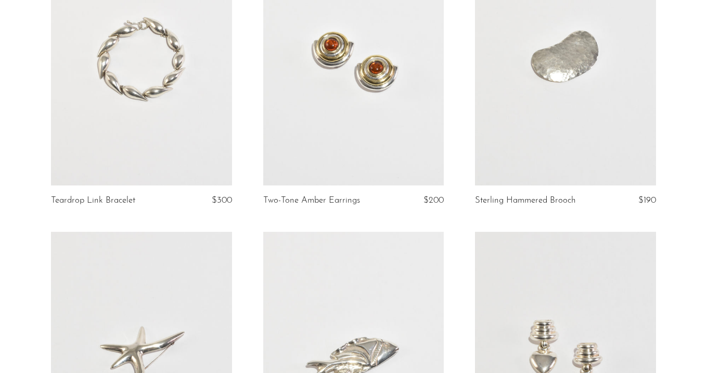
scroll to position [185, 0]
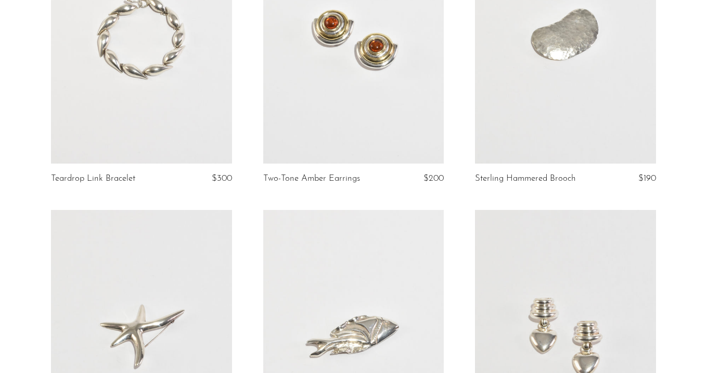
click at [158, 244] on link at bounding box center [141, 337] width 181 height 254
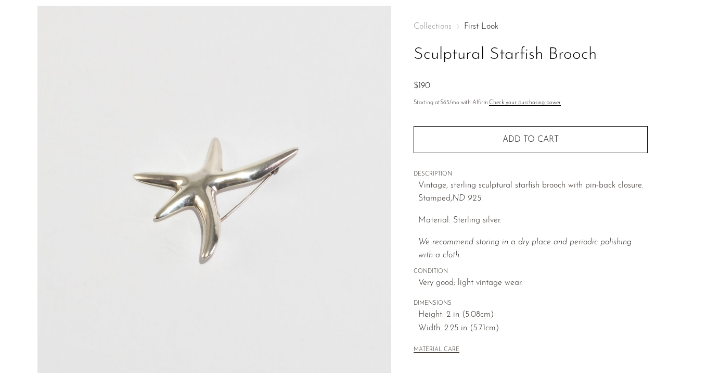
scroll to position [79, 0]
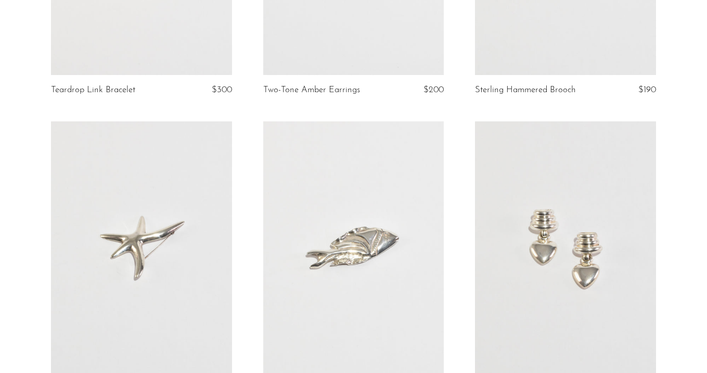
scroll to position [437, 0]
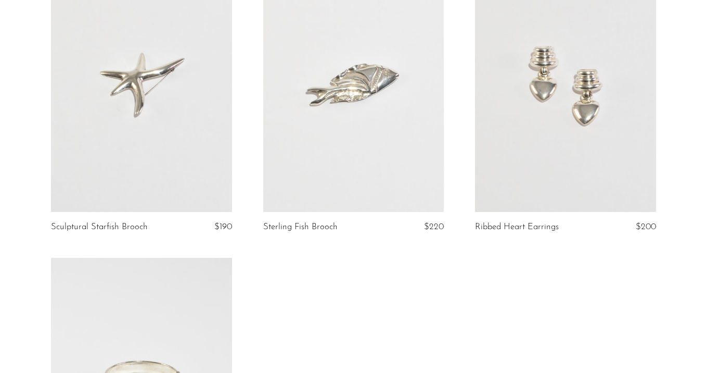
click at [409, 138] on link at bounding box center [353, 85] width 181 height 254
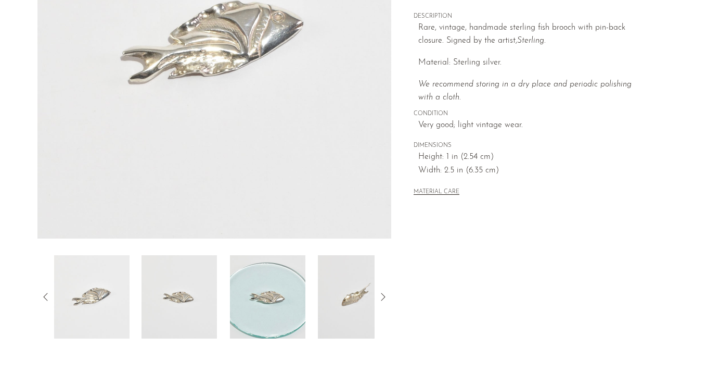
scroll to position [219, 0]
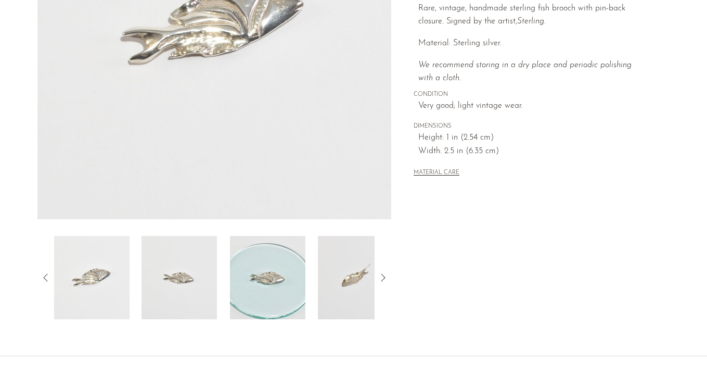
click at [219, 295] on div at bounding box center [214, 277] width 321 height 83
click at [181, 288] on img at bounding box center [179, 277] width 75 height 83
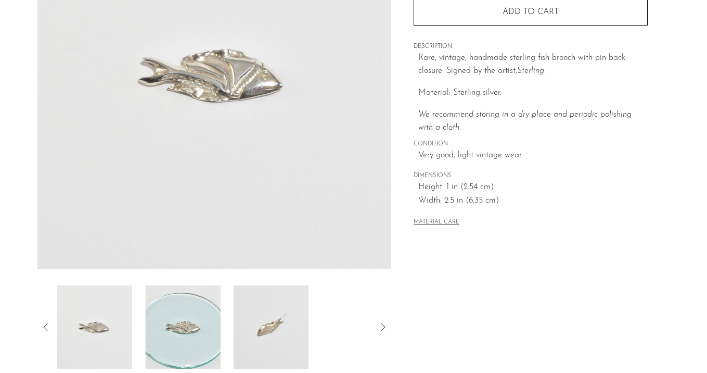
scroll to position [169, 0]
click at [191, 323] on img at bounding box center [179, 327] width 75 height 83
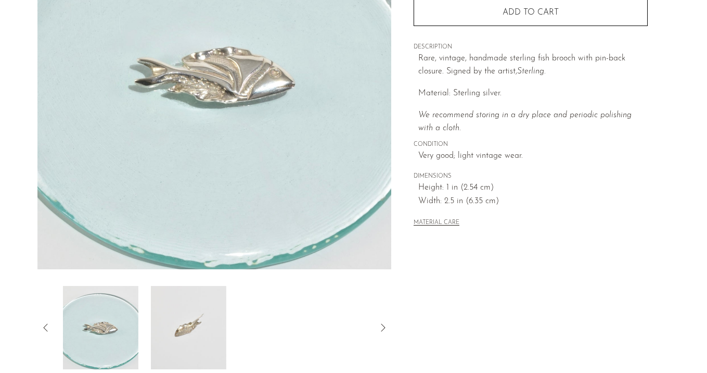
click at [191, 323] on img at bounding box center [187, 327] width 75 height 83
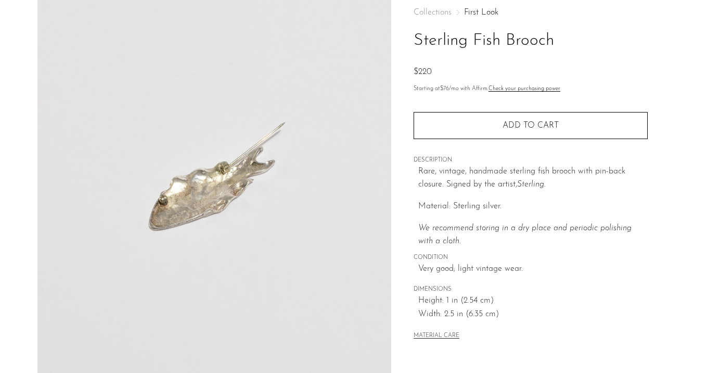
scroll to position [31, 0]
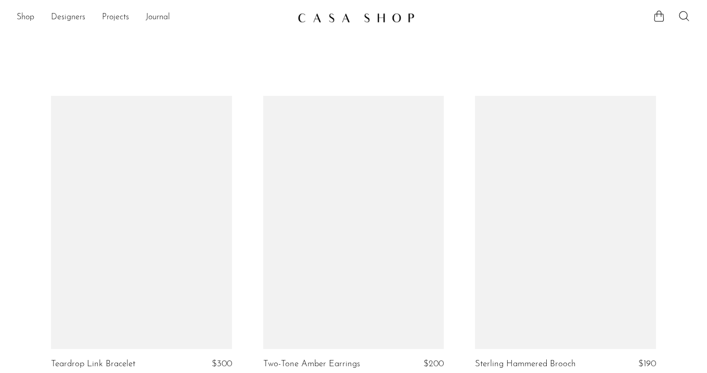
scroll to position [437, 0]
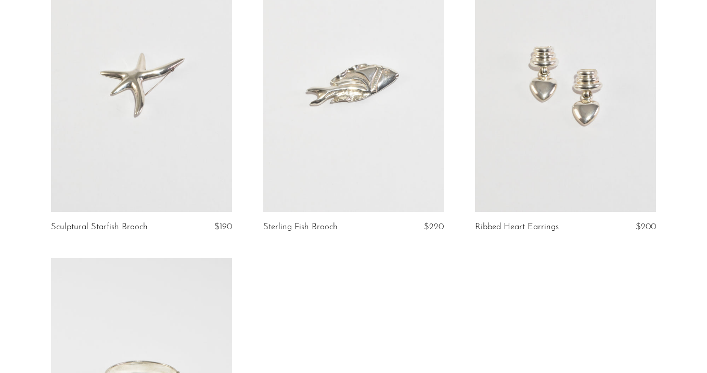
click at [557, 138] on link at bounding box center [565, 85] width 181 height 254
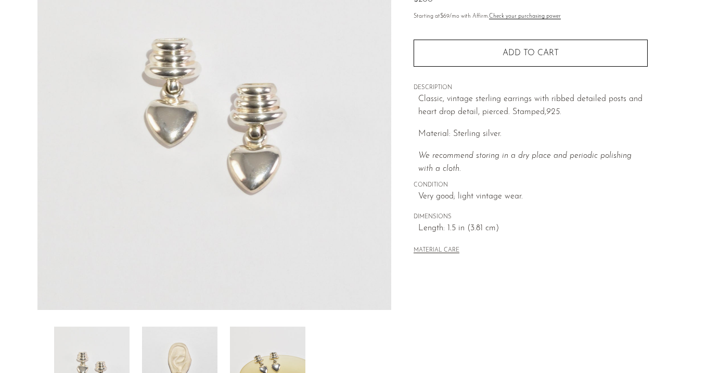
scroll to position [132, 0]
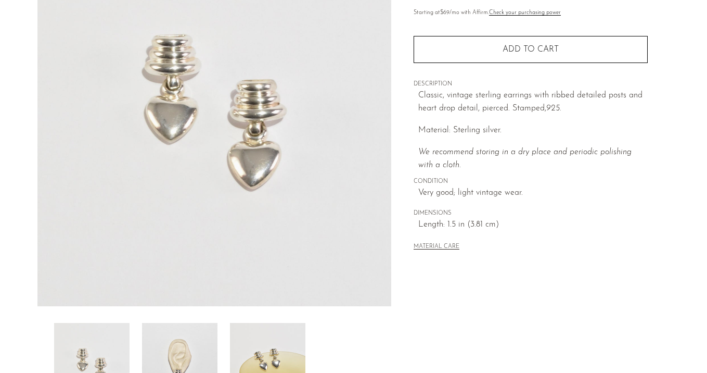
click at [194, 328] on img at bounding box center [179, 364] width 75 height 83
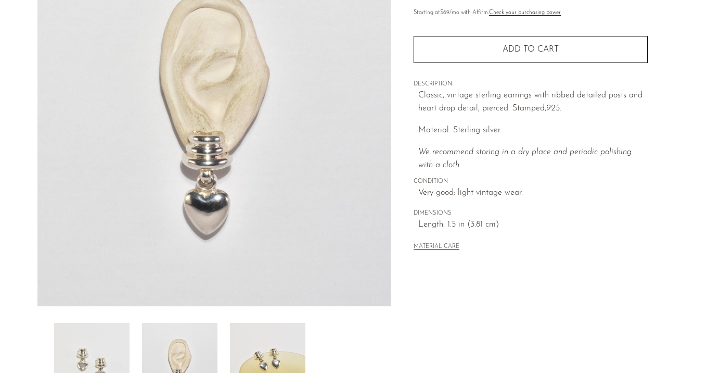
click at [224, 339] on div at bounding box center [214, 364] width 321 height 83
click at [247, 344] on img at bounding box center [267, 364] width 75 height 83
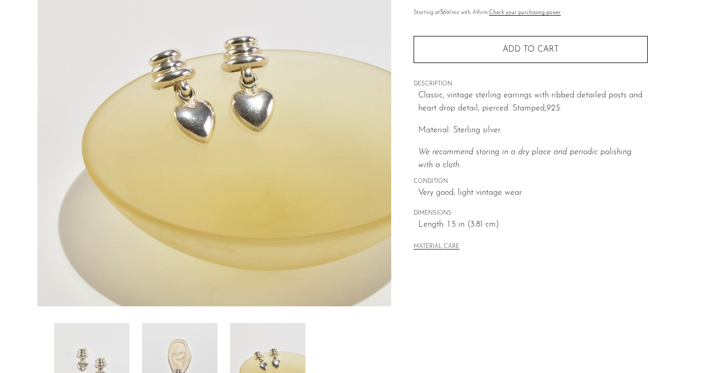
click at [194, 344] on img at bounding box center [179, 364] width 75 height 83
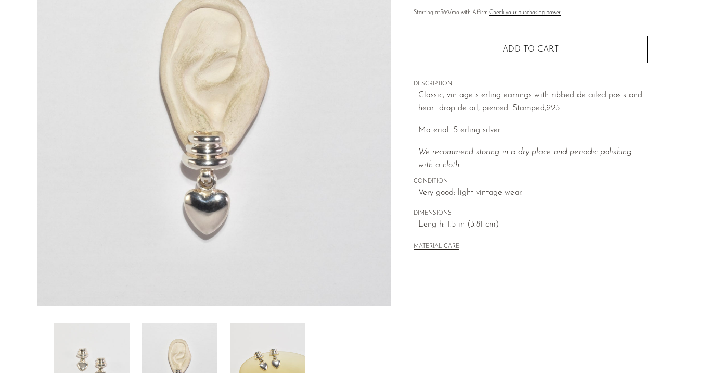
click at [109, 344] on img at bounding box center [91, 364] width 75 height 83
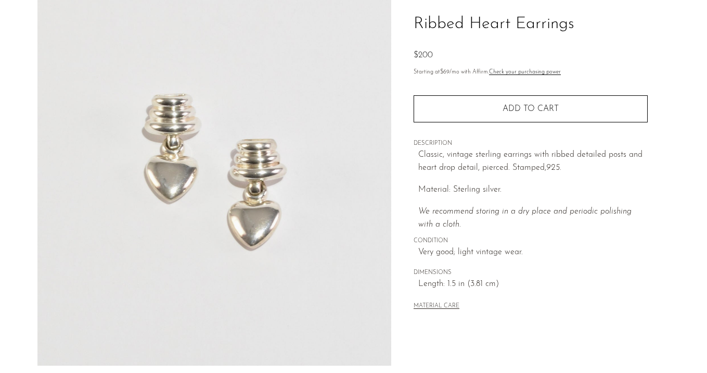
scroll to position [72, 0]
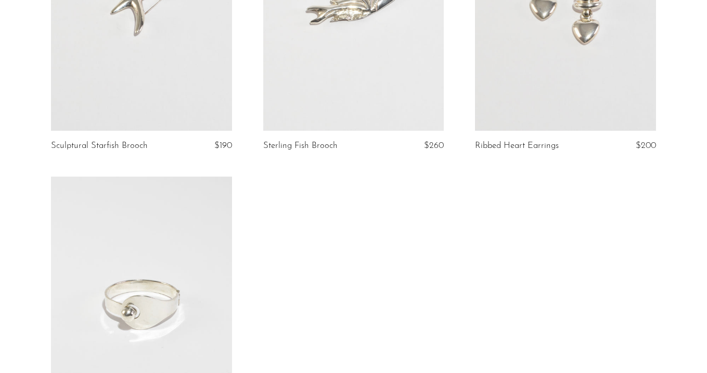
scroll to position [552, 0]
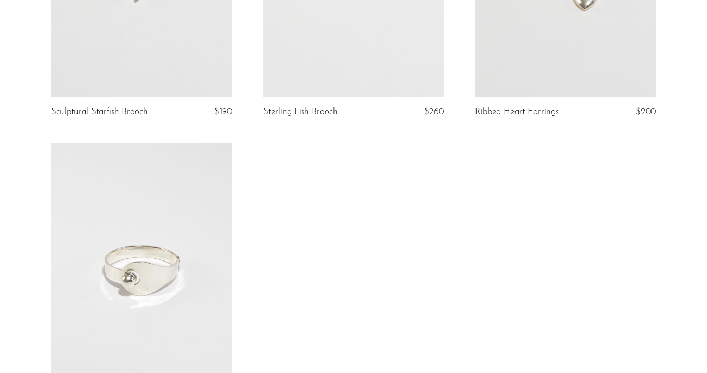
click at [203, 221] on link at bounding box center [141, 270] width 181 height 254
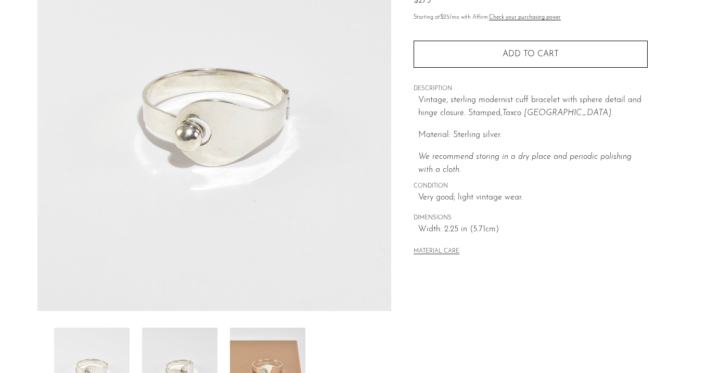
scroll to position [155, 0]
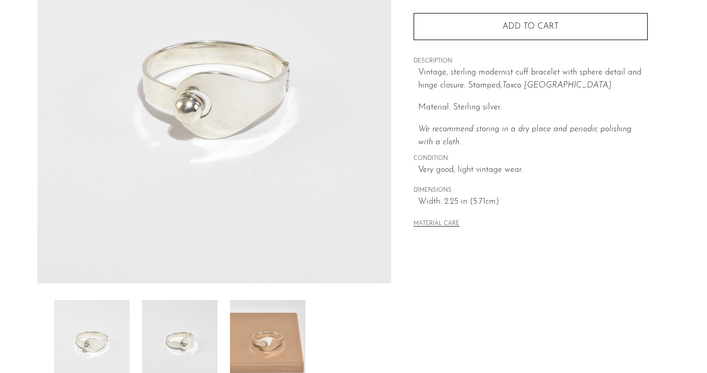
click at [179, 335] on img at bounding box center [179, 341] width 75 height 83
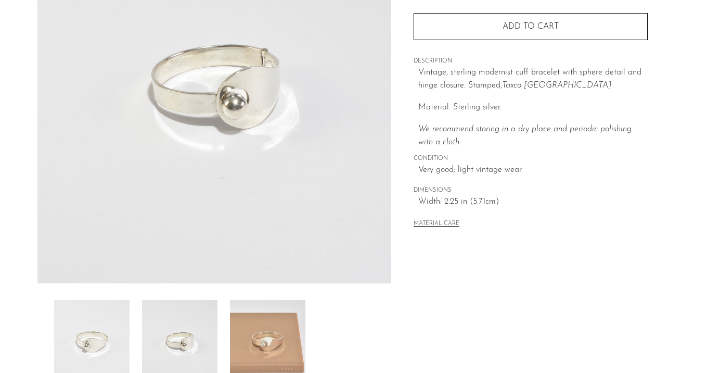
click at [257, 329] on img at bounding box center [267, 341] width 75 height 83
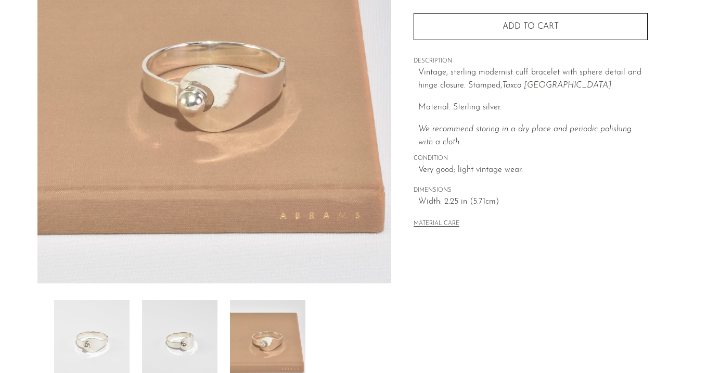
click at [187, 334] on img at bounding box center [179, 341] width 75 height 83
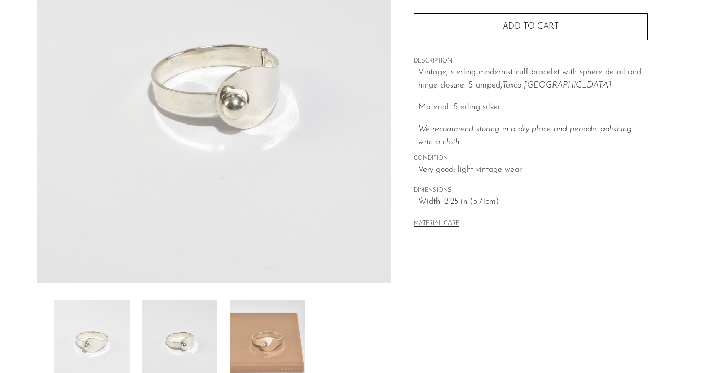
click at [96, 327] on img at bounding box center [91, 341] width 75 height 83
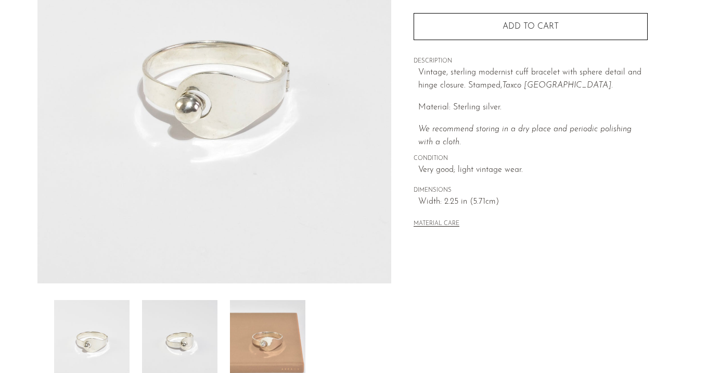
scroll to position [0, 0]
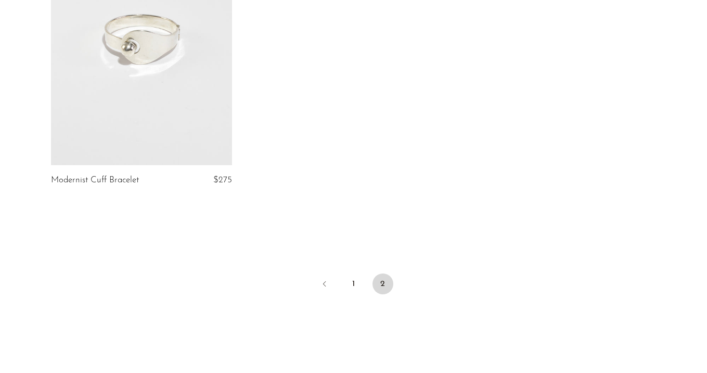
scroll to position [864, 0]
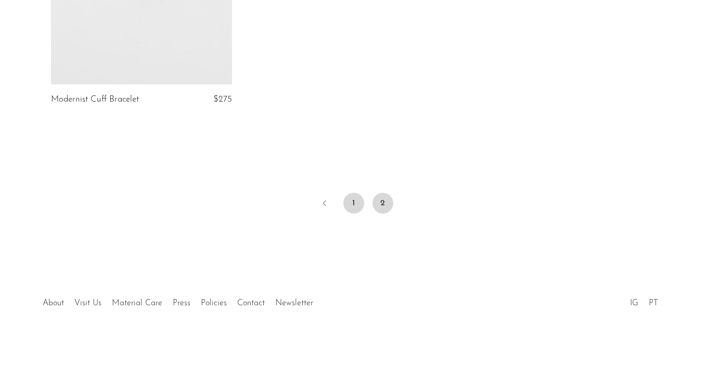
click at [352, 210] on link "1" at bounding box center [354, 203] width 21 height 21
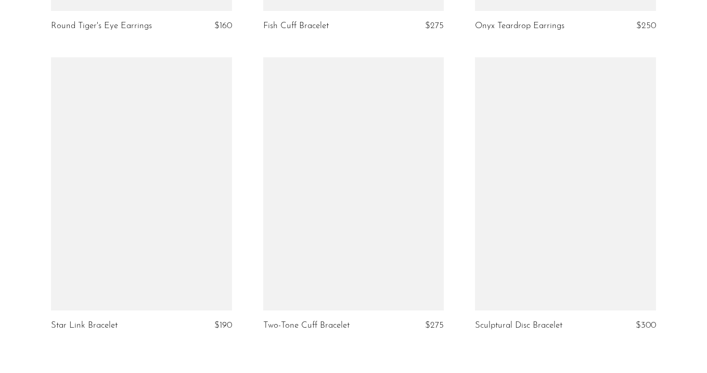
scroll to position [3411, 0]
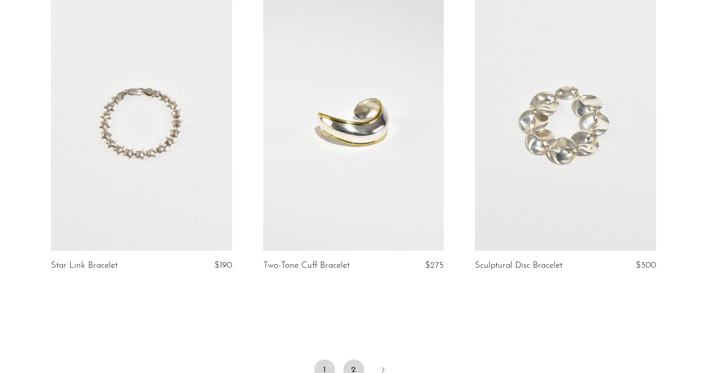
click at [354, 359] on link "2" at bounding box center [354, 369] width 21 height 21
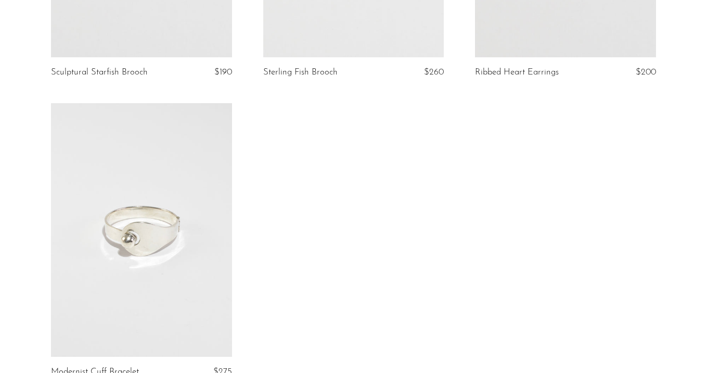
scroll to position [650, 0]
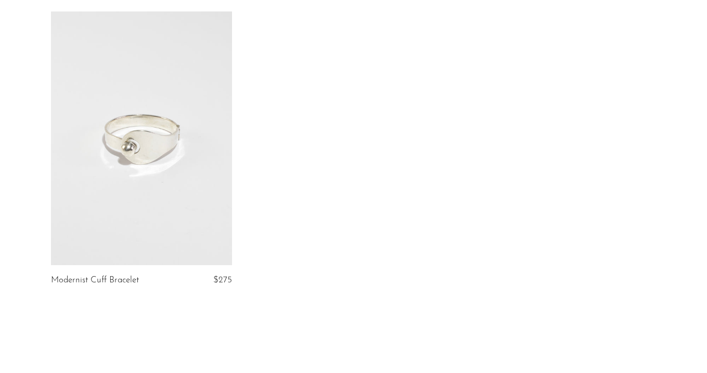
scroll to position [750, 0]
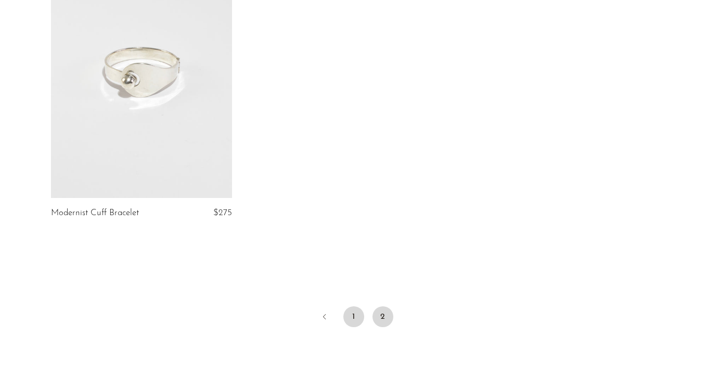
click at [360, 315] on link "1" at bounding box center [354, 316] width 21 height 21
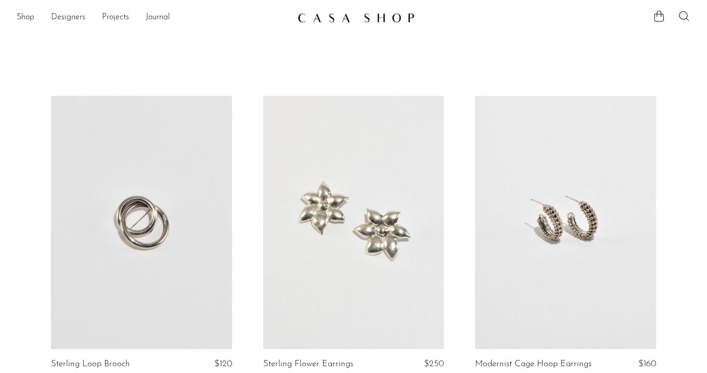
click at [397, 12] on img at bounding box center [356, 17] width 117 height 10
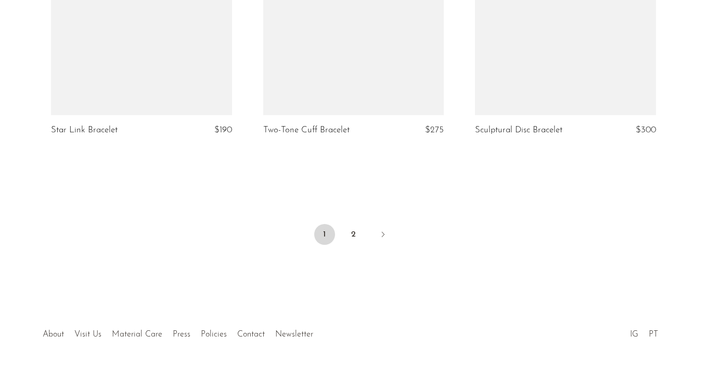
scroll to position [3548, 0]
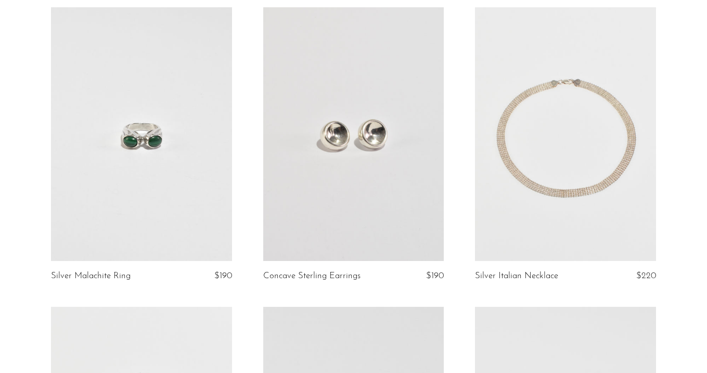
scroll to position [453, 0]
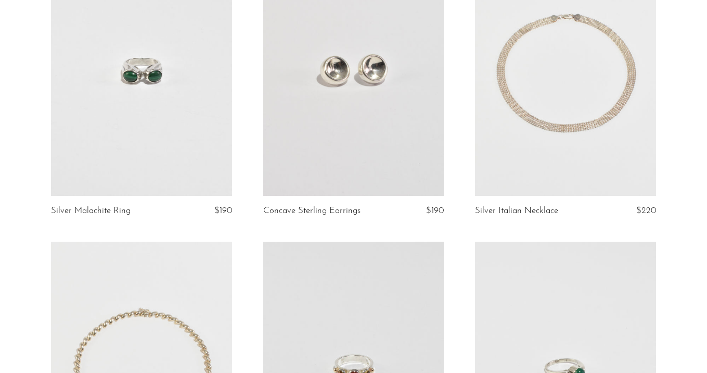
click at [539, 131] on link at bounding box center [565, 69] width 181 height 254
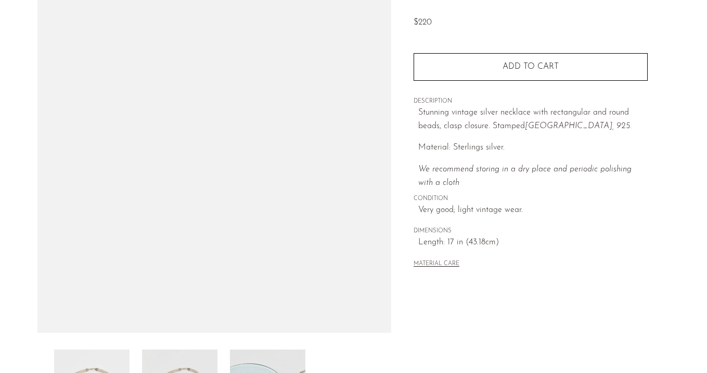
scroll to position [180, 0]
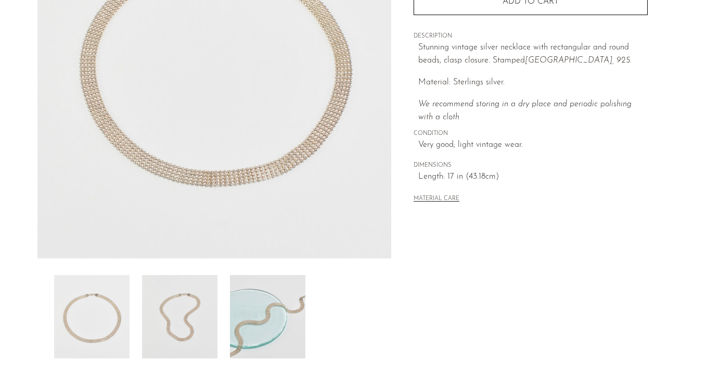
click at [175, 321] on img at bounding box center [179, 316] width 75 height 83
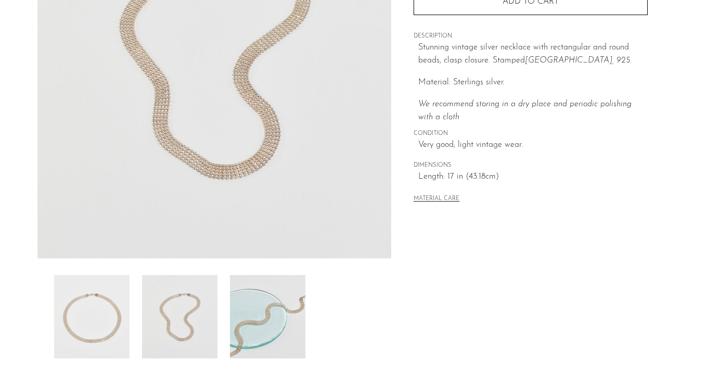
click at [231, 314] on img at bounding box center [267, 316] width 75 height 83
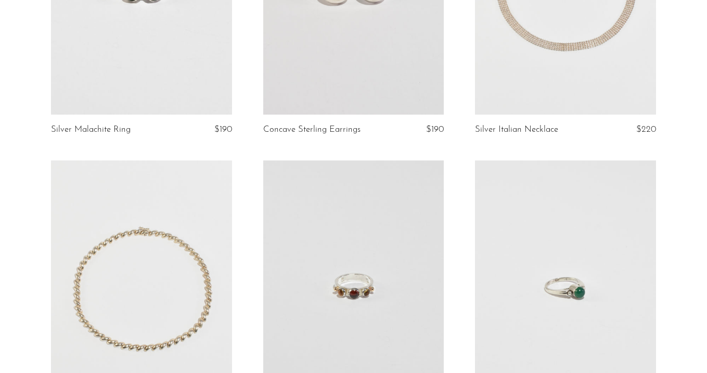
scroll to position [609, 0]
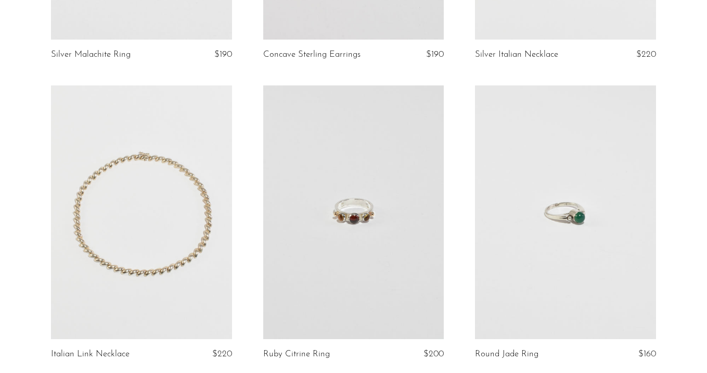
click at [170, 214] on link at bounding box center [141, 212] width 181 height 254
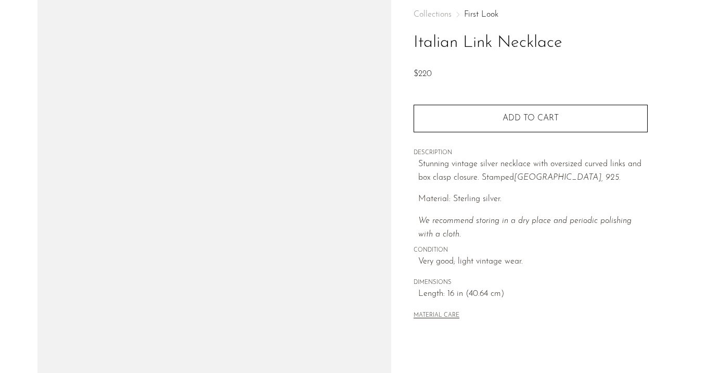
scroll to position [162, 0]
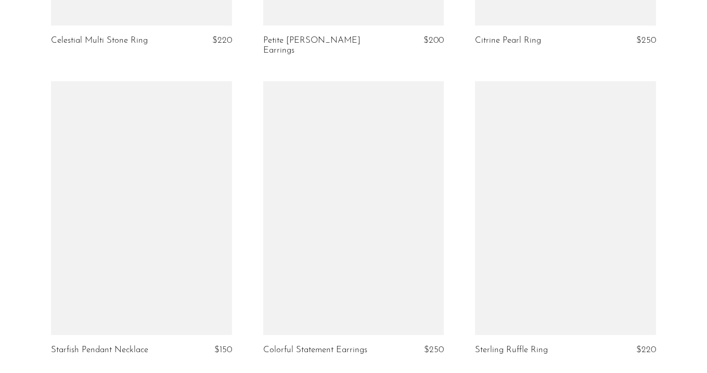
scroll to position [1898, 0]
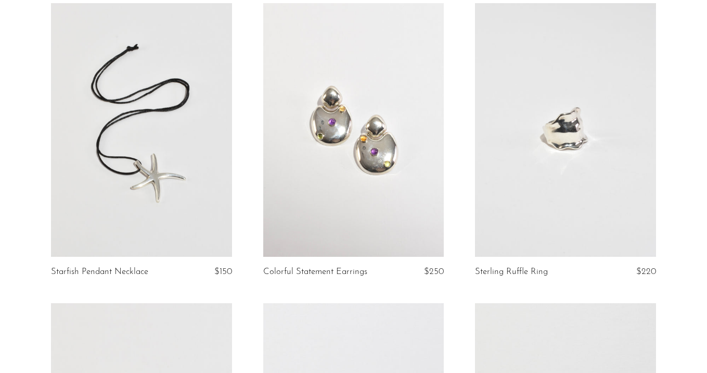
click at [191, 121] on link at bounding box center [141, 130] width 181 height 254
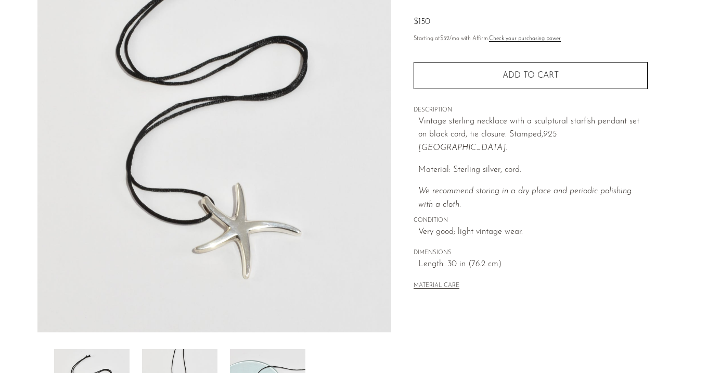
scroll to position [108, 0]
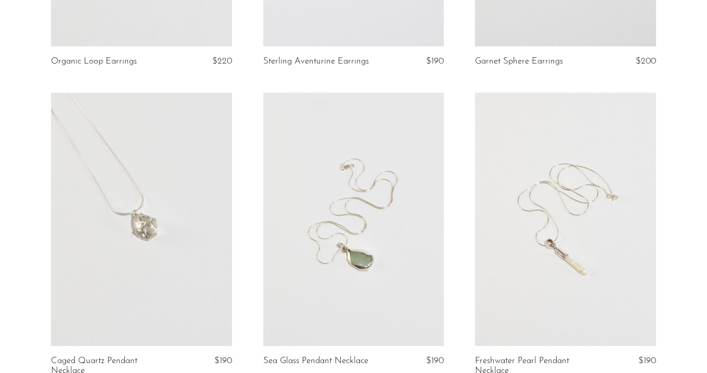
scroll to position [2444, 0]
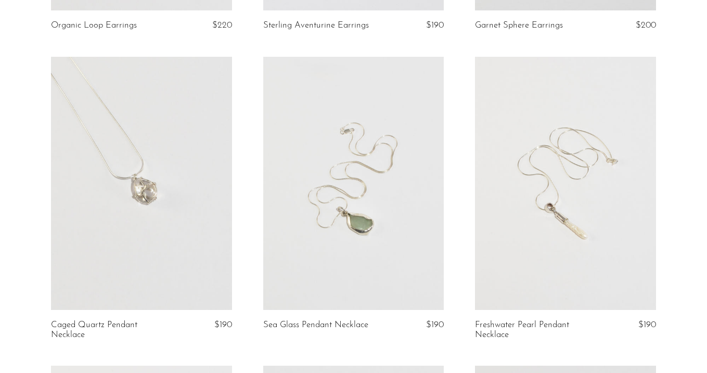
click at [200, 224] on link at bounding box center [141, 184] width 181 height 254
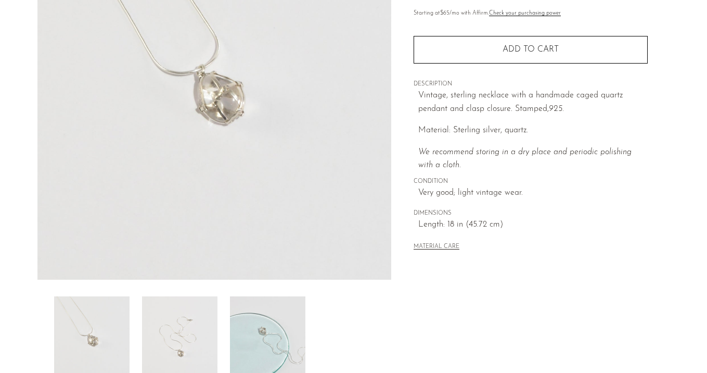
scroll to position [199, 0]
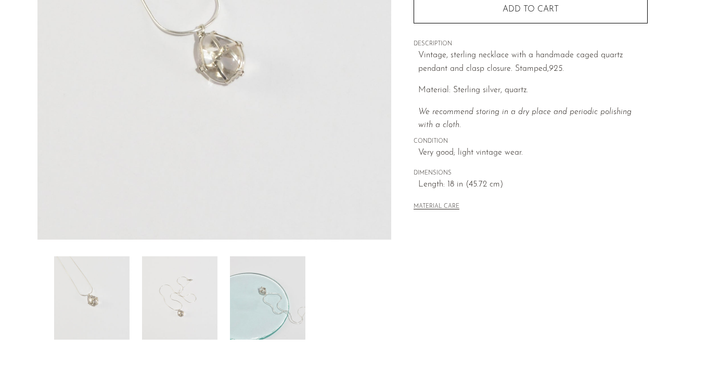
click at [184, 267] on img at bounding box center [179, 297] width 75 height 83
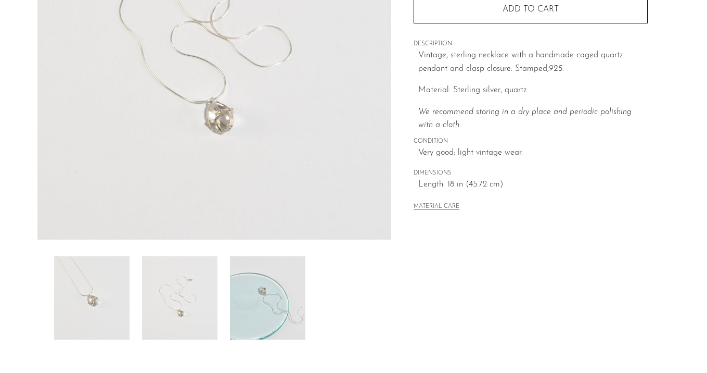
click at [256, 292] on img at bounding box center [267, 297] width 75 height 83
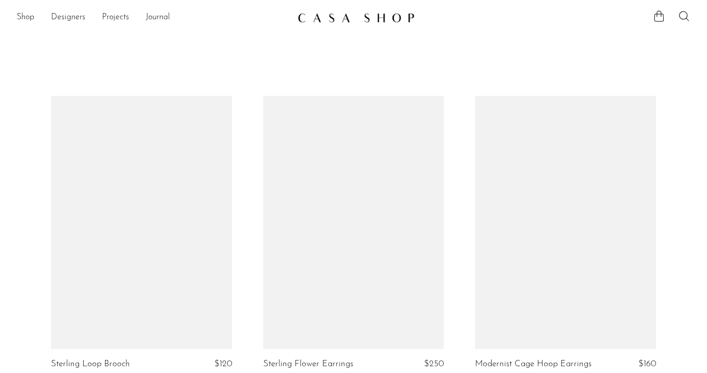
scroll to position [2444, 0]
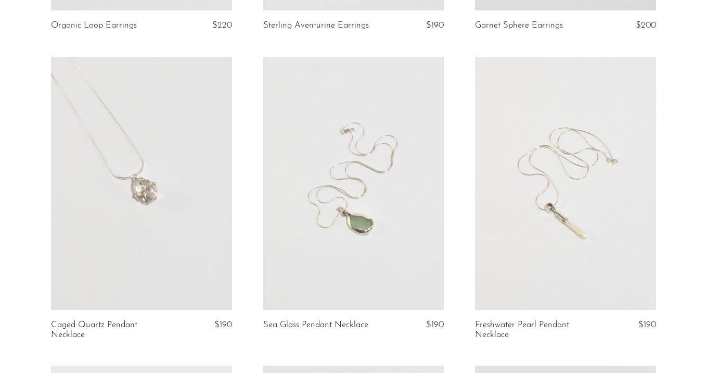
click at [409, 253] on link at bounding box center [353, 184] width 181 height 254
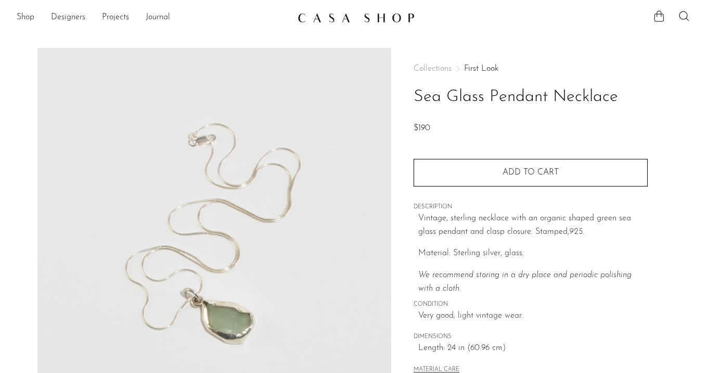
scroll to position [169, 0]
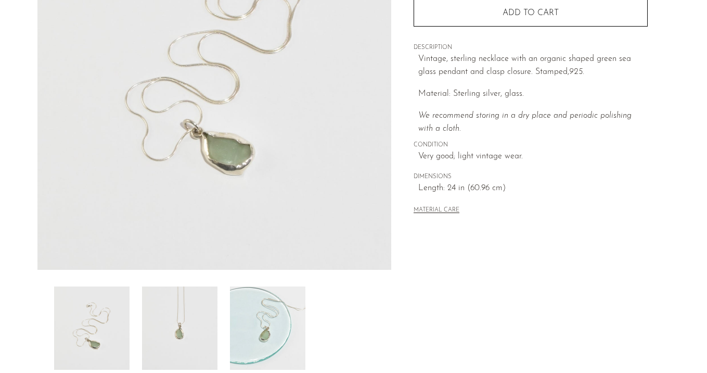
click at [208, 315] on img at bounding box center [179, 327] width 75 height 83
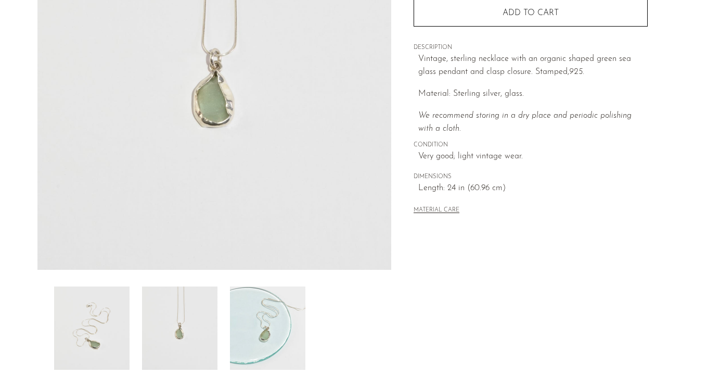
click at [247, 317] on img at bounding box center [267, 327] width 75 height 83
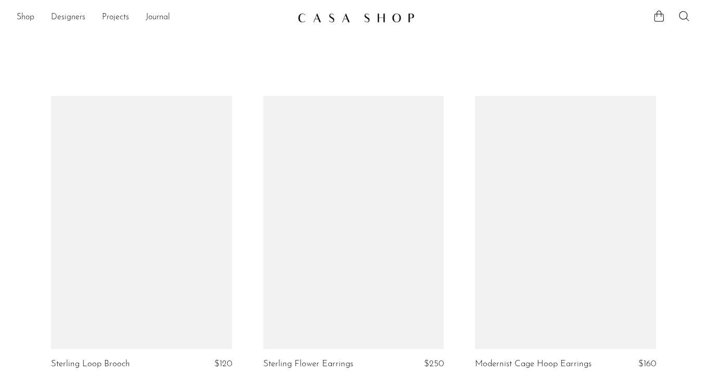
scroll to position [2444, 0]
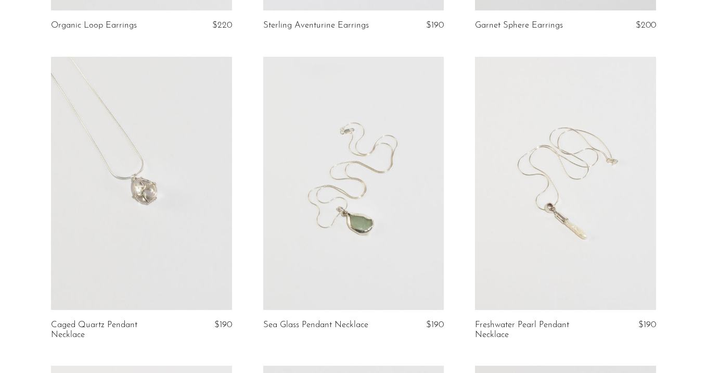
click at [521, 173] on link at bounding box center [565, 184] width 181 height 254
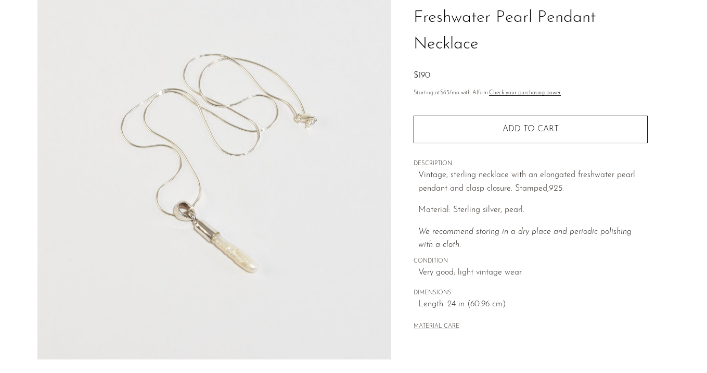
scroll to position [117, 0]
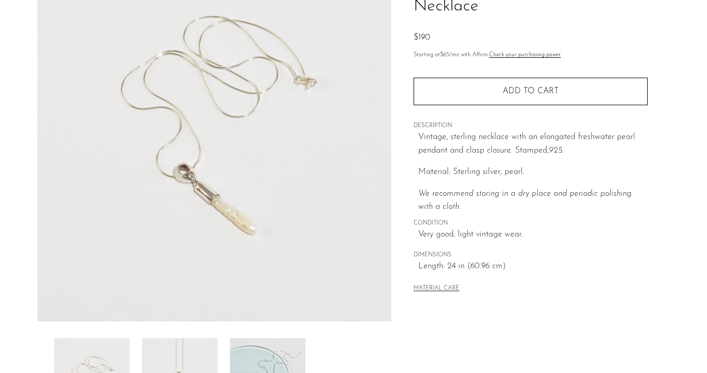
click at [207, 345] on img at bounding box center [179, 379] width 75 height 83
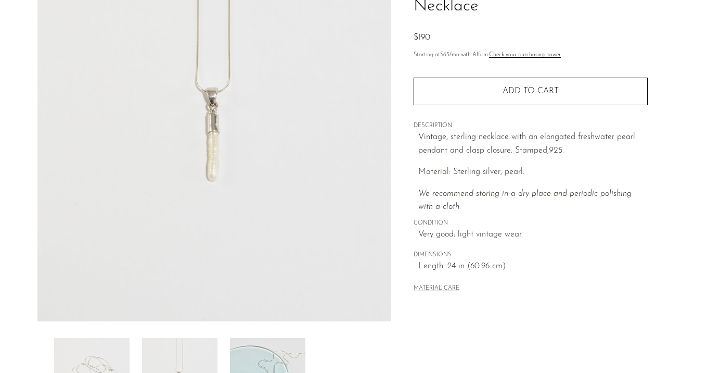
click at [260, 345] on img at bounding box center [267, 379] width 75 height 83
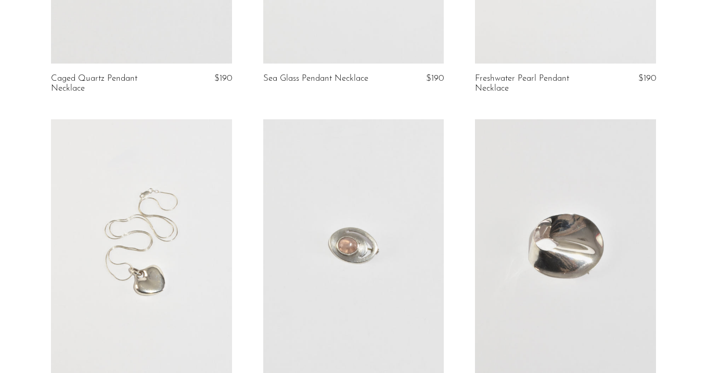
scroll to position [2824, 0]
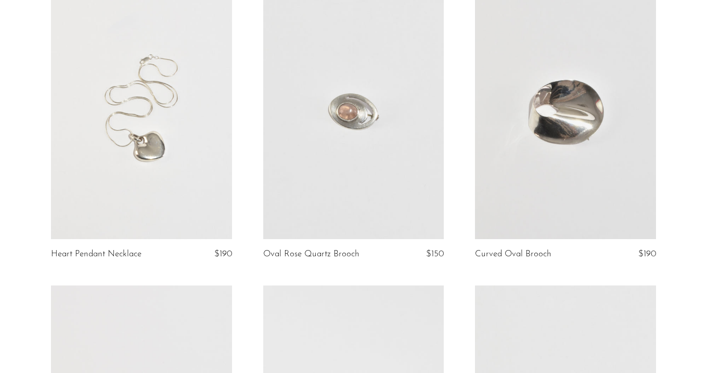
click at [196, 157] on link at bounding box center [141, 112] width 181 height 254
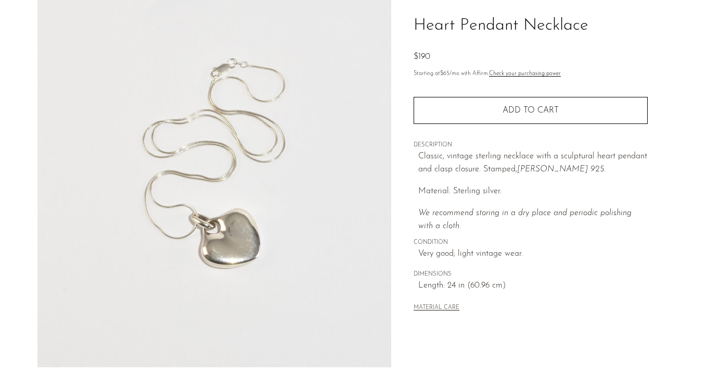
scroll to position [104, 0]
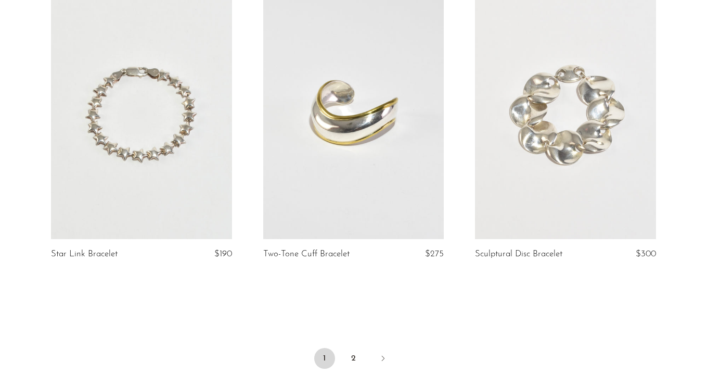
scroll to position [3425, 0]
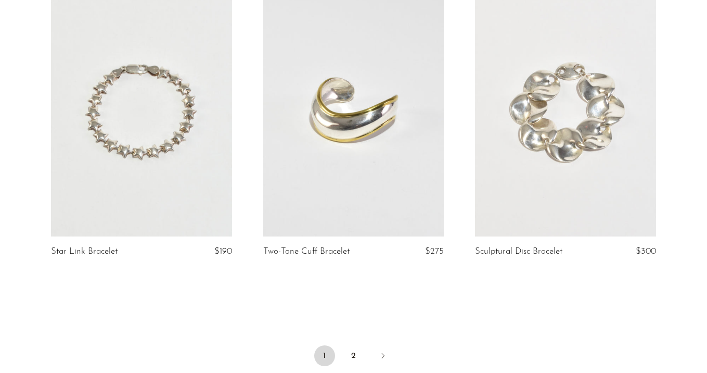
click at [344, 345] on li "2" at bounding box center [354, 356] width 21 height 23
click at [355, 346] on link "2" at bounding box center [354, 355] width 21 height 21
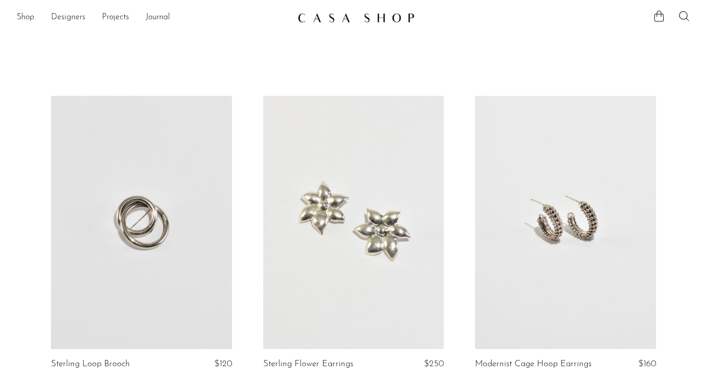
click at [31, 15] on link "Shop" at bounding box center [26, 18] width 18 height 14
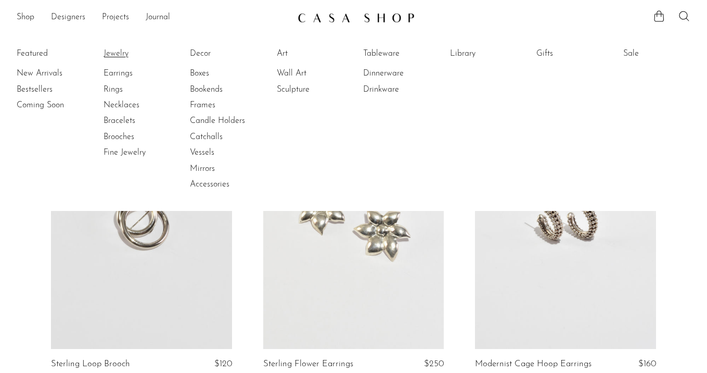
click at [112, 54] on link "Jewelry" at bounding box center [143, 53] width 78 height 11
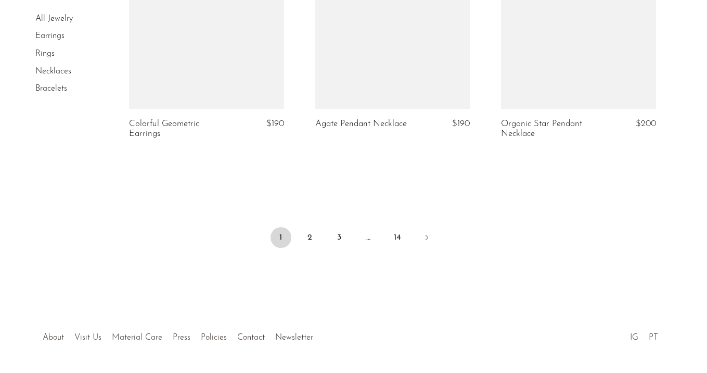
scroll to position [3188, 0]
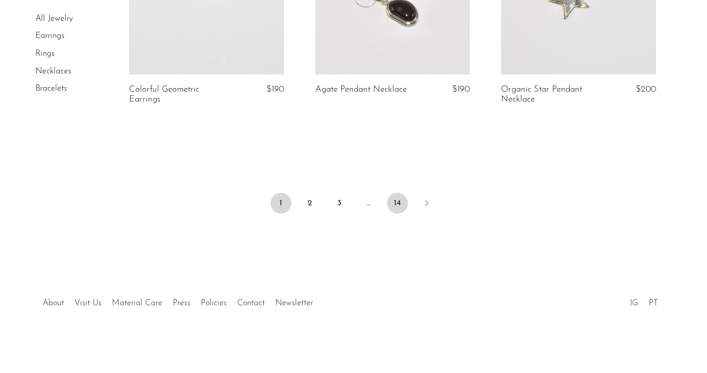
click at [400, 201] on link "14" at bounding box center [397, 203] width 21 height 21
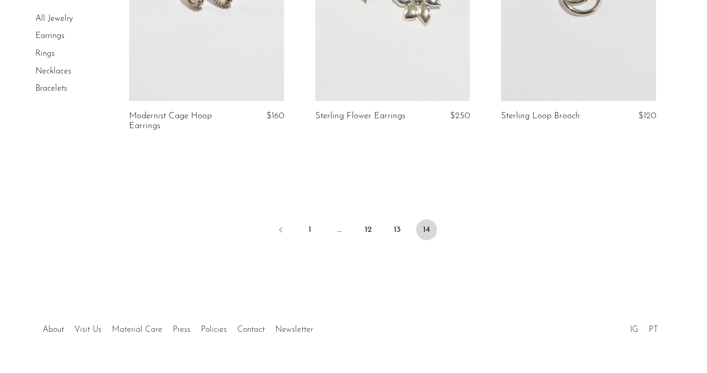
scroll to position [238, 0]
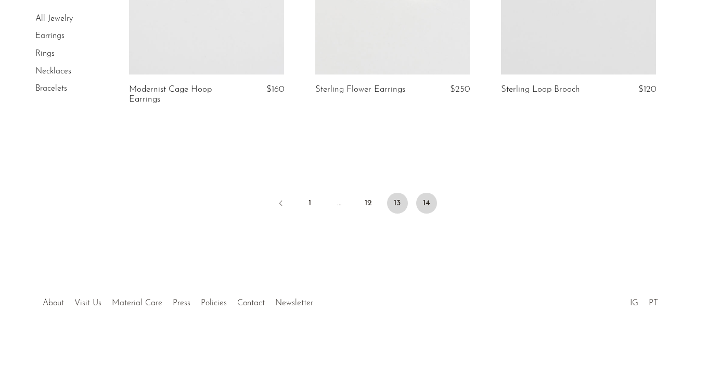
click at [394, 195] on link "13" at bounding box center [397, 203] width 21 height 21
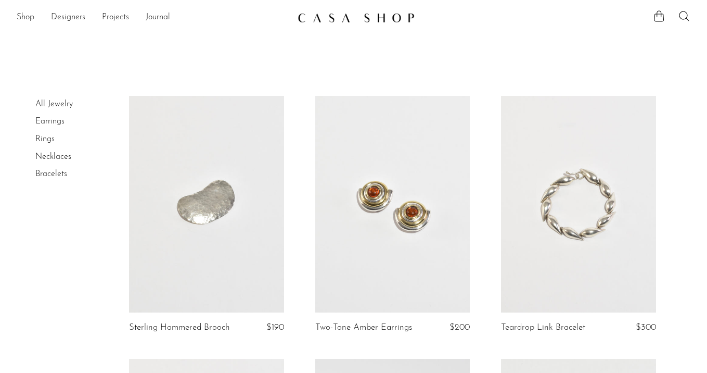
scroll to position [1, 0]
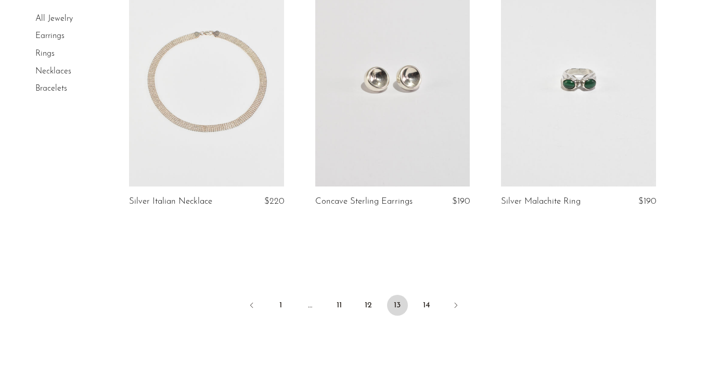
scroll to position [3159, 0]
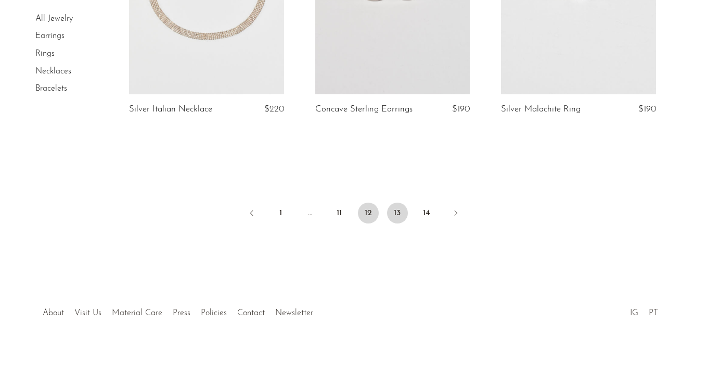
click at [372, 202] on link "12" at bounding box center [368, 212] width 21 height 21
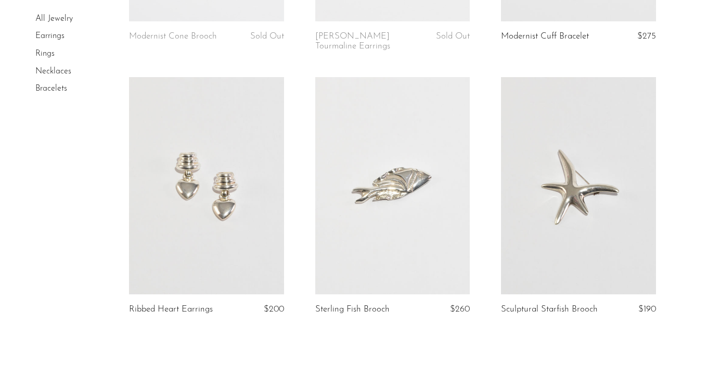
scroll to position [3036, 0]
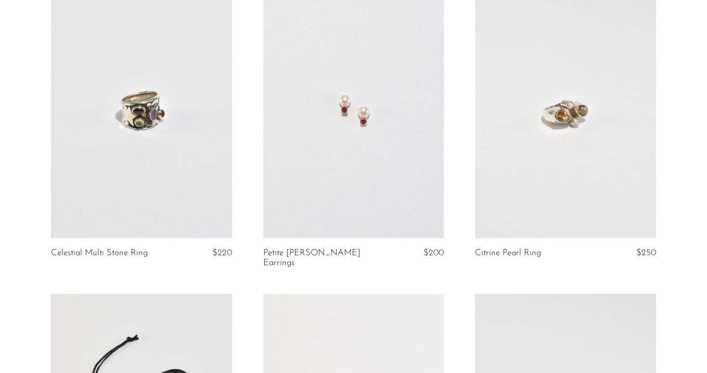
scroll to position [1611, 0]
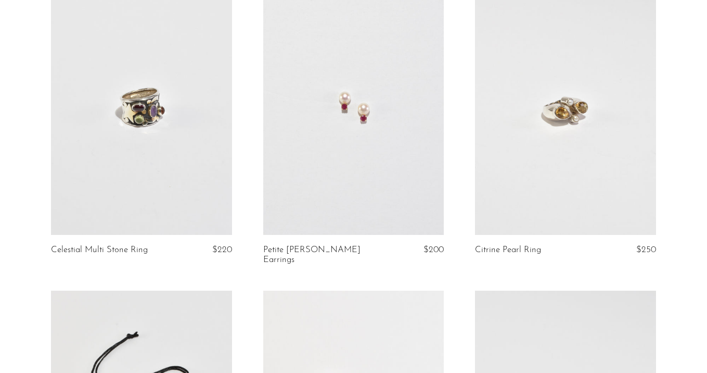
scroll to position [1611, 0]
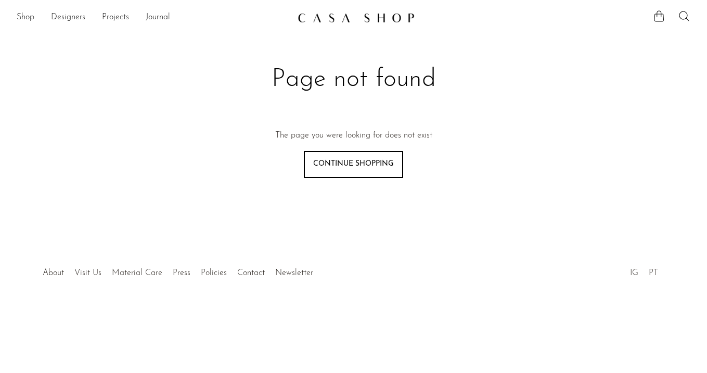
click at [358, 18] on img at bounding box center [356, 17] width 117 height 10
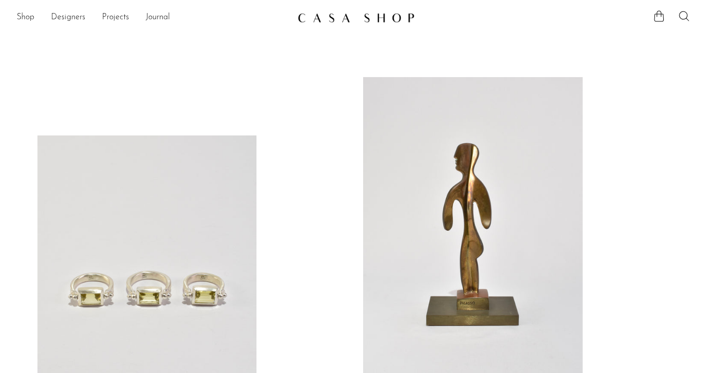
click at [484, 246] on link at bounding box center [473, 231] width 220 height 308
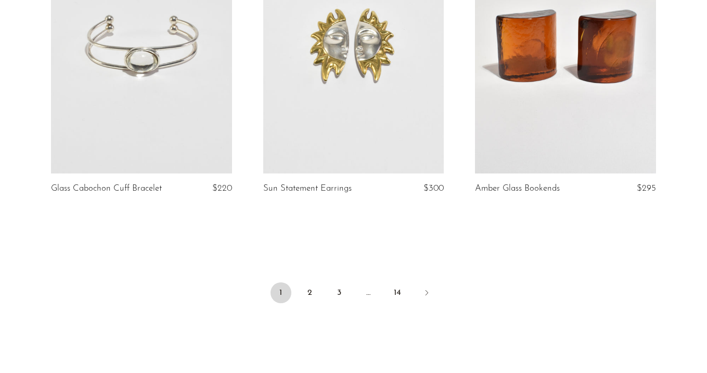
scroll to position [3606, 0]
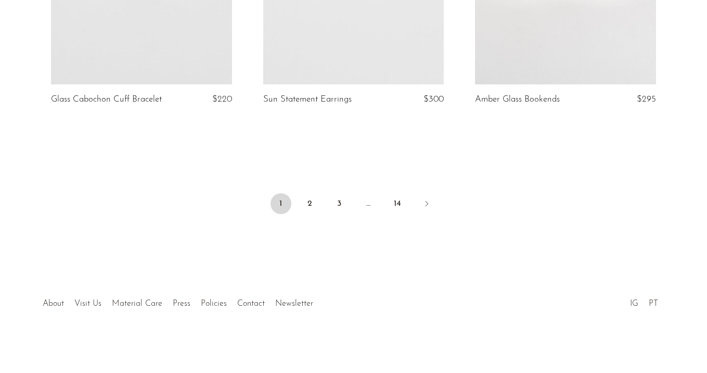
click at [400, 191] on ul "1 2 3 … 14" at bounding box center [354, 204] width 666 height 31
click at [397, 202] on link "14" at bounding box center [397, 203] width 21 height 21
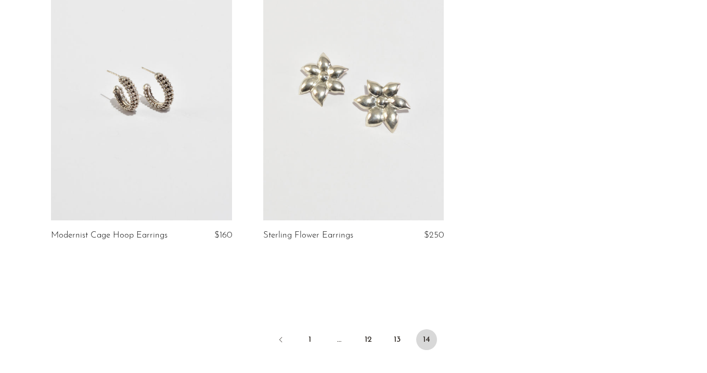
scroll to position [2566, 0]
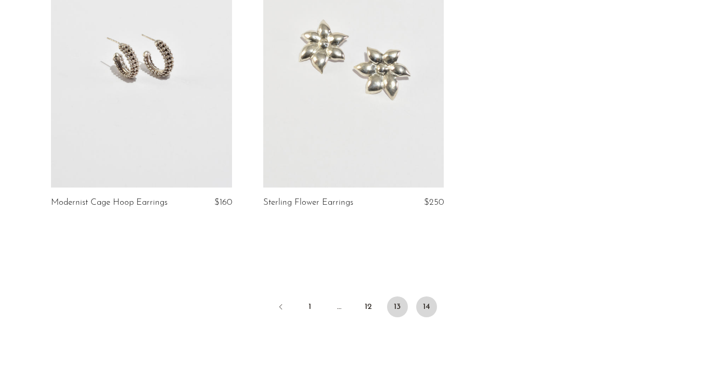
click at [390, 308] on link "13" at bounding box center [397, 306] width 21 height 21
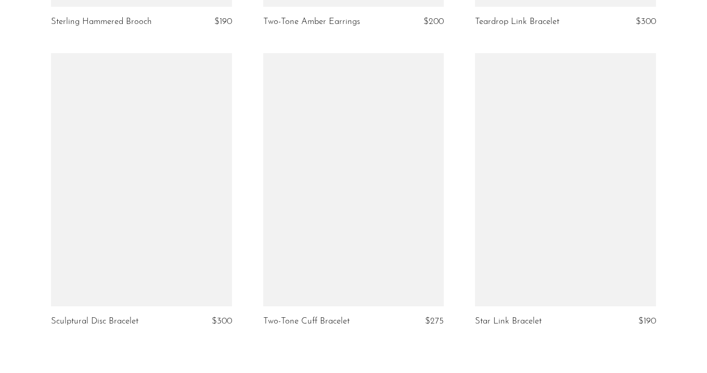
scroll to position [3587, 0]
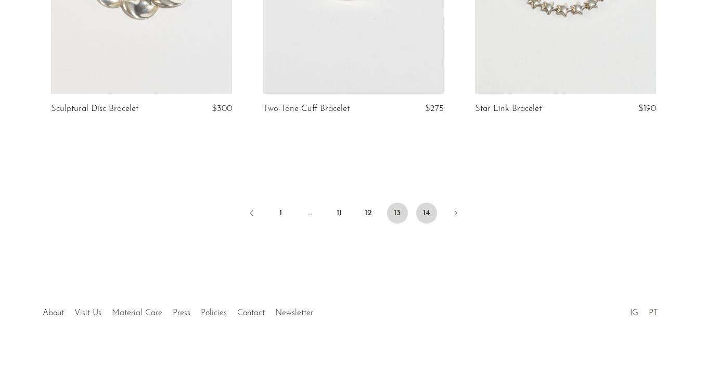
click at [431, 207] on link "14" at bounding box center [426, 212] width 21 height 21
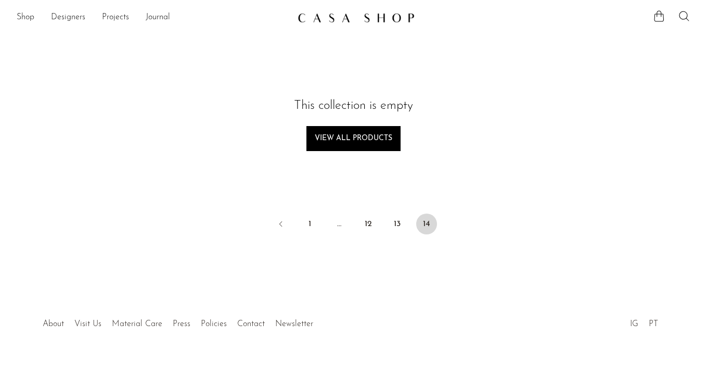
scroll to position [5, 0]
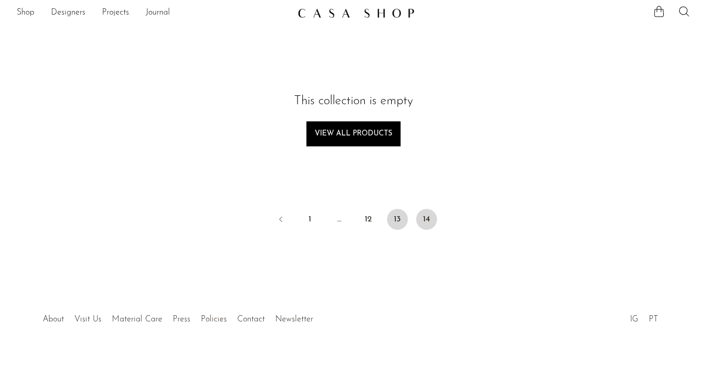
click at [400, 221] on link "13" at bounding box center [397, 219] width 21 height 21
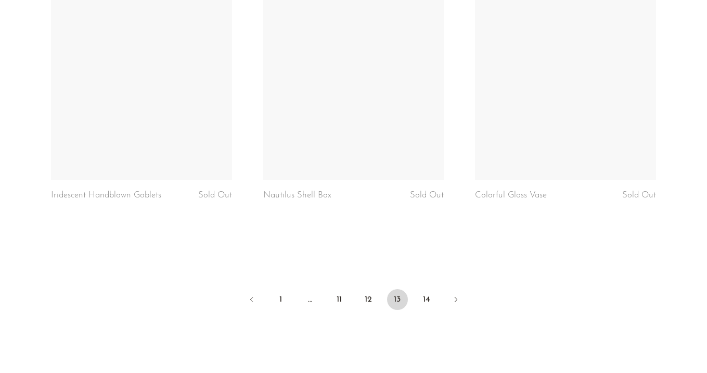
scroll to position [3568, 0]
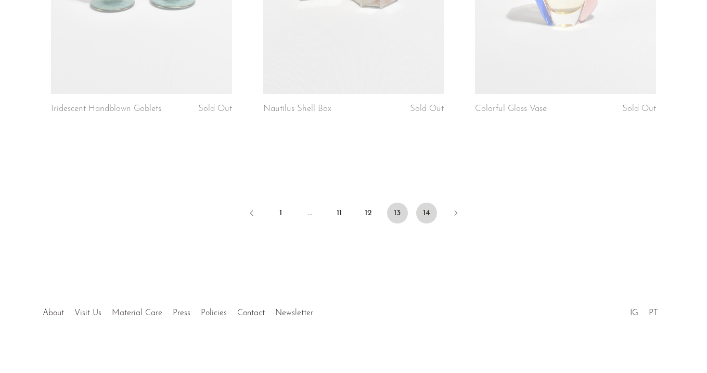
click at [427, 204] on link "14" at bounding box center [426, 212] width 21 height 21
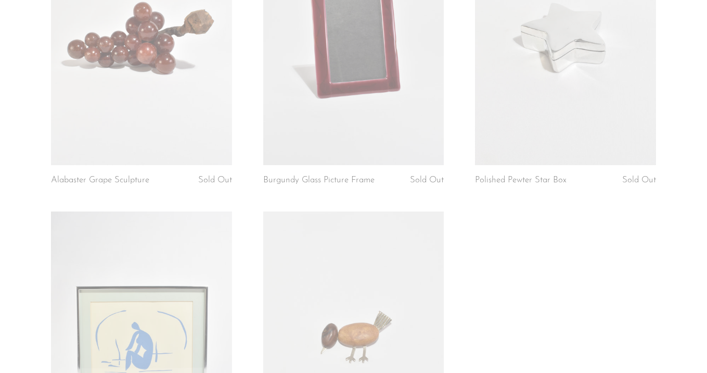
scroll to position [2679, 0]
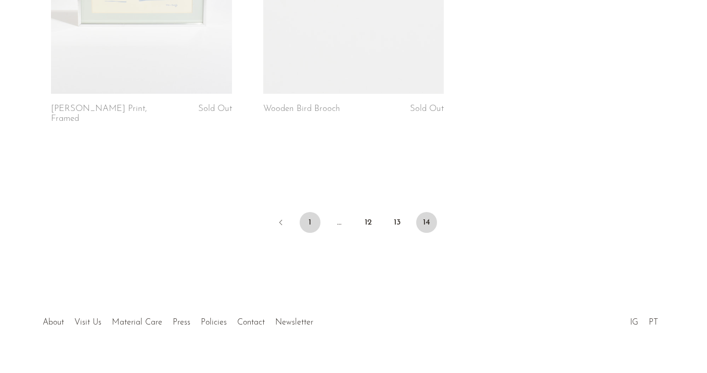
click at [313, 212] on link "1" at bounding box center [310, 222] width 21 height 21
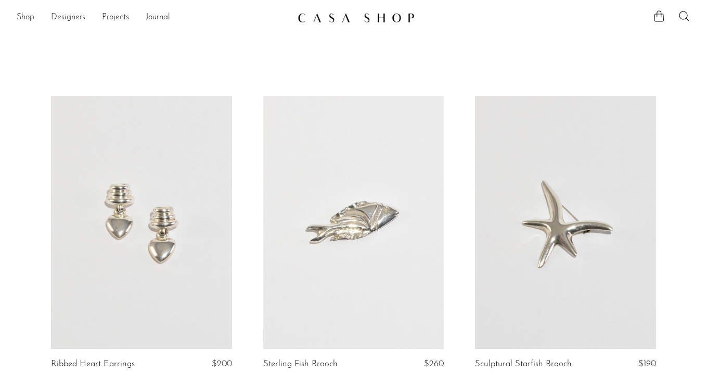
scroll to position [225, 0]
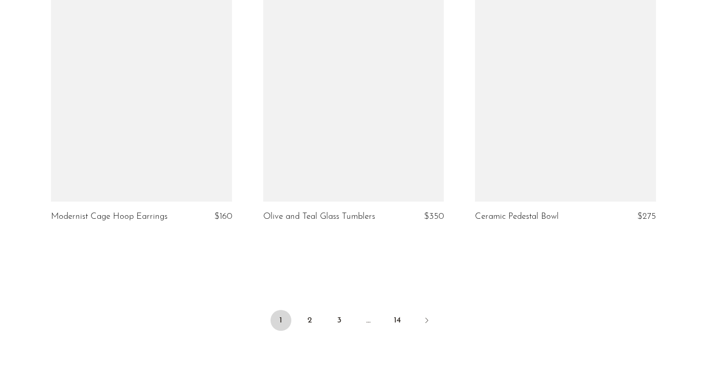
scroll to position [3568, 0]
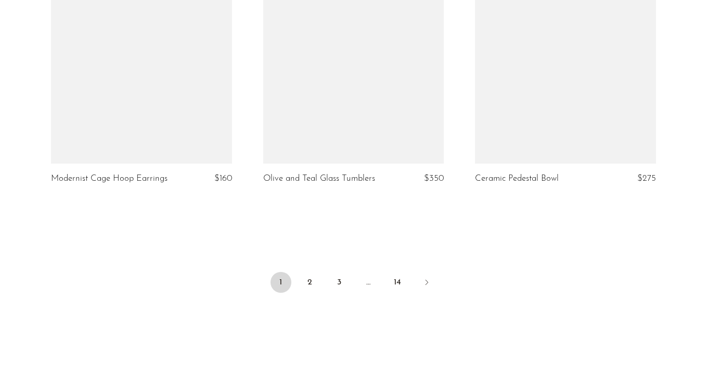
scroll to position [3491, 0]
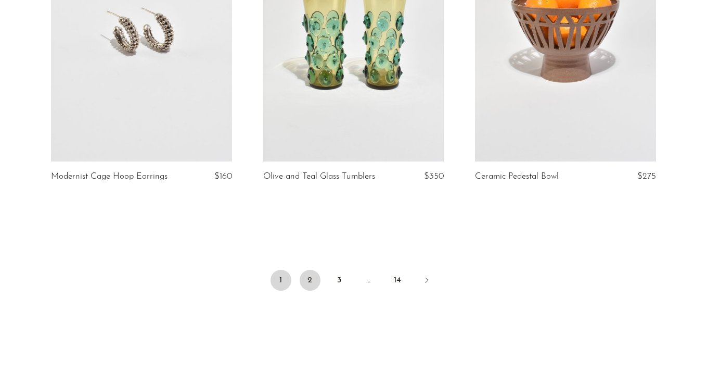
click at [309, 283] on link "2" at bounding box center [310, 280] width 21 height 21
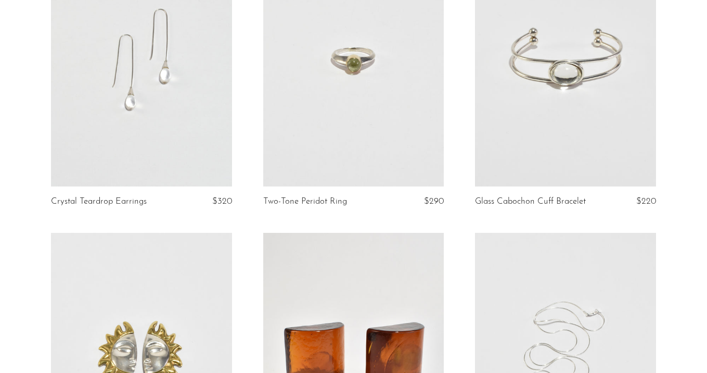
scroll to position [3276, 0]
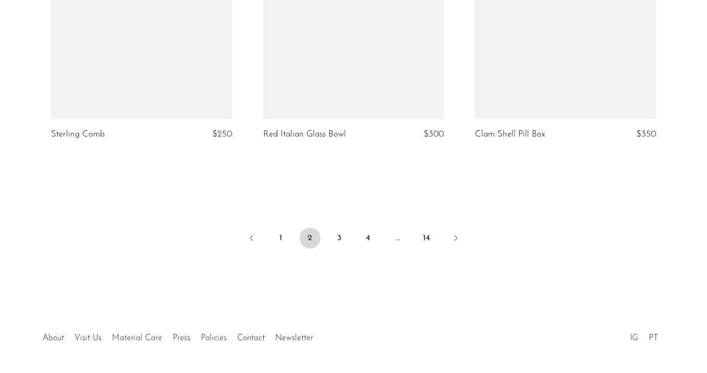
scroll to position [3616, 0]
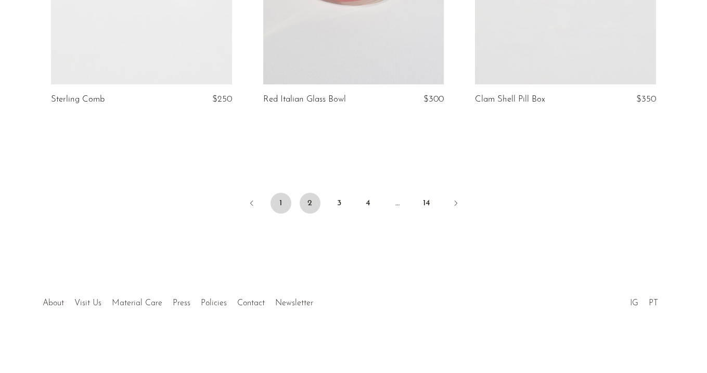
click at [278, 209] on link "1" at bounding box center [281, 203] width 21 height 21
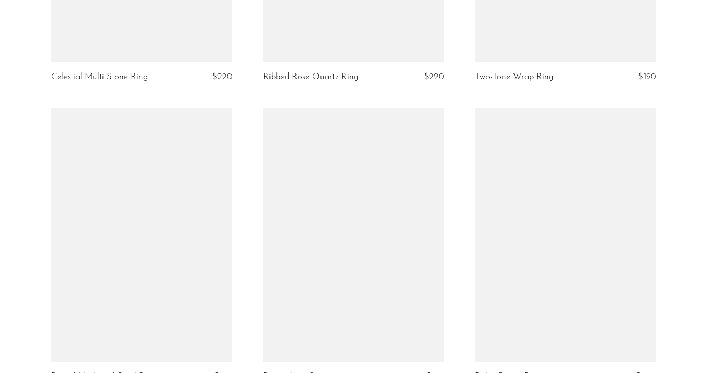
scroll to position [2820, 0]
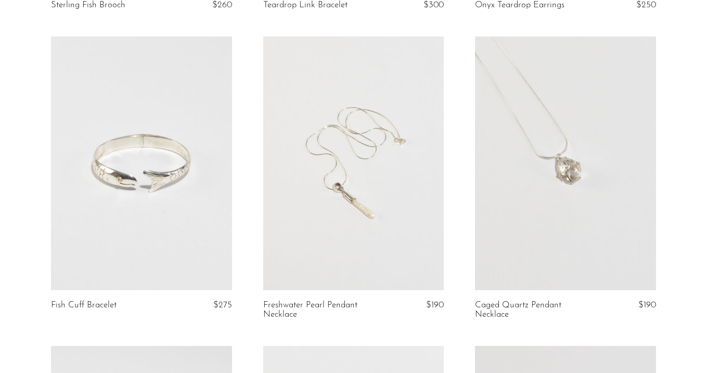
scroll to position [458, 0]
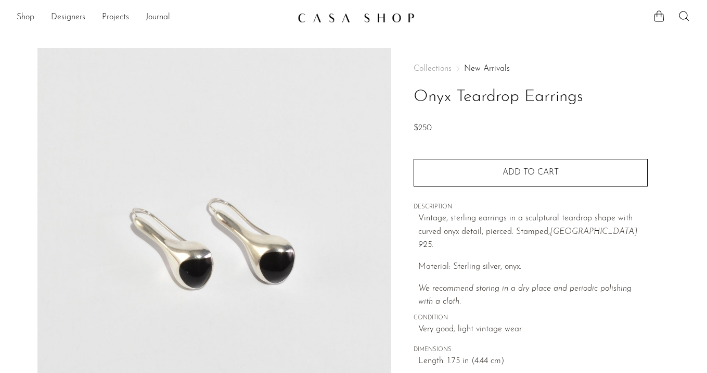
scroll to position [9, 0]
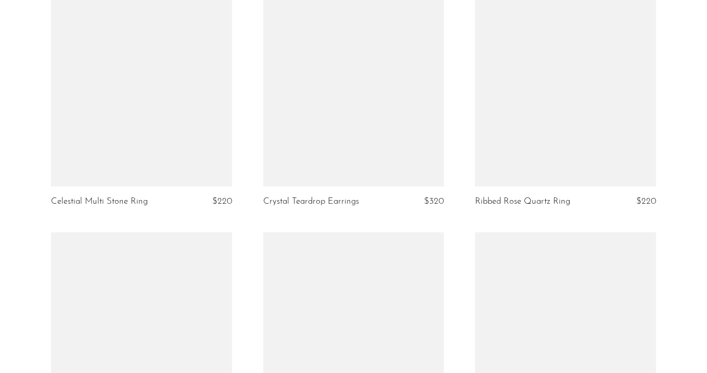
scroll to position [3113, 0]
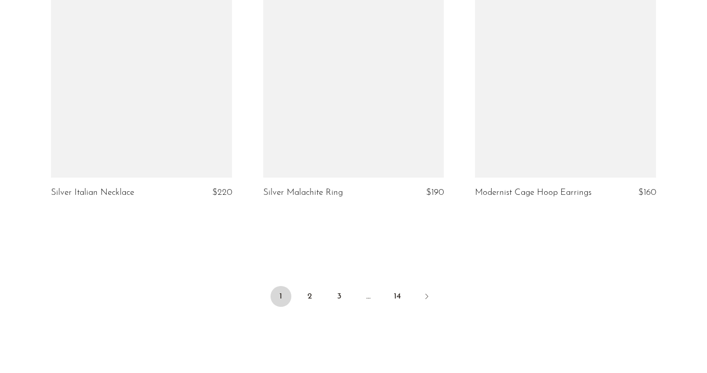
scroll to position [3568, 0]
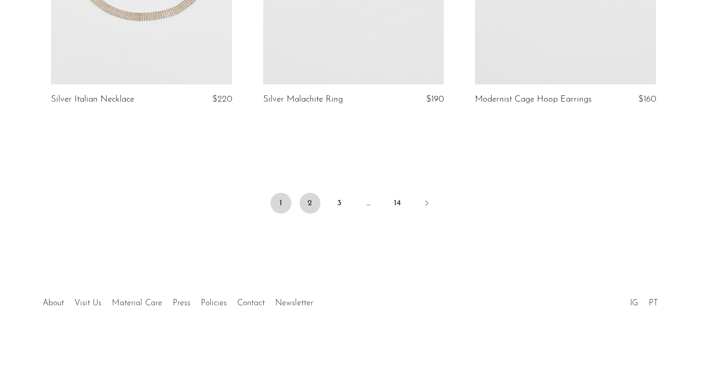
click at [308, 199] on link "2" at bounding box center [310, 203] width 21 height 21
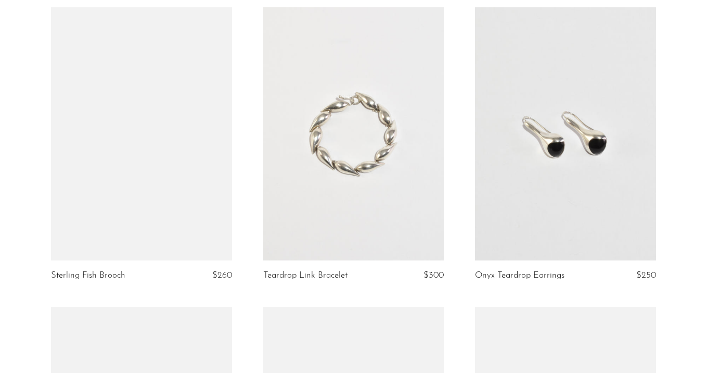
scroll to position [312, 0]
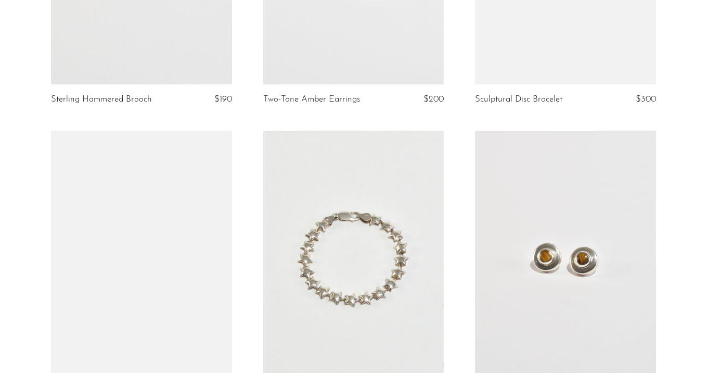
scroll to position [1350, 0]
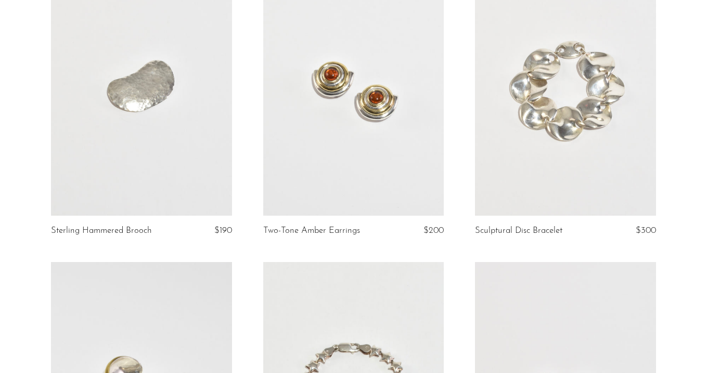
click at [523, 88] on link at bounding box center [565, 89] width 181 height 254
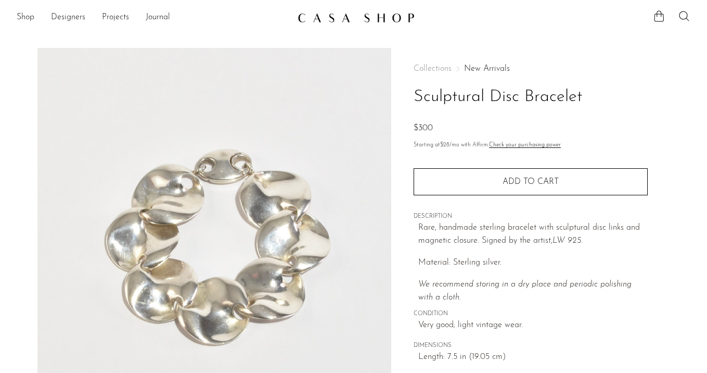
click at [478, 66] on link "New Arrivals" at bounding box center [487, 69] width 46 height 8
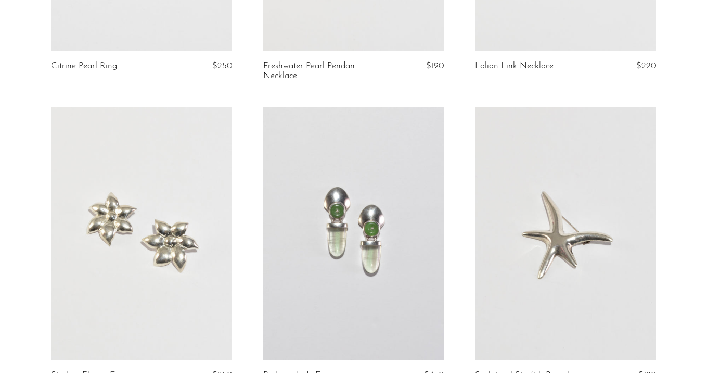
scroll to position [986, 0]
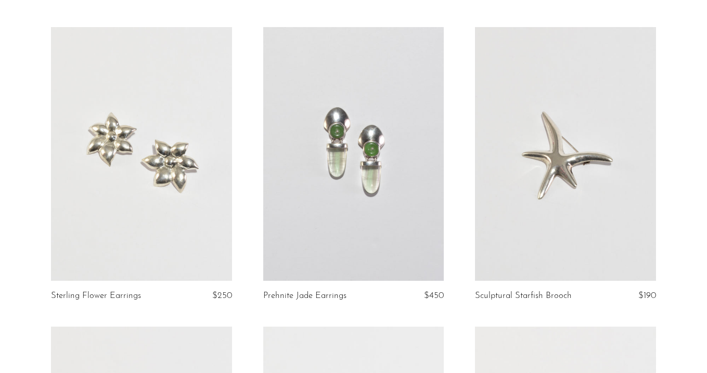
click at [135, 143] on link at bounding box center [141, 154] width 181 height 254
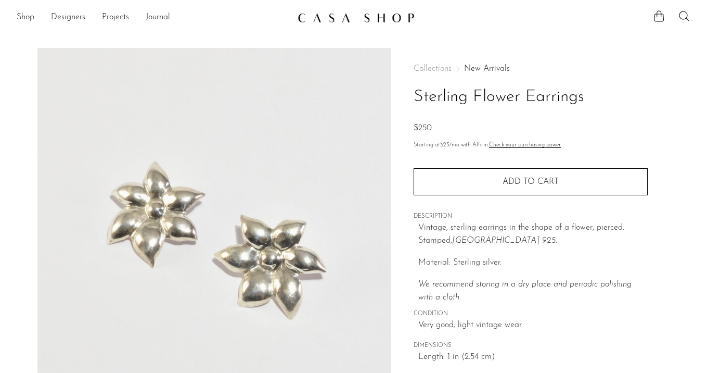
click at [483, 66] on link "New Arrivals" at bounding box center [487, 69] width 46 height 8
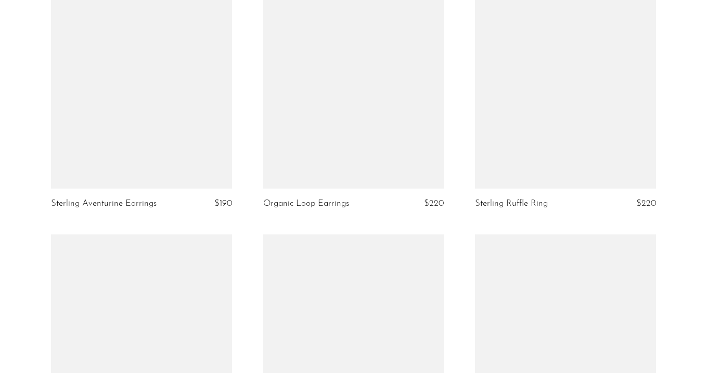
scroll to position [2291, 0]
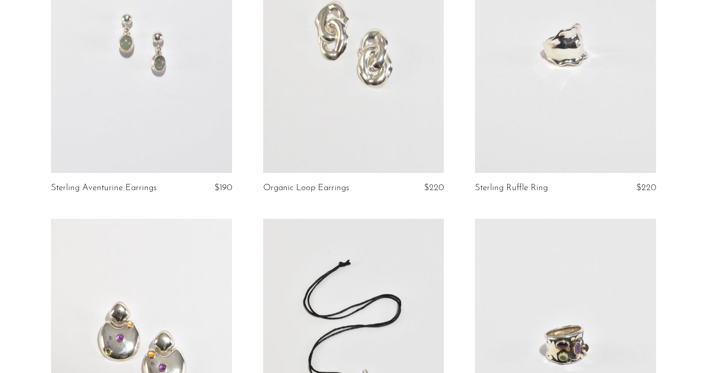
click at [559, 88] on link at bounding box center [565, 46] width 181 height 254
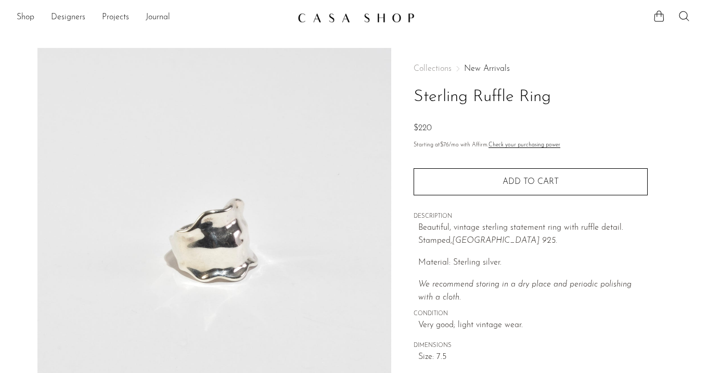
click at [473, 68] on link "New Arrivals" at bounding box center [487, 69] width 46 height 8
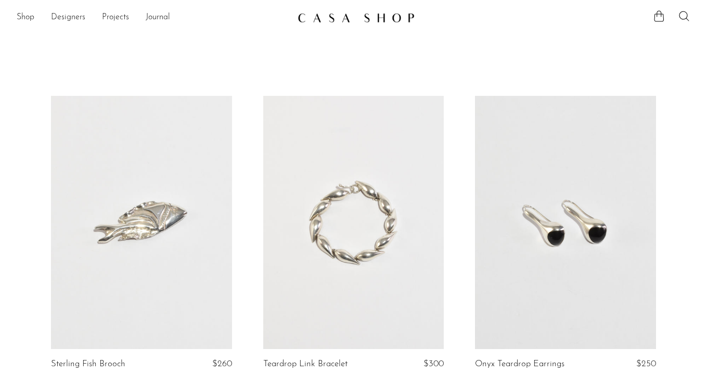
click at [536, 162] on link at bounding box center [565, 223] width 181 height 254
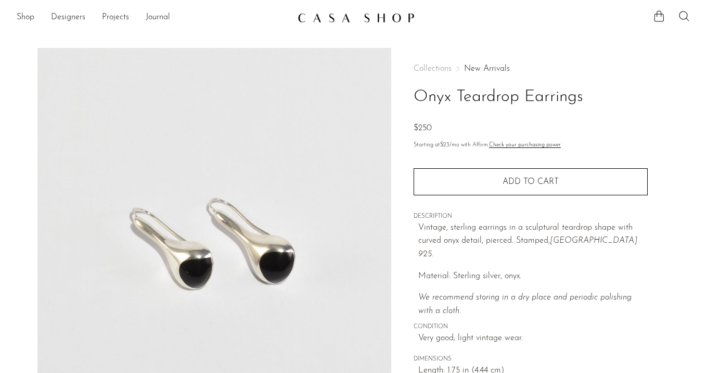
click at [483, 66] on link "New Arrivals" at bounding box center [487, 69] width 46 height 8
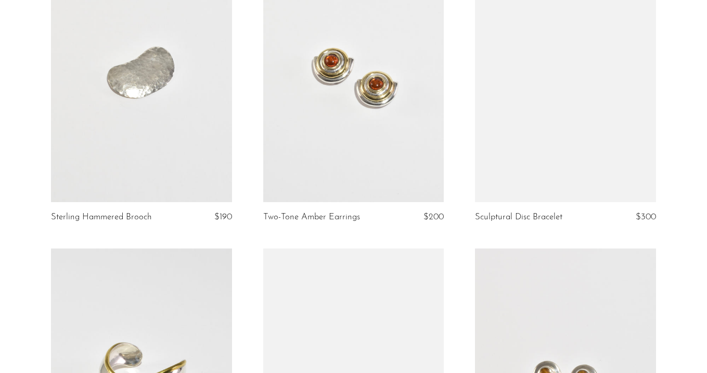
scroll to position [1438, 0]
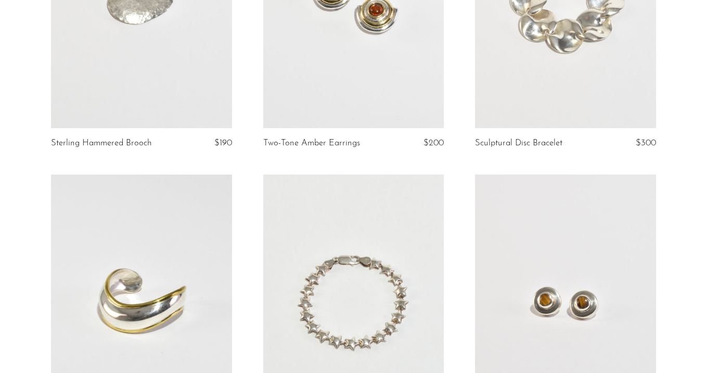
click at [131, 80] on link at bounding box center [141, 2] width 181 height 254
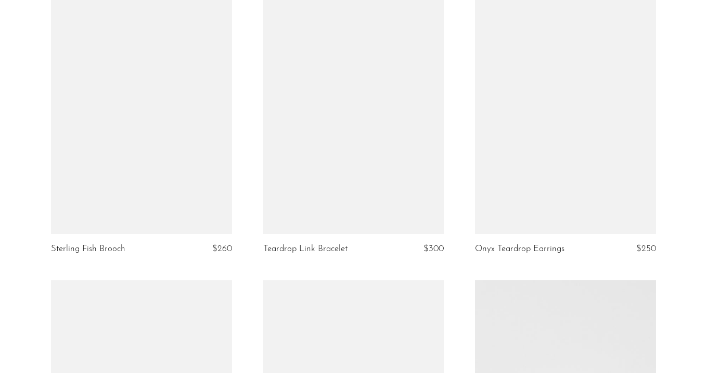
scroll to position [317, 0]
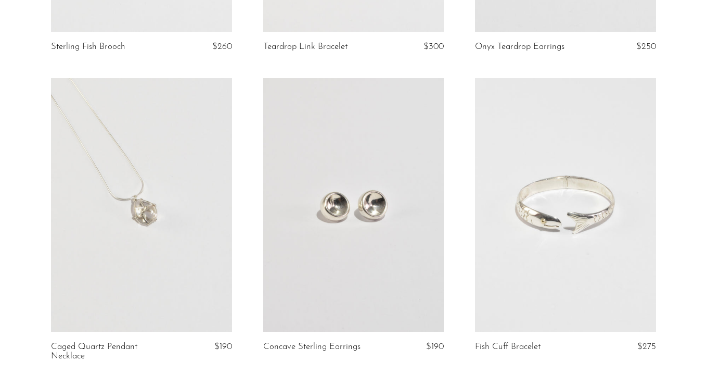
click at [564, 231] on link at bounding box center [565, 205] width 181 height 254
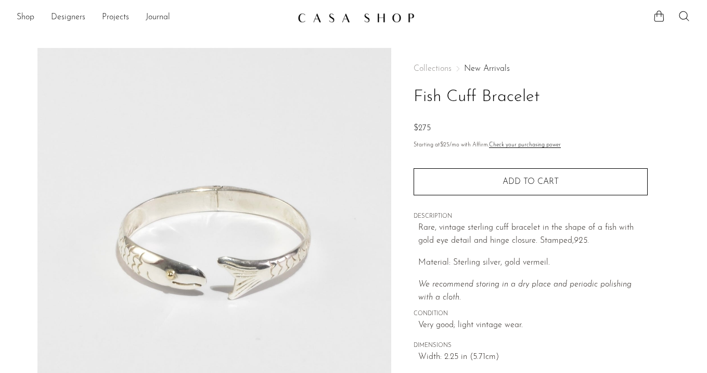
click at [479, 70] on link "New Arrivals" at bounding box center [487, 69] width 46 height 8
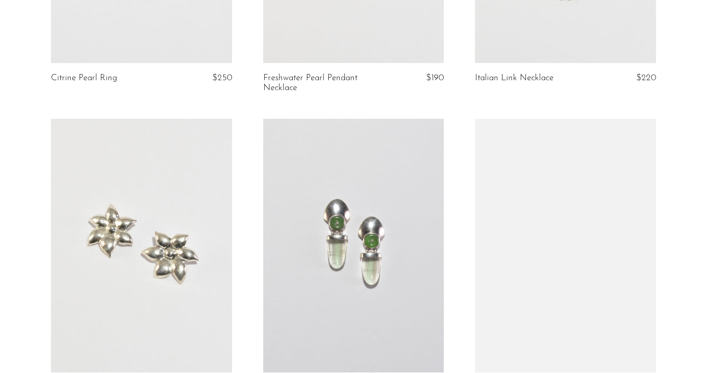
scroll to position [1007, 0]
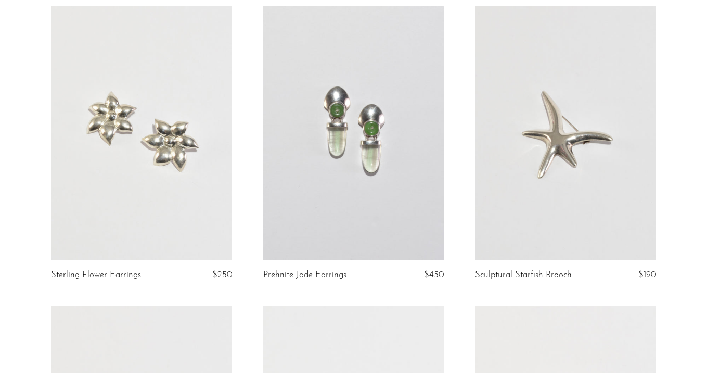
click at [124, 126] on link at bounding box center [141, 133] width 181 height 254
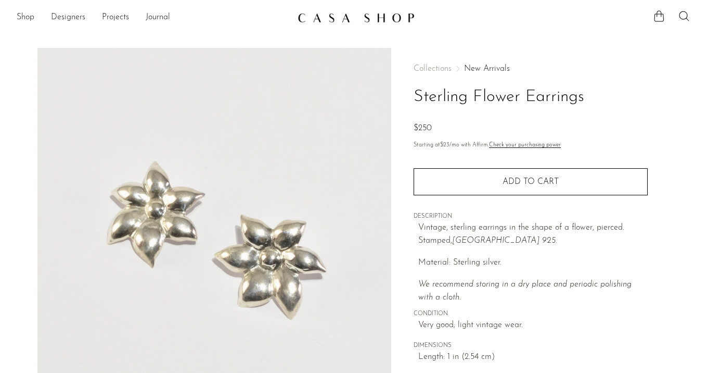
click at [467, 71] on link "New Arrivals" at bounding box center [487, 69] width 46 height 8
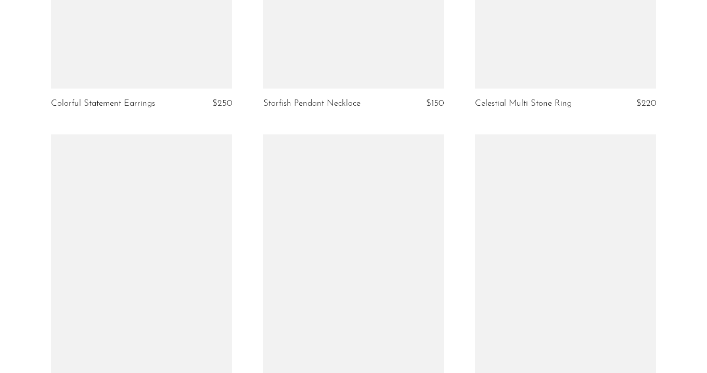
scroll to position [2778, 0]
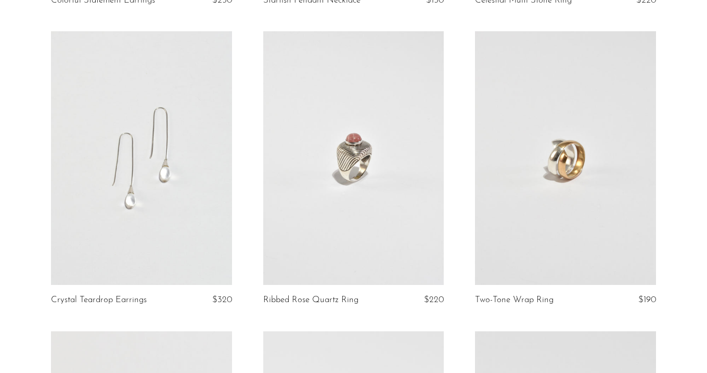
click at [386, 195] on link at bounding box center [353, 158] width 181 height 254
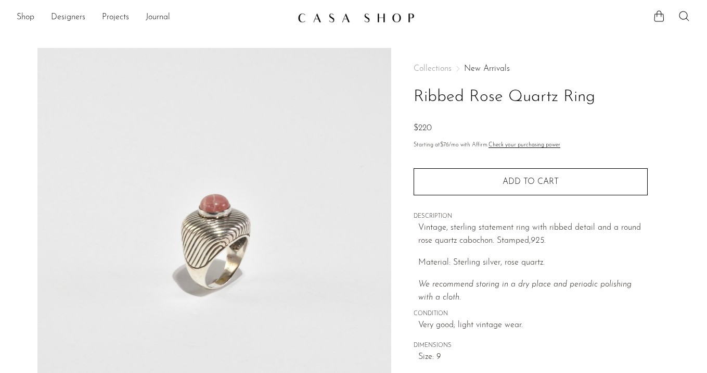
click at [489, 66] on link "New Arrivals" at bounding box center [487, 69] width 46 height 8
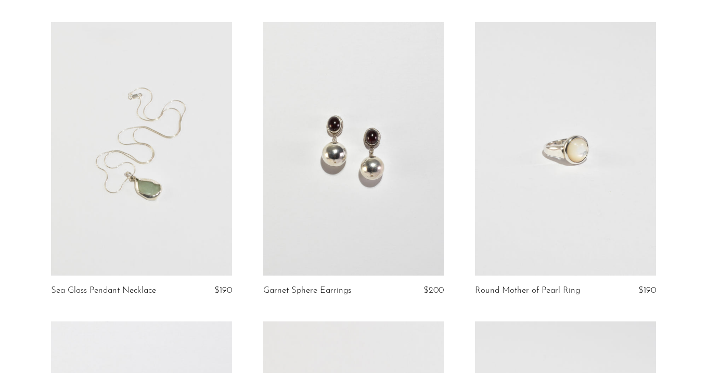
scroll to position [2016, 0]
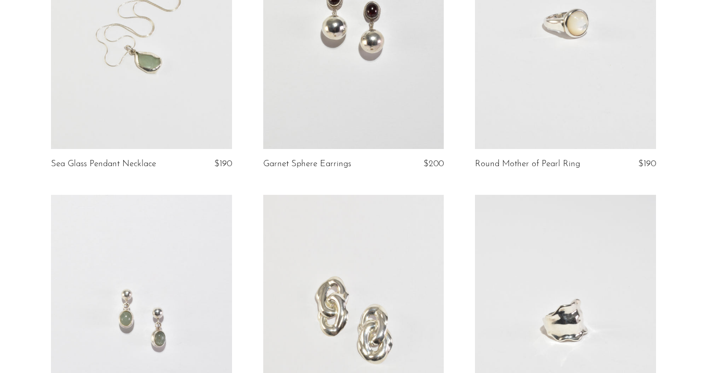
click at [390, 66] on link at bounding box center [353, 22] width 181 height 254
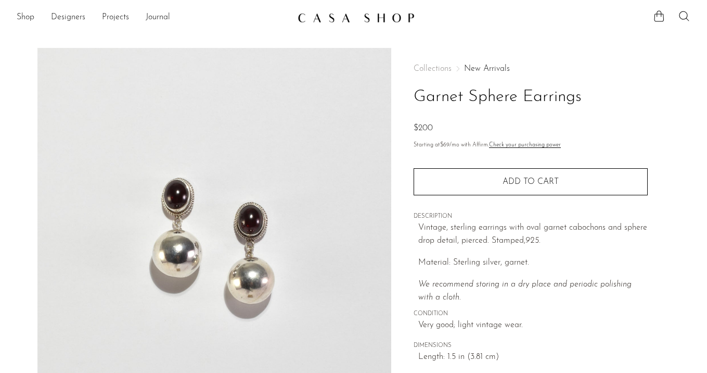
click at [485, 68] on link "New Arrivals" at bounding box center [487, 69] width 46 height 8
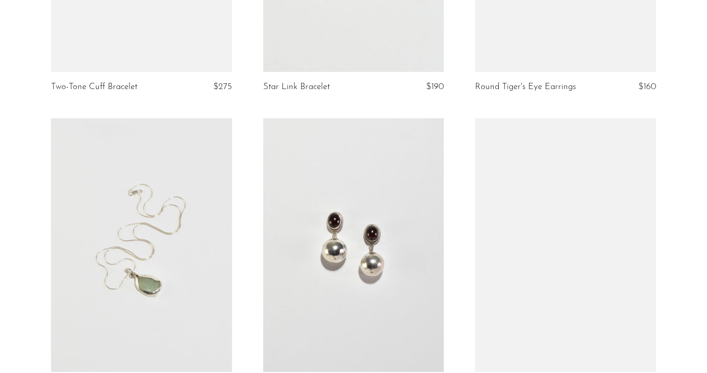
scroll to position [1929, 0]
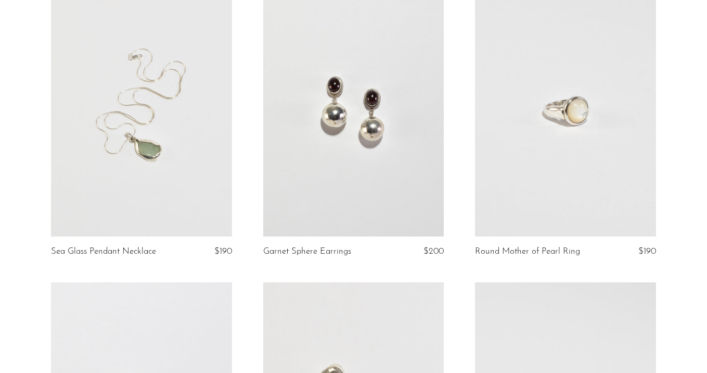
click at [577, 181] on link at bounding box center [565, 110] width 181 height 254
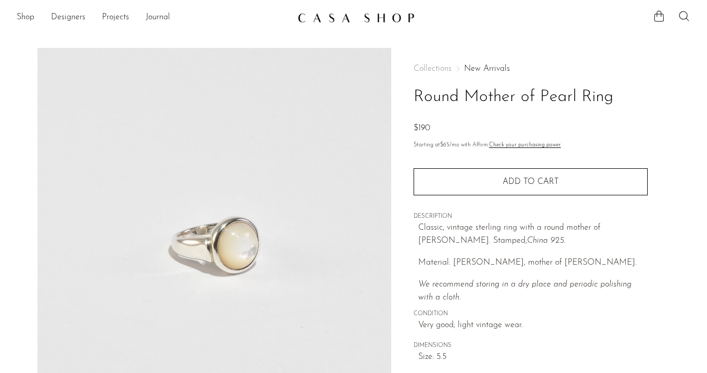
click at [479, 68] on link "New Arrivals" at bounding box center [487, 69] width 46 height 8
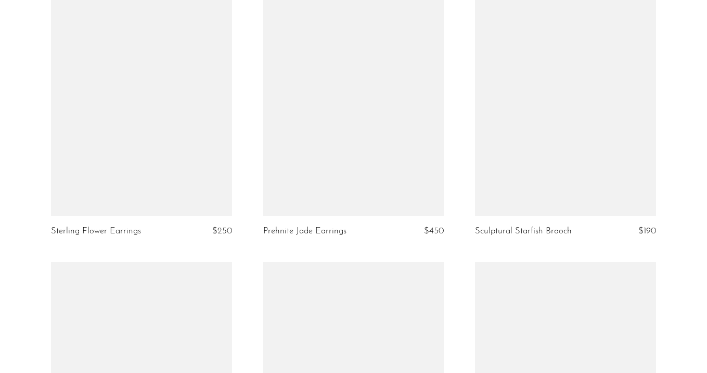
scroll to position [1052, 0]
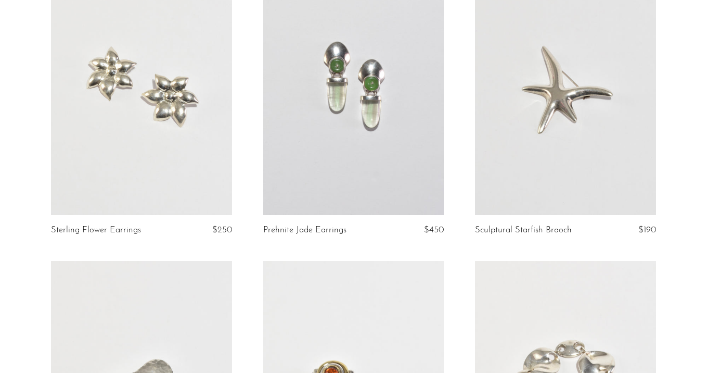
click at [555, 118] on link at bounding box center [565, 88] width 181 height 254
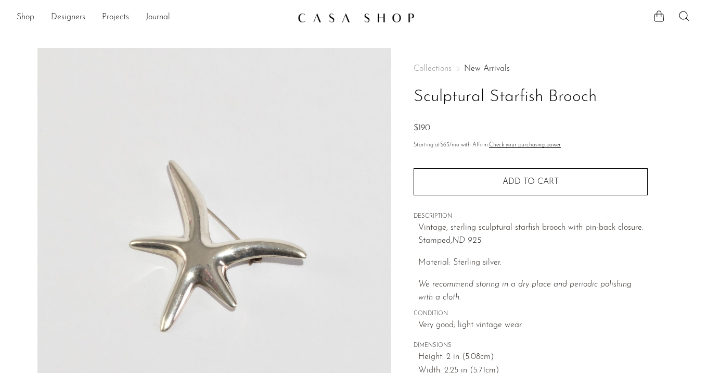
click at [489, 71] on link "New Arrivals" at bounding box center [487, 69] width 46 height 8
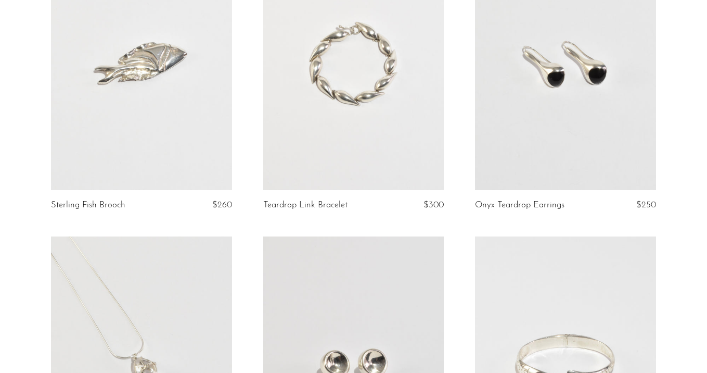
scroll to position [175, 0]
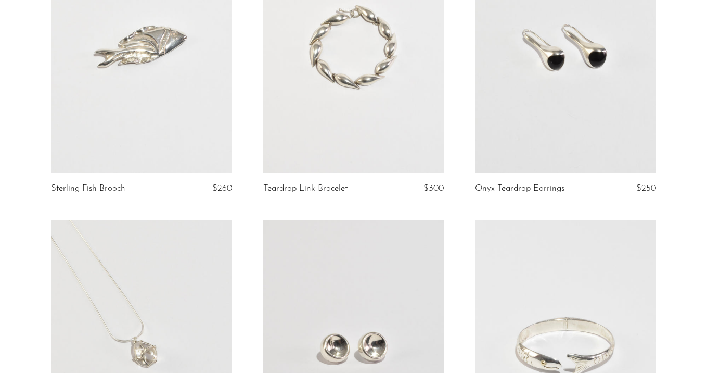
click at [386, 127] on link at bounding box center [353, 47] width 181 height 254
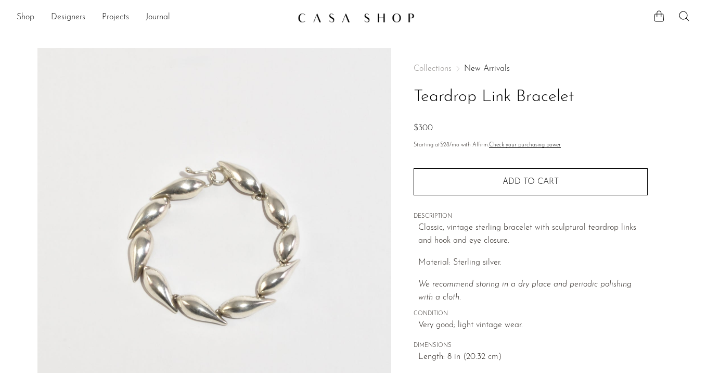
click at [475, 67] on link "New Arrivals" at bounding box center [487, 69] width 46 height 8
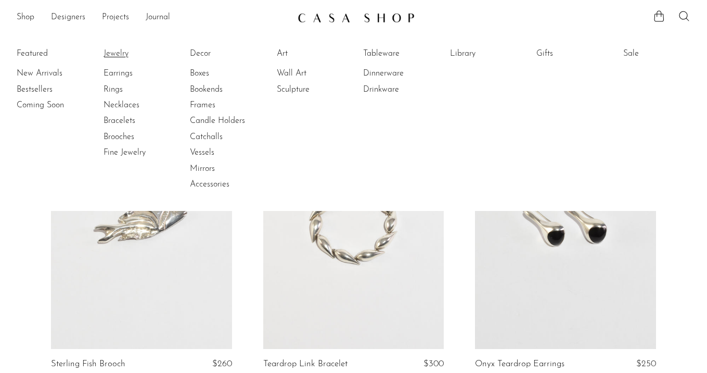
click at [121, 52] on link "Jewelry" at bounding box center [143, 53] width 78 height 11
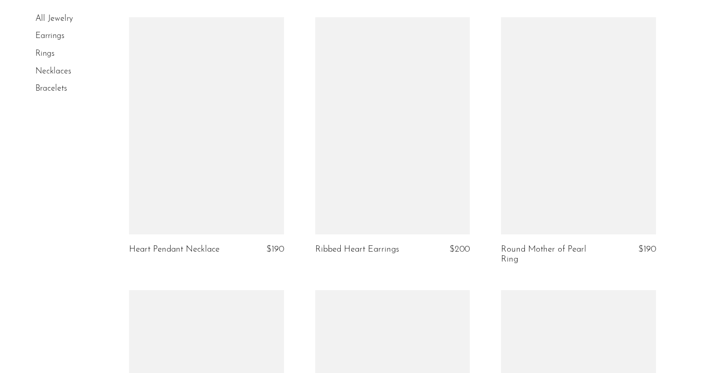
scroll to position [2515, 0]
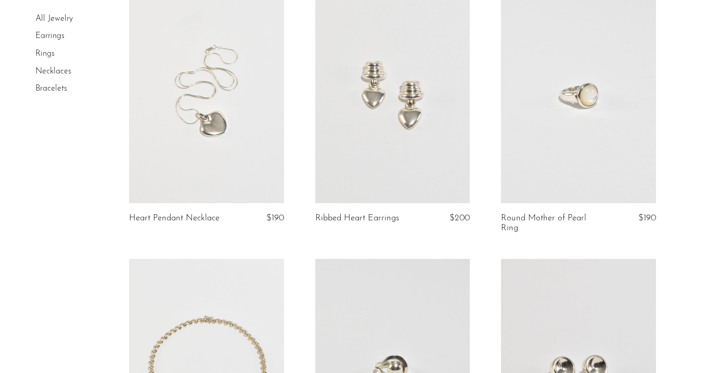
click at [224, 126] on link at bounding box center [206, 94] width 155 height 217
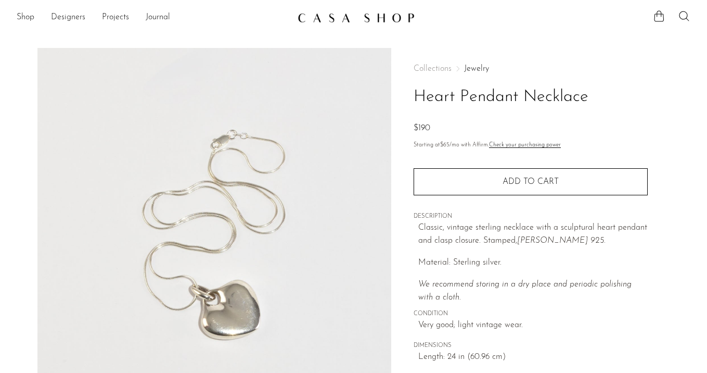
click at [467, 66] on link "Jewelry" at bounding box center [476, 69] width 25 height 8
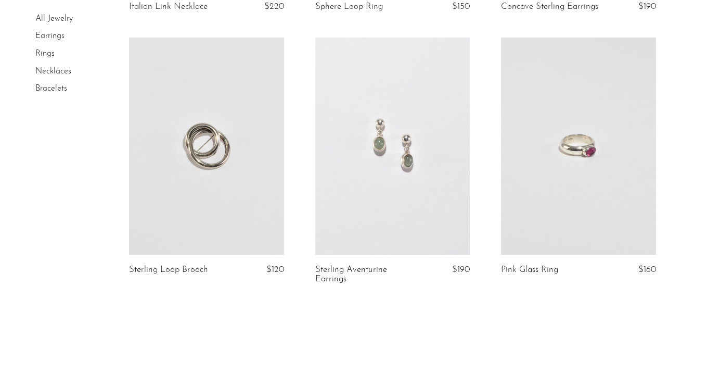
scroll to position [3065, 0]
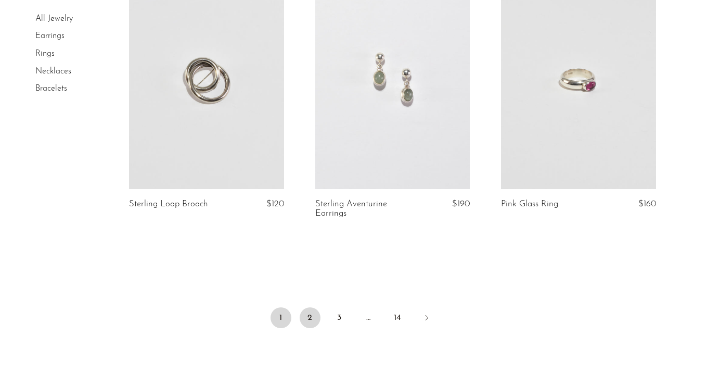
click at [313, 307] on link "2" at bounding box center [310, 317] width 21 height 21
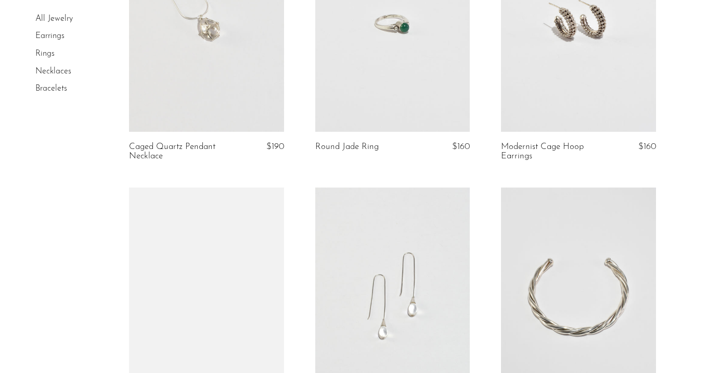
scroll to position [518, 0]
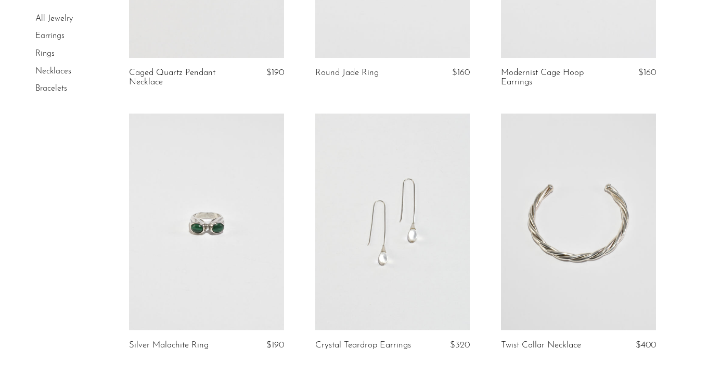
click at [224, 178] on link at bounding box center [206, 221] width 155 height 217
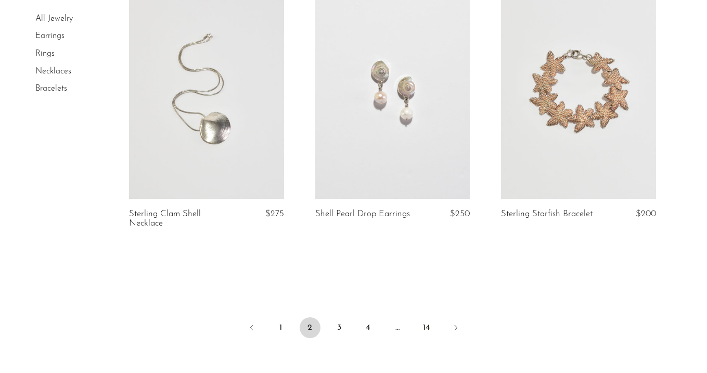
scroll to position [3179, 0]
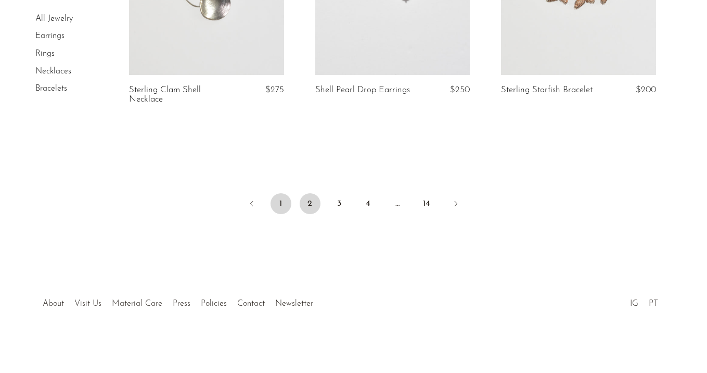
click at [284, 206] on link "1" at bounding box center [281, 203] width 21 height 21
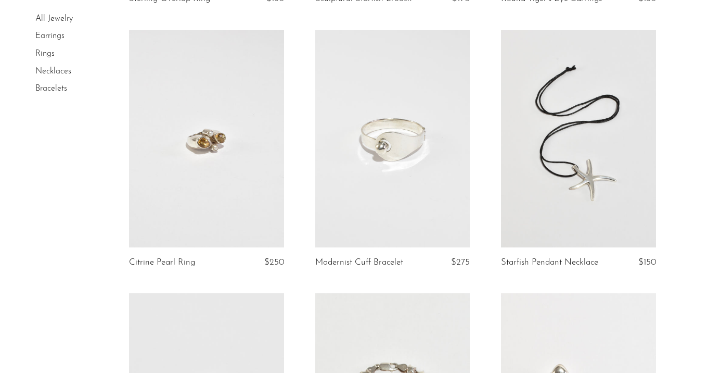
scroll to position [1676, 0]
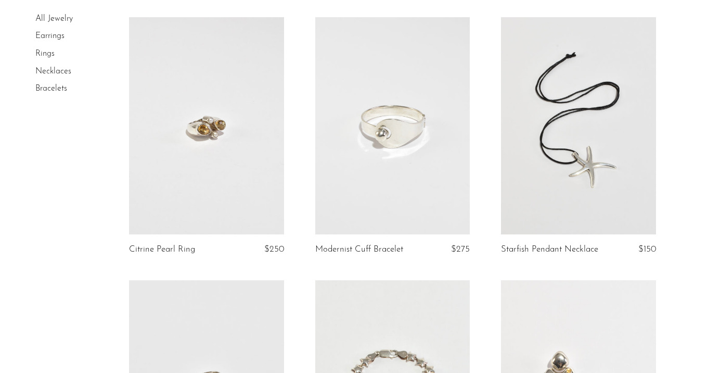
click at [575, 143] on link at bounding box center [578, 125] width 155 height 217
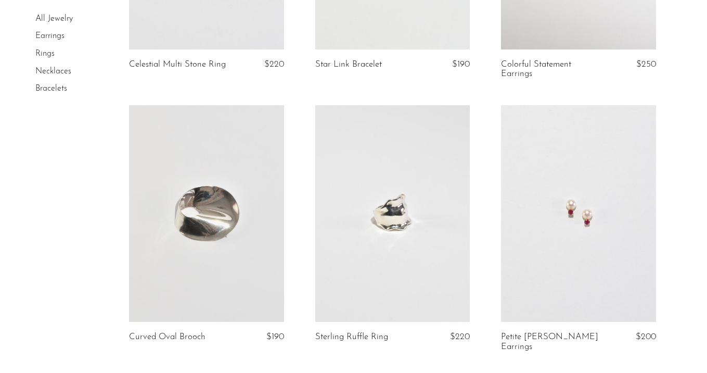
scroll to position [2011, 0]
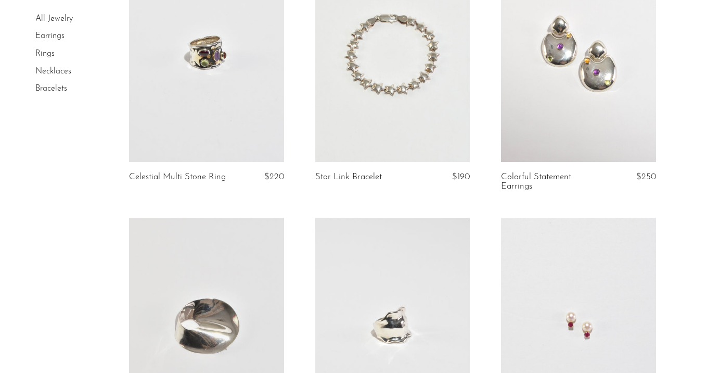
click at [181, 73] on link at bounding box center [206, 53] width 155 height 217
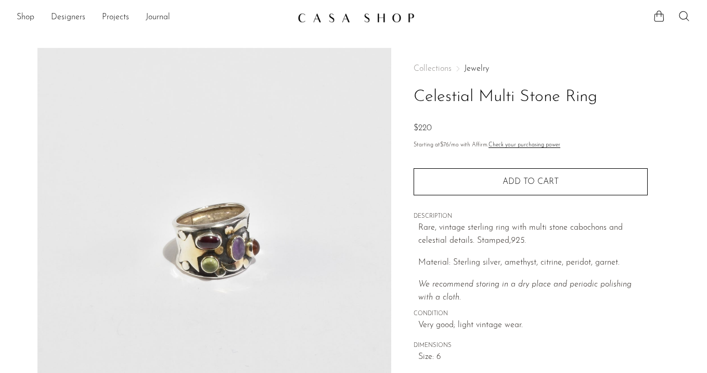
click at [475, 65] on link "Jewelry" at bounding box center [476, 69] width 25 height 8
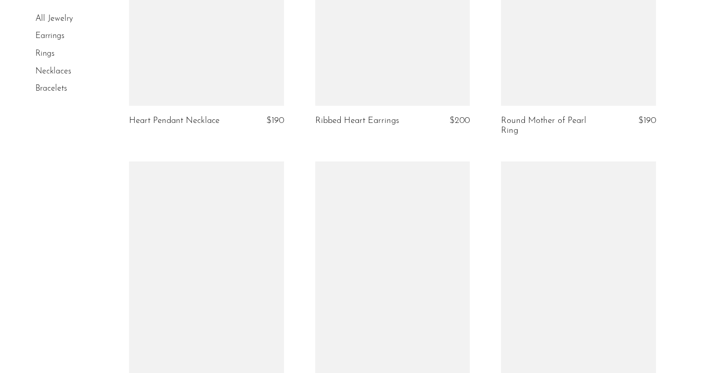
scroll to position [2786, 0]
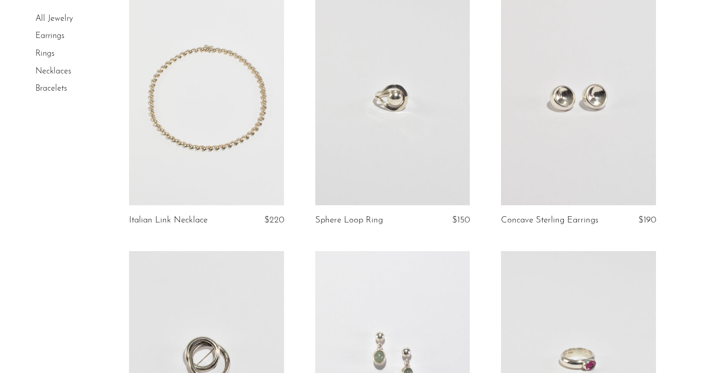
click at [594, 118] on link at bounding box center [578, 96] width 155 height 217
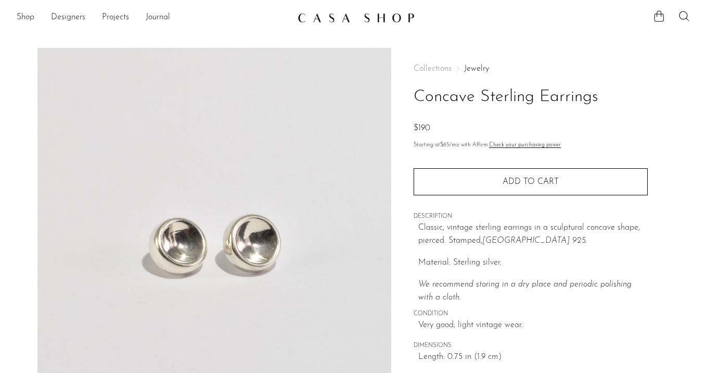
click at [479, 67] on link "Jewelry" at bounding box center [476, 69] width 25 height 8
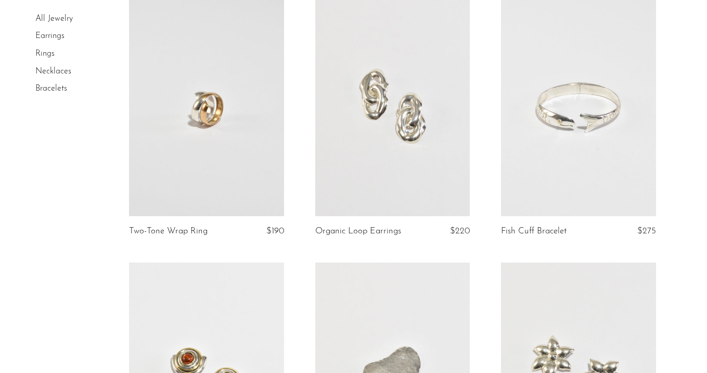
scroll to position [374, 0]
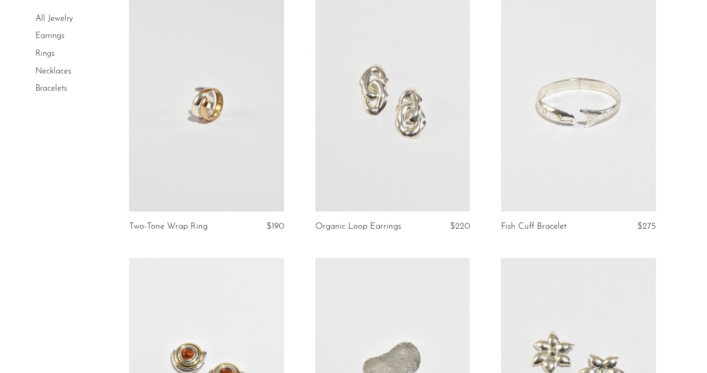
click at [178, 129] on link at bounding box center [206, 102] width 155 height 217
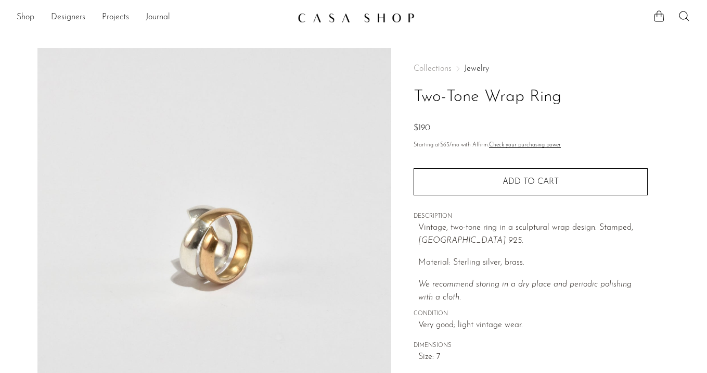
click at [478, 70] on link "Jewelry" at bounding box center [476, 69] width 25 height 8
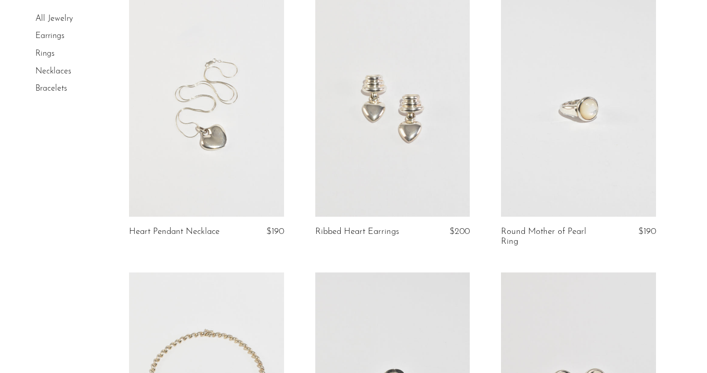
scroll to position [2525, 0]
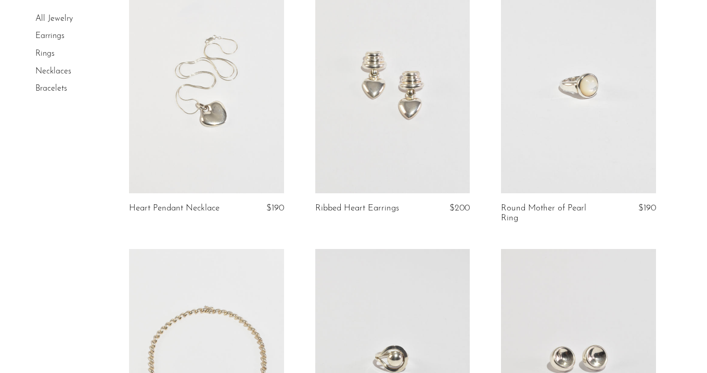
click at [389, 88] on link at bounding box center [392, 84] width 155 height 217
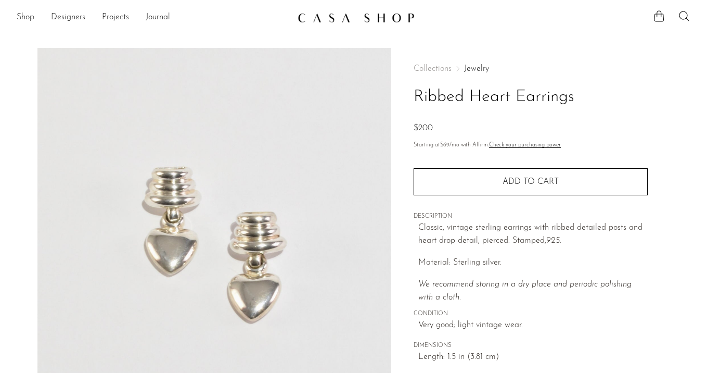
click at [467, 66] on link "Jewelry" at bounding box center [476, 69] width 25 height 8
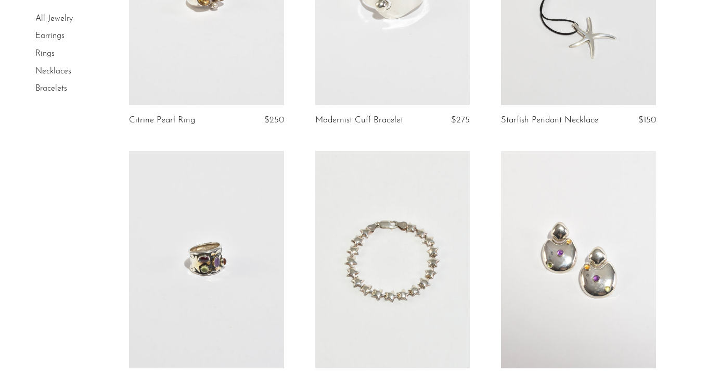
scroll to position [1803, 0]
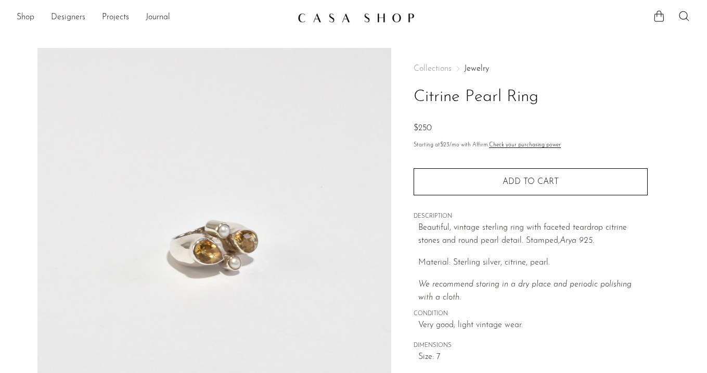
click at [472, 64] on div "Collections Jewelry Citrine Pearl Ring $250 Starting at $23 /mo with Affirm. Ch…" at bounding box center [531, 225] width 234 height 354
click at [472, 68] on link "Jewelry" at bounding box center [476, 69] width 25 height 8
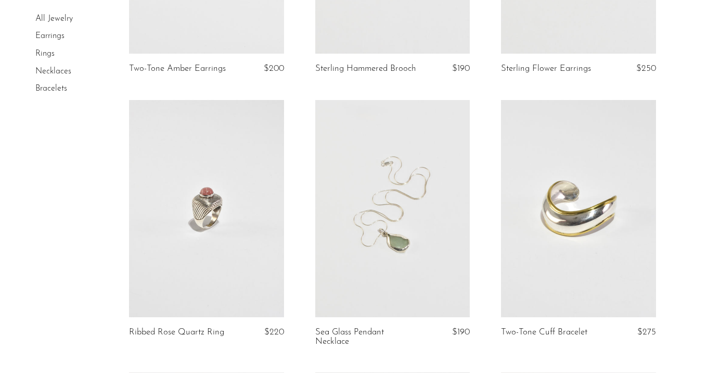
scroll to position [792, 0]
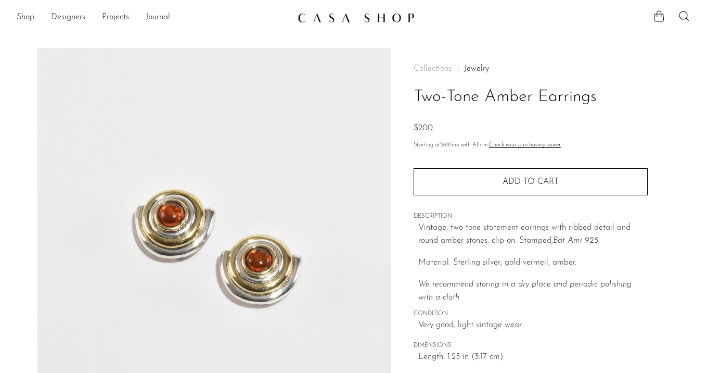
click at [473, 63] on div "Collections Jewelry Two-Tone Amber Earrings $200 Starting at $69 /mo with Affir…" at bounding box center [531, 225] width 234 height 354
click at [475, 68] on link "Jewelry" at bounding box center [476, 69] width 25 height 8
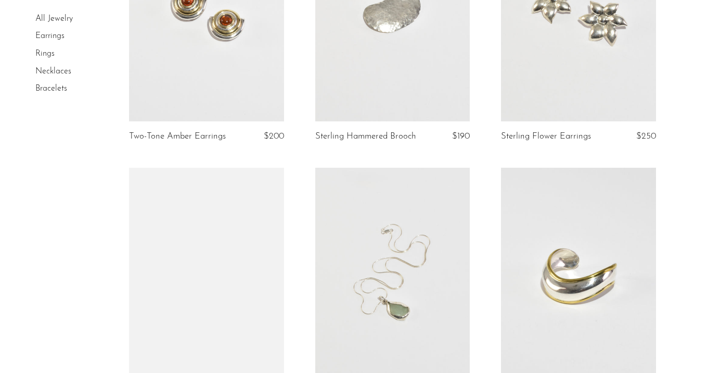
scroll to position [825, 0]
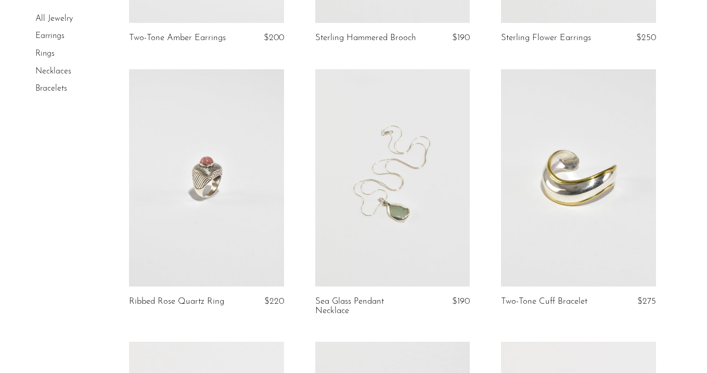
click at [417, 199] on link at bounding box center [392, 177] width 155 height 217
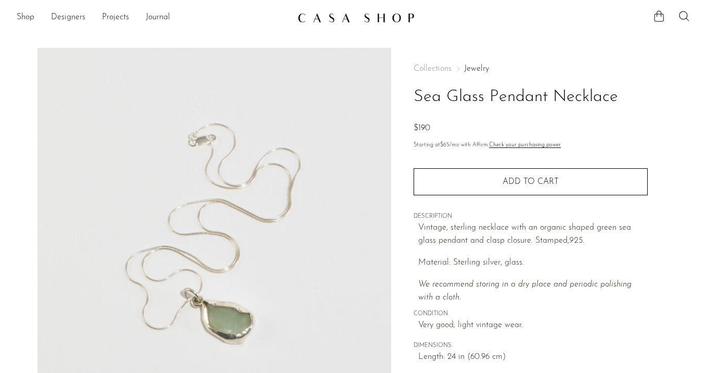
click at [471, 67] on link "Jewelry" at bounding box center [476, 69] width 25 height 8
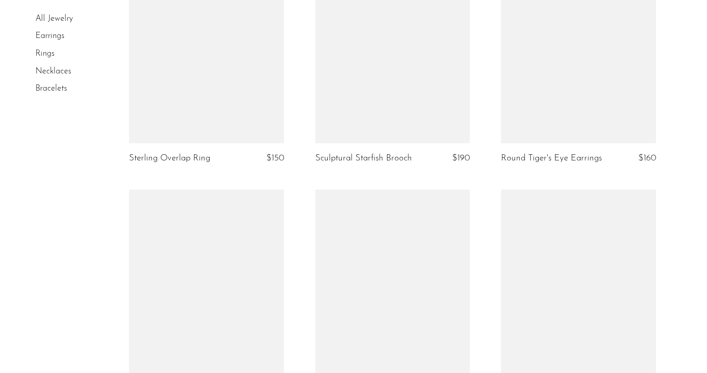
scroll to position [1587, 0]
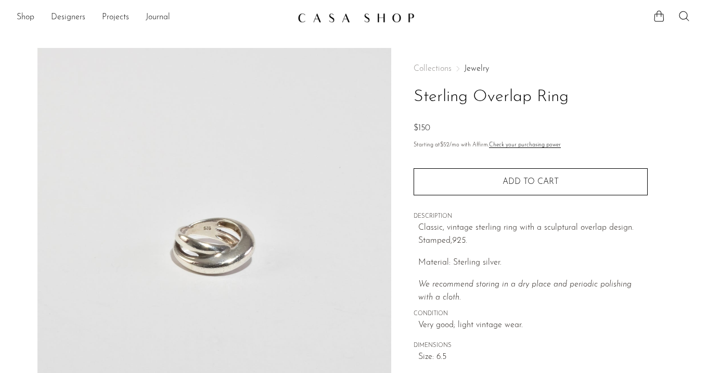
click at [475, 66] on link "Jewelry" at bounding box center [476, 69] width 25 height 8
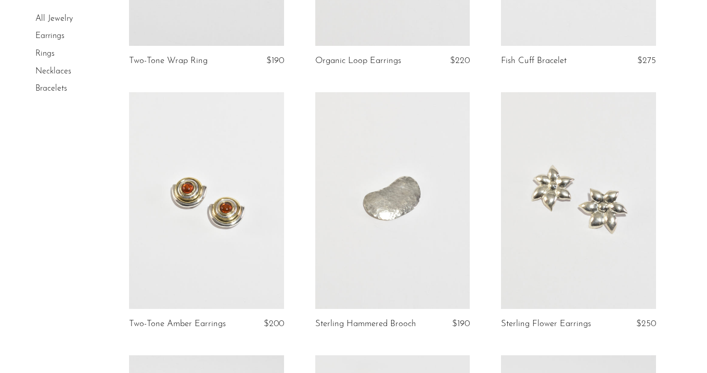
scroll to position [563, 0]
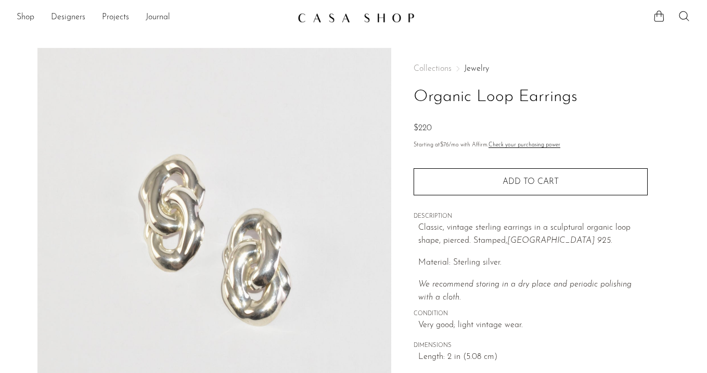
click at [477, 70] on link "Jewelry" at bounding box center [476, 69] width 25 height 8
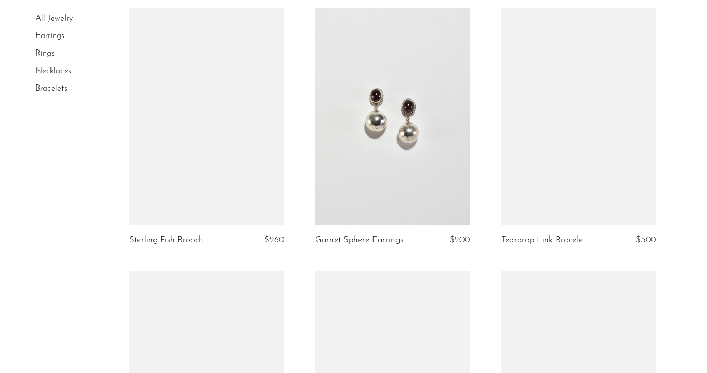
scroll to position [1302, 0]
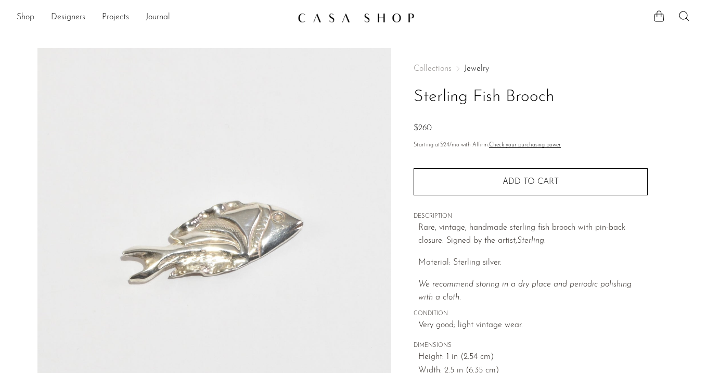
click at [477, 71] on link "Jewelry" at bounding box center [476, 69] width 25 height 8
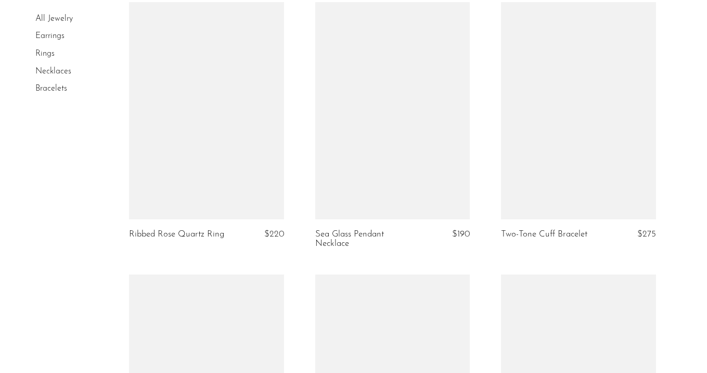
scroll to position [898, 0]
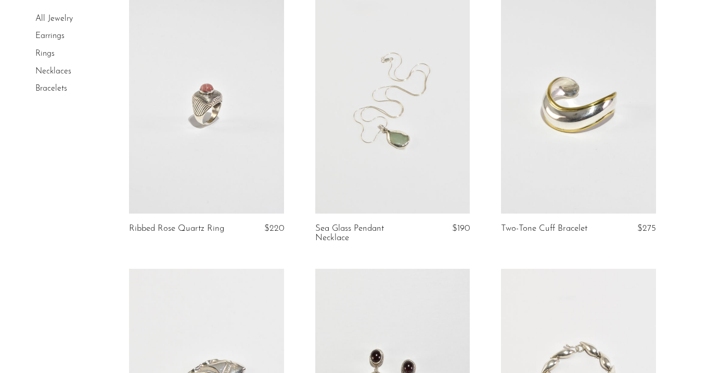
click at [559, 134] on link at bounding box center [578, 104] width 155 height 217
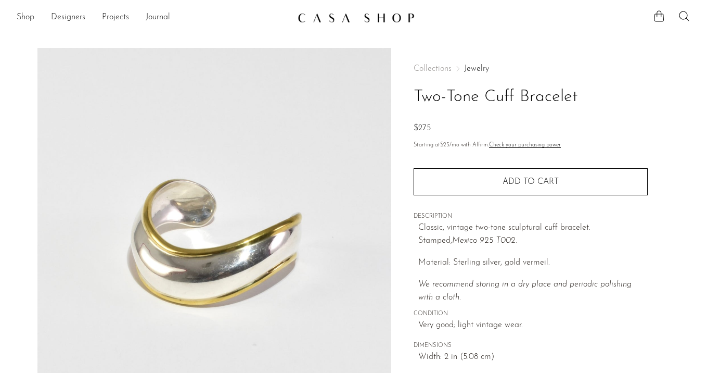
click at [470, 70] on link "Jewelry" at bounding box center [476, 69] width 25 height 8
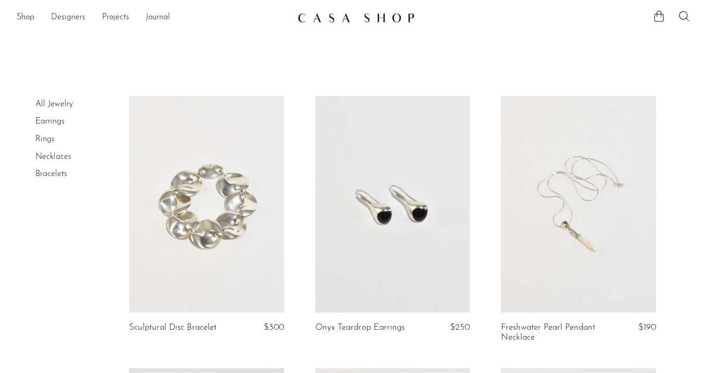
click at [53, 157] on link "Necklaces" at bounding box center [53, 157] width 36 height 8
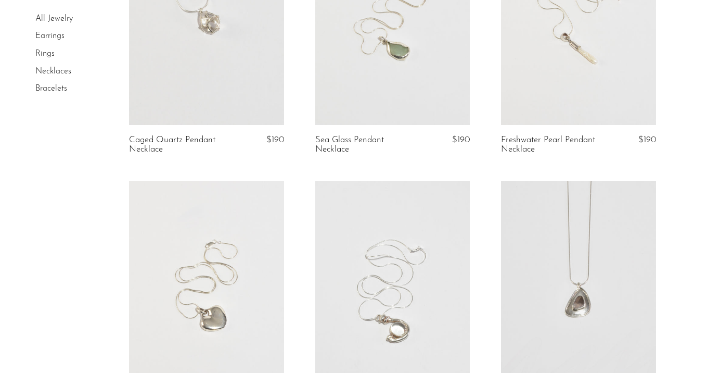
scroll to position [453, 0]
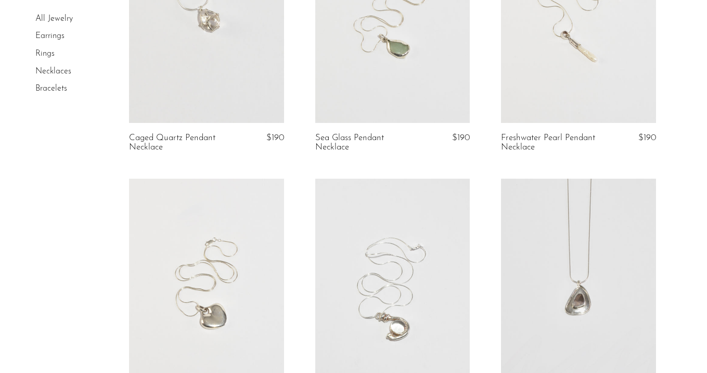
click at [35, 14] on li "All Jewelry" at bounding box center [74, 19] width 78 height 18
click at [47, 18] on link "All Jewelry" at bounding box center [53, 19] width 37 height 8
